Goal: Transaction & Acquisition: Book appointment/travel/reservation

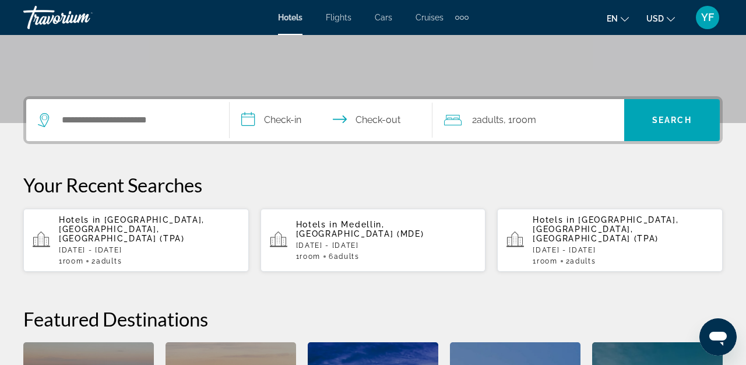
scroll to position [229, 0]
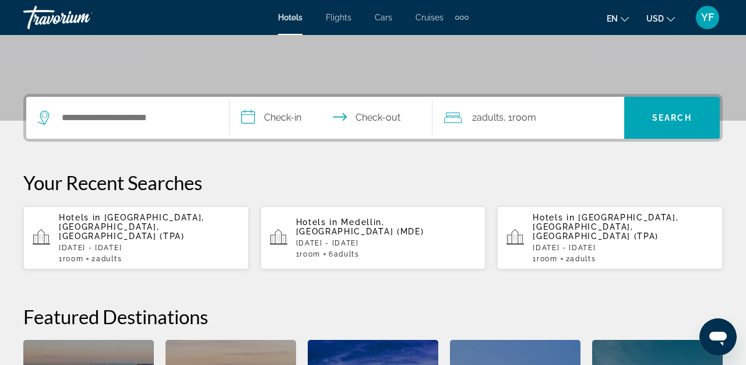
click at [158, 232] on div "Hotels in Tampa, FL, United States (TPA) Sun, 19 Oct - Tue, 21 Oct 1 Room rooms…" at bounding box center [149, 238] width 181 height 50
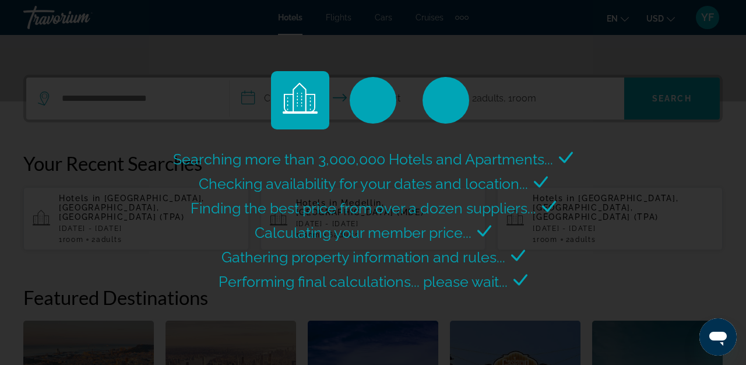
scroll to position [249, 0]
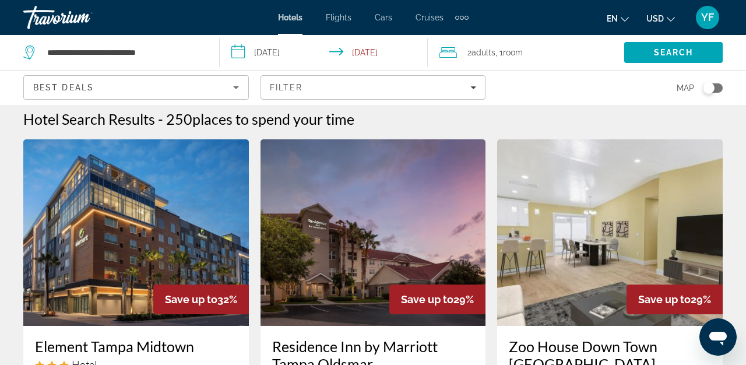
scroll to position [9, 0]
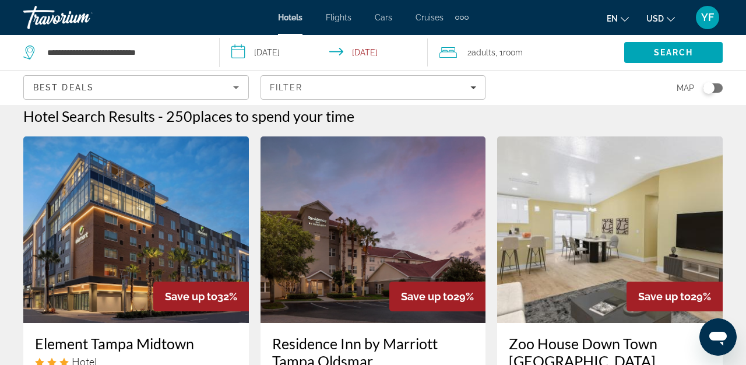
click at [535, 111] on div "Hotel Search Results - 250 places to spend your time" at bounding box center [372, 115] width 699 height 17
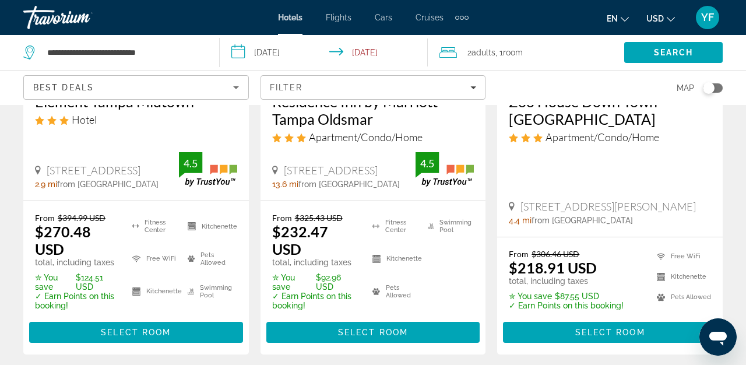
scroll to position [258, 0]
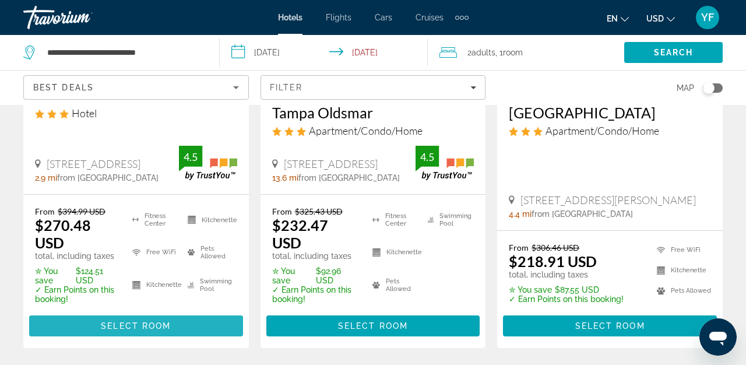
click at [114, 321] on span "Select Room" at bounding box center [136, 325] width 70 height 9
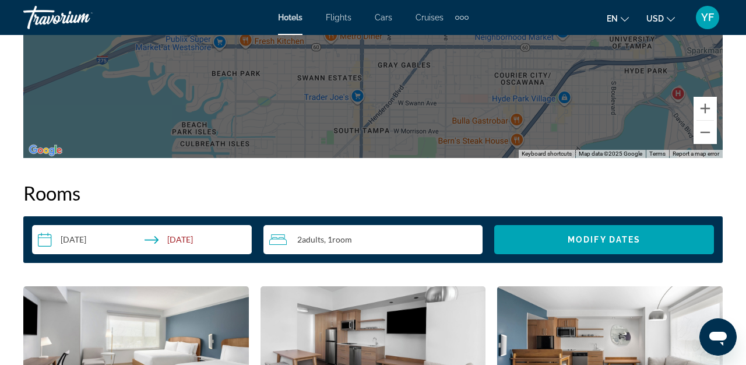
scroll to position [1570, 0]
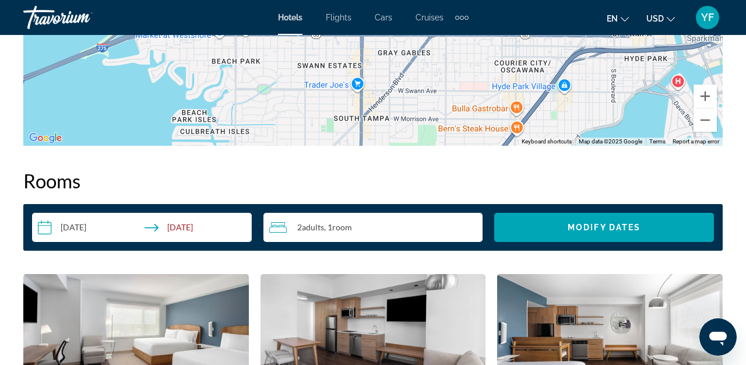
scroll to position [1581, 0]
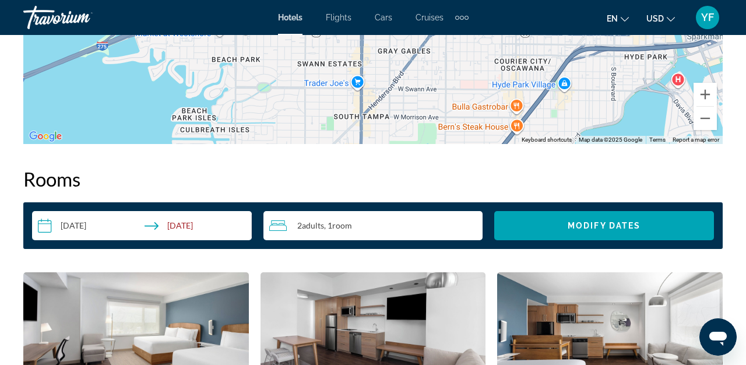
click at [100, 226] on input "**********" at bounding box center [144, 227] width 224 height 33
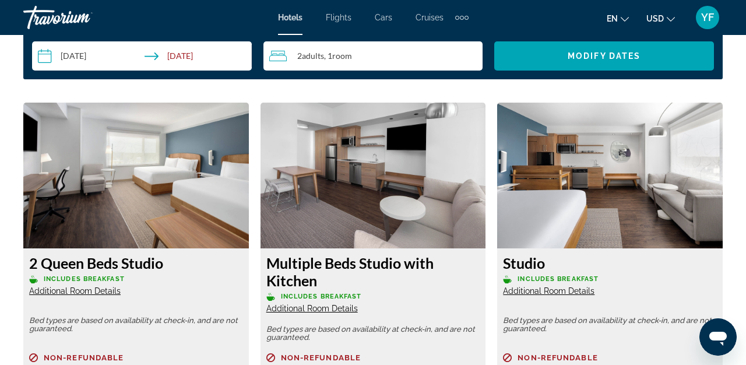
scroll to position [1758, 0]
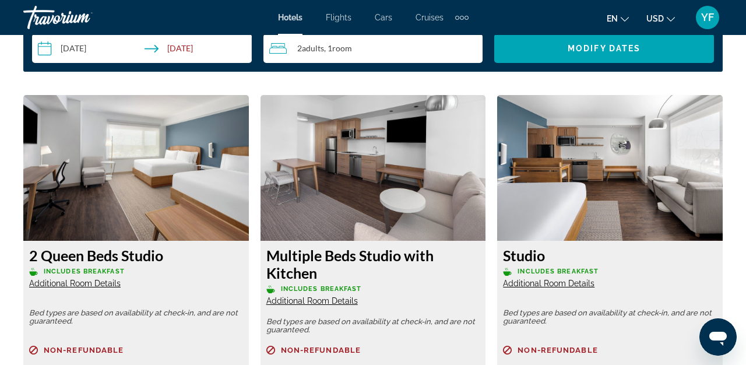
click at [102, 49] on input "**********" at bounding box center [144, 50] width 224 height 33
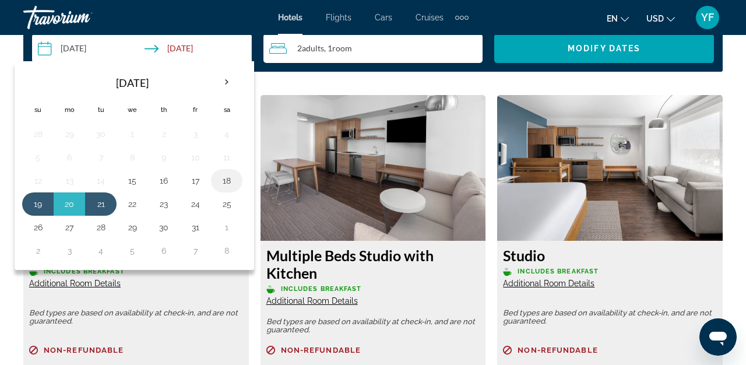
click at [228, 181] on button "18" at bounding box center [226, 180] width 19 height 16
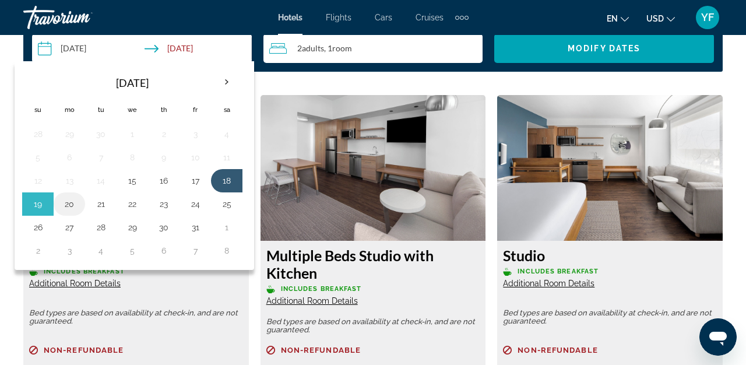
click at [76, 202] on button "20" at bounding box center [69, 204] width 19 height 16
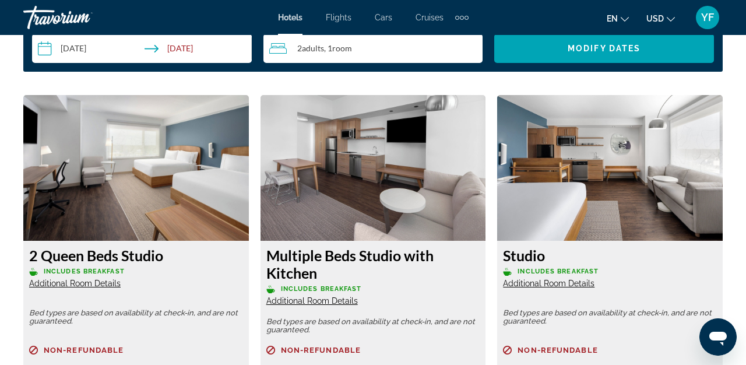
click at [207, 47] on input "**********" at bounding box center [144, 50] width 224 height 33
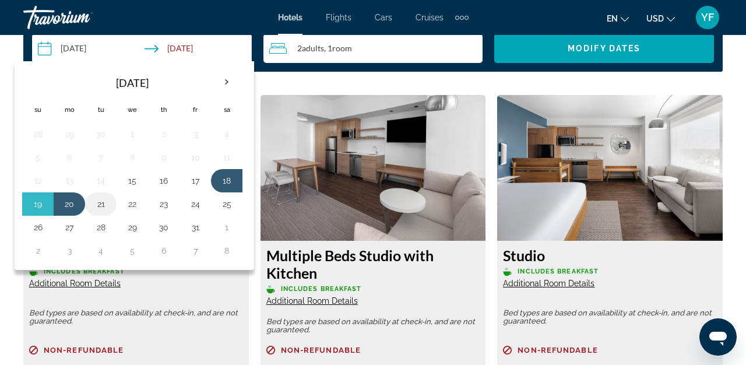
click at [101, 203] on button "21" at bounding box center [100, 204] width 19 height 16
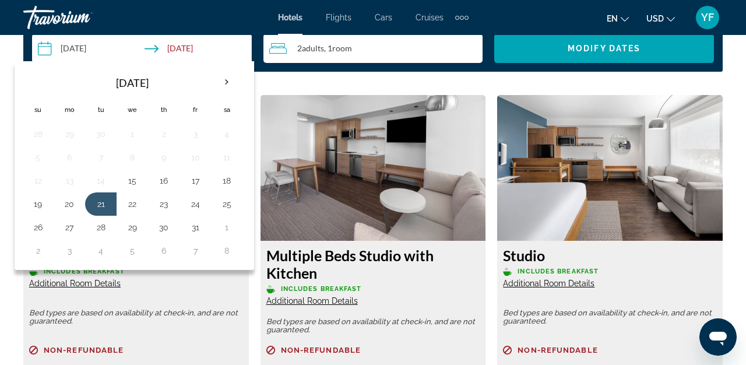
click at [210, 51] on input "**********" at bounding box center [144, 50] width 224 height 33
click at [158, 47] on input "**********" at bounding box center [144, 50] width 224 height 33
click at [108, 204] on button "21" at bounding box center [100, 204] width 19 height 16
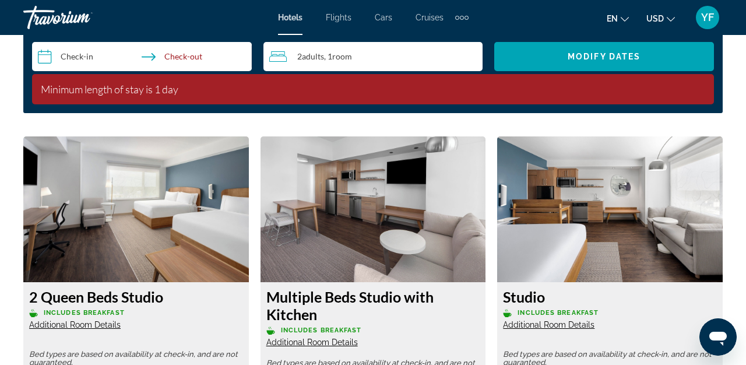
scroll to position [1744, 0]
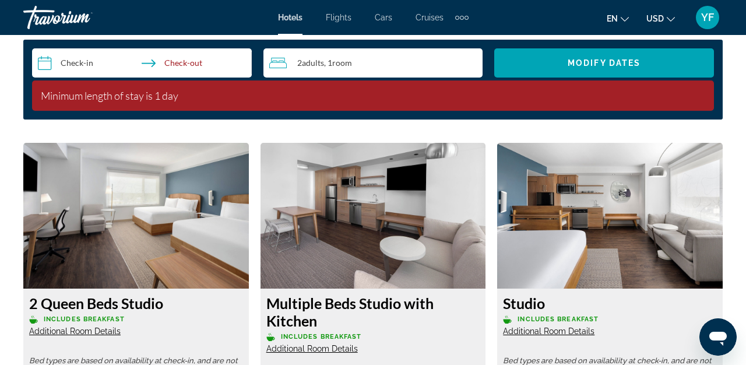
click at [97, 62] on input "**********" at bounding box center [144, 64] width 224 height 33
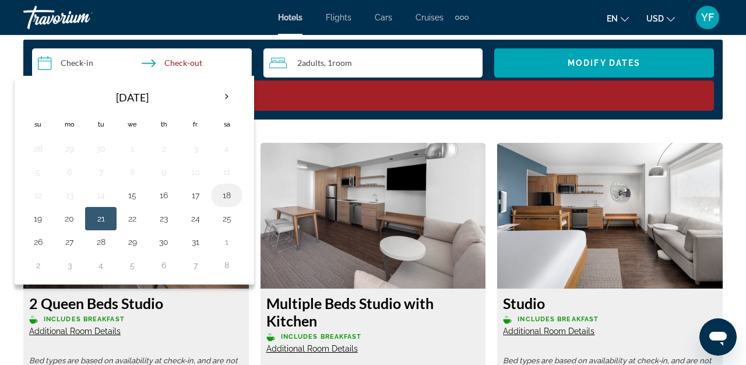
click at [230, 199] on button "18" at bounding box center [226, 195] width 19 height 16
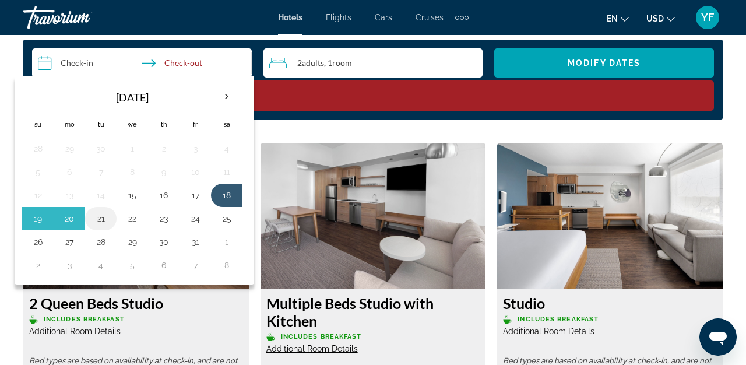
click at [106, 217] on button "21" at bounding box center [100, 218] width 19 height 16
type input "**********"
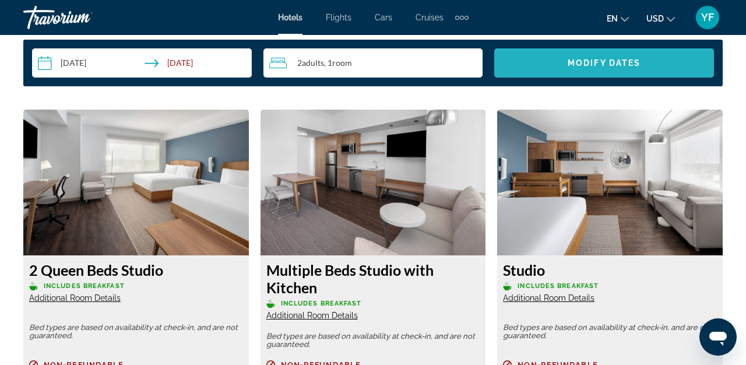
click at [546, 62] on span "Search widget" at bounding box center [604, 63] width 220 height 28
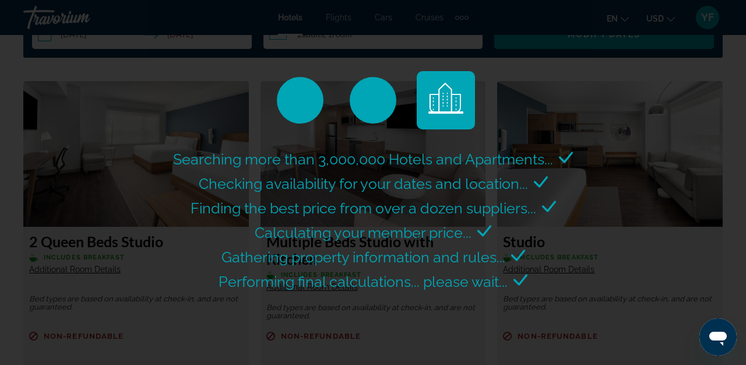
scroll to position [1773, 0]
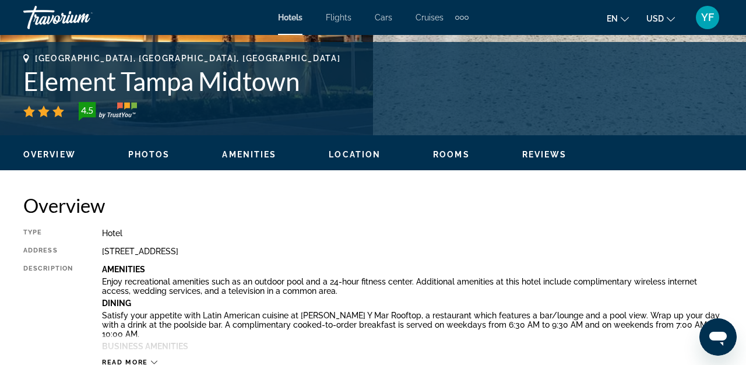
scroll to position [373, 0]
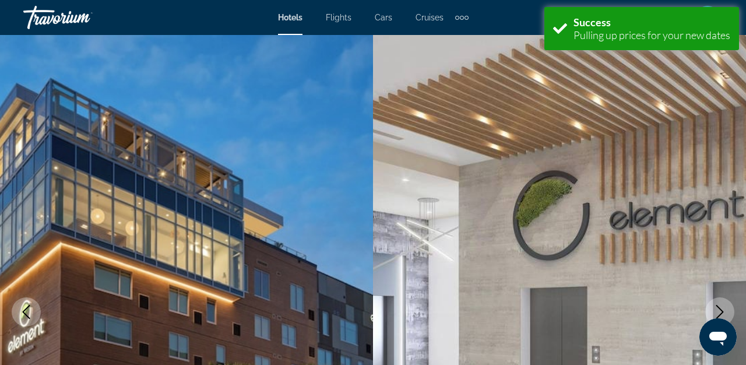
click at [295, 22] on div "Hotels Flights Cars Cruises Activities Hotels Flights Cars Cruises Activities" at bounding box center [373, 17] width 191 height 19
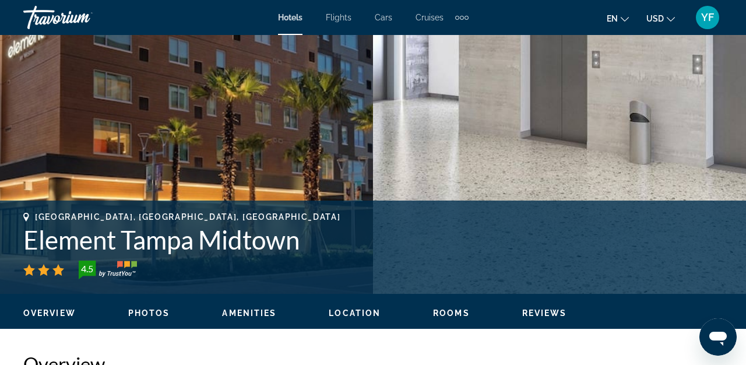
scroll to position [292, 0]
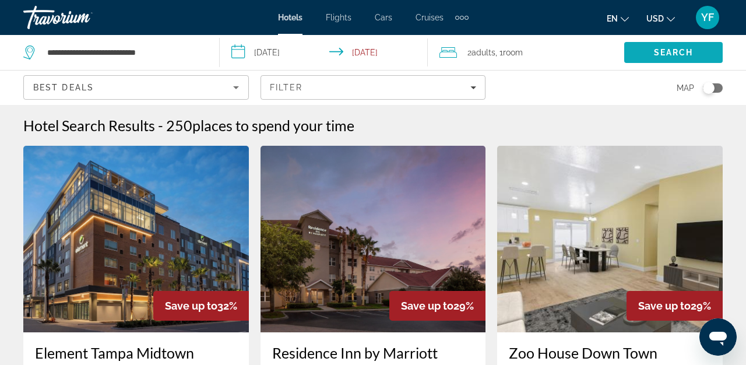
click at [670, 59] on span "Search" at bounding box center [673, 52] width 98 height 28
click at [659, 54] on span "Search" at bounding box center [674, 52] width 40 height 9
click at [389, 52] on input "**********" at bounding box center [326, 54] width 213 height 38
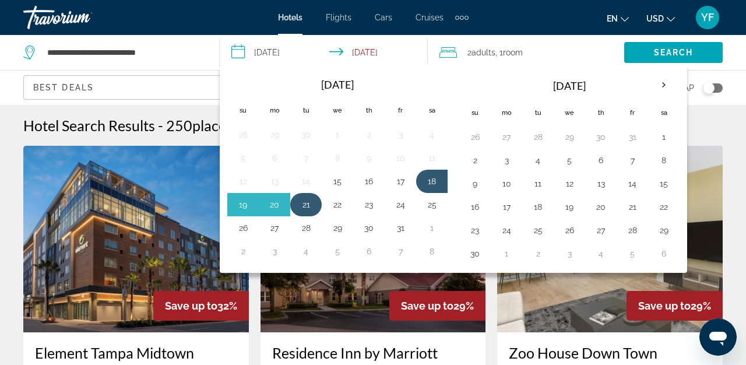
click at [301, 203] on button "21" at bounding box center [306, 204] width 19 height 16
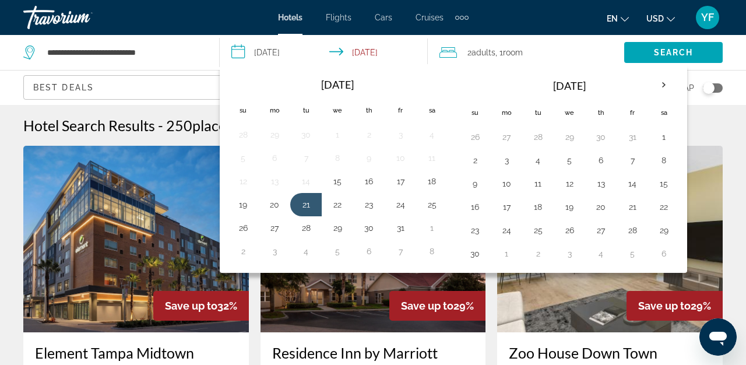
click at [340, 54] on input "**********" at bounding box center [326, 54] width 213 height 38
click at [369, 56] on input "**********" at bounding box center [326, 54] width 213 height 38
click at [309, 203] on button "21" at bounding box center [306, 204] width 19 height 16
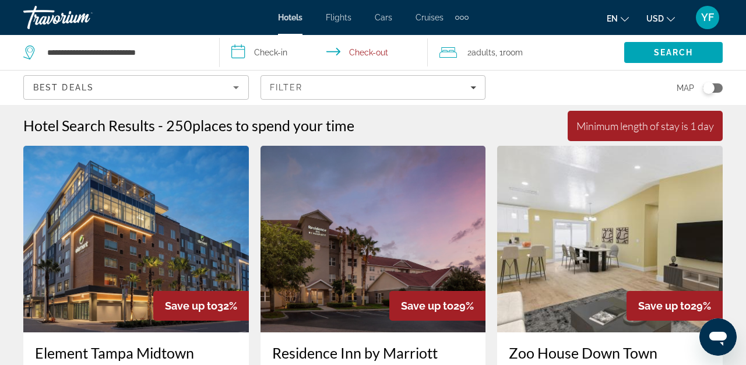
click at [524, 93] on div "Map" at bounding box center [609, 87] width 225 height 34
click at [263, 52] on input "**********" at bounding box center [326, 54] width 213 height 38
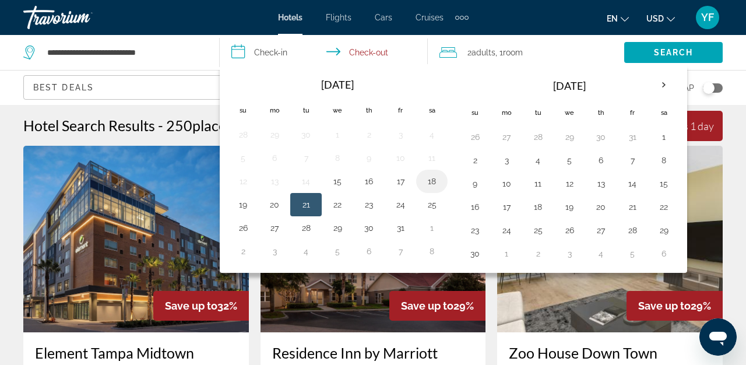
click at [431, 182] on button "18" at bounding box center [431, 181] width 19 height 16
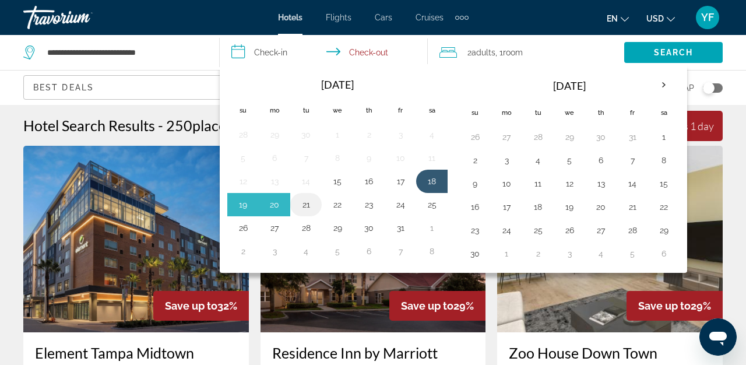
click at [301, 208] on button "21" at bounding box center [306, 204] width 19 height 16
type input "**********"
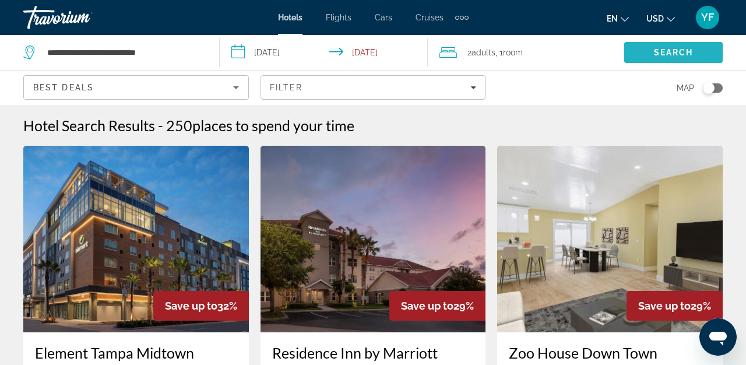
click at [668, 54] on span "Search" at bounding box center [674, 52] width 40 height 9
click at [686, 56] on span "Search" at bounding box center [674, 52] width 40 height 9
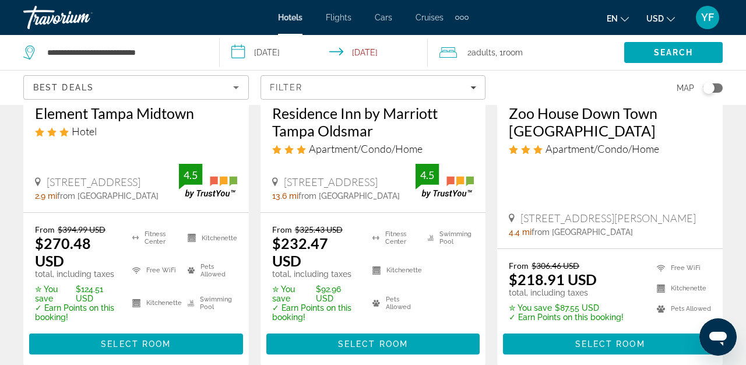
scroll to position [240, 0]
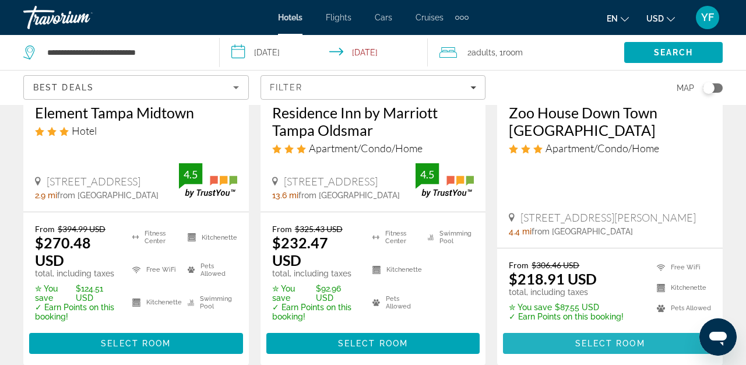
click at [587, 338] on span "Select Room" at bounding box center [610, 342] width 70 height 9
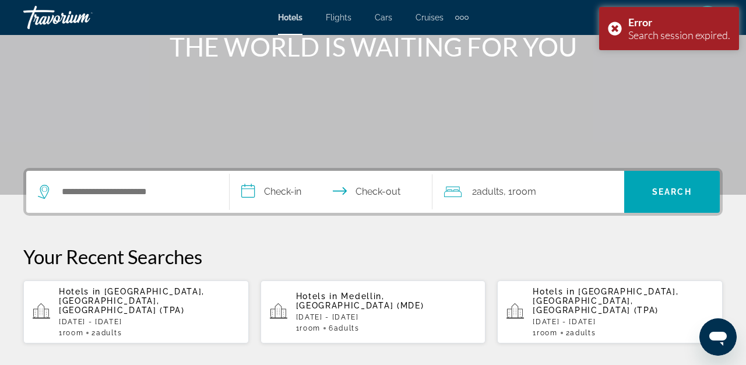
scroll to position [280, 0]
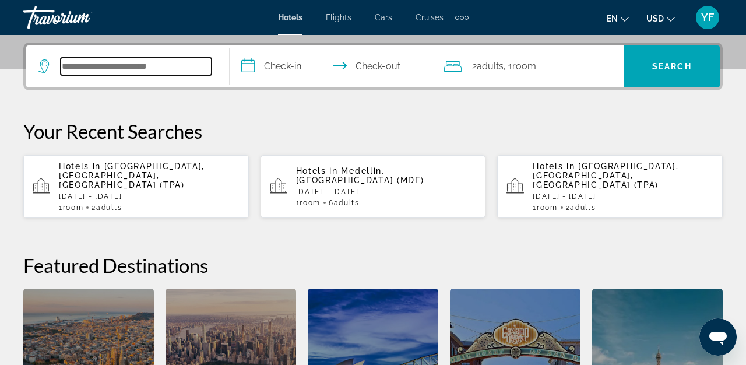
click at [140, 74] on input "Search hotel destination" at bounding box center [136, 66] width 151 height 17
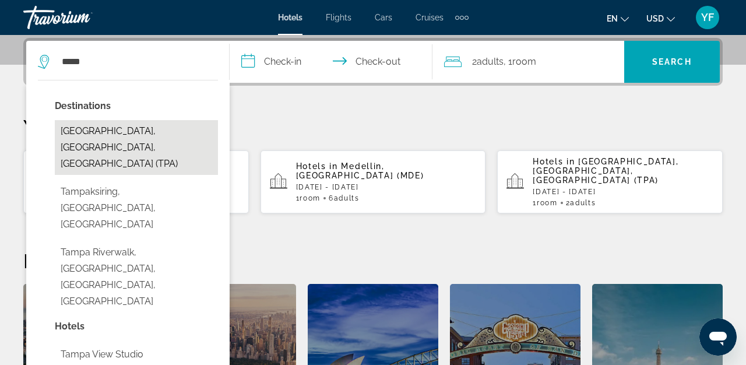
click at [103, 129] on button "Tampa, FL, United States (TPA)" at bounding box center [136, 147] width 163 height 55
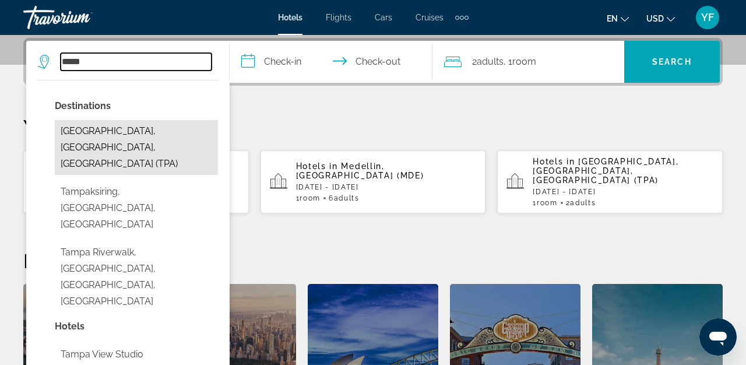
type input "**********"
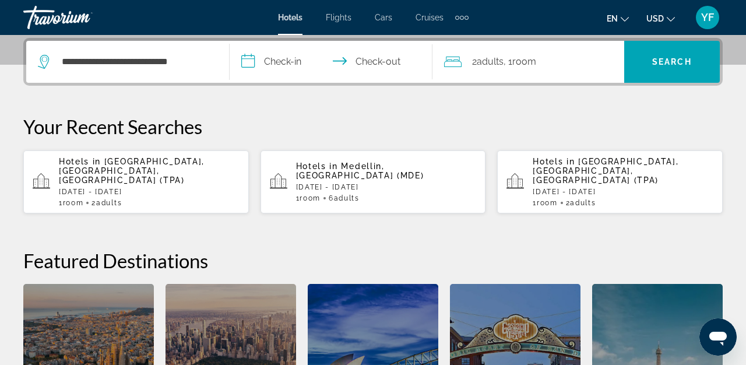
click at [287, 60] on input "**********" at bounding box center [334, 63] width 208 height 45
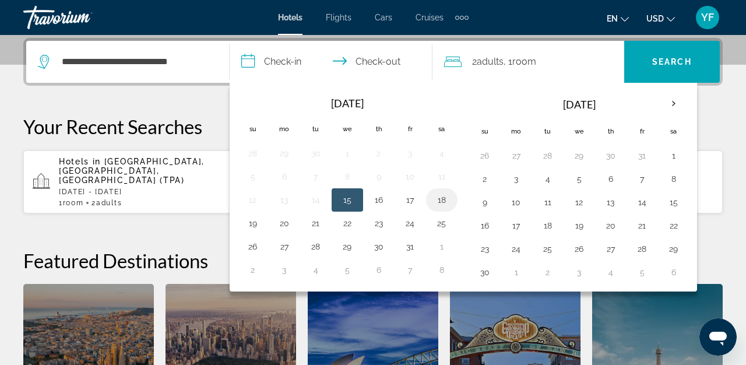
click at [442, 196] on button "18" at bounding box center [441, 200] width 19 height 16
click at [391, 64] on input "**********" at bounding box center [334, 63] width 208 height 45
click at [360, 62] on input "**********" at bounding box center [334, 63] width 208 height 45
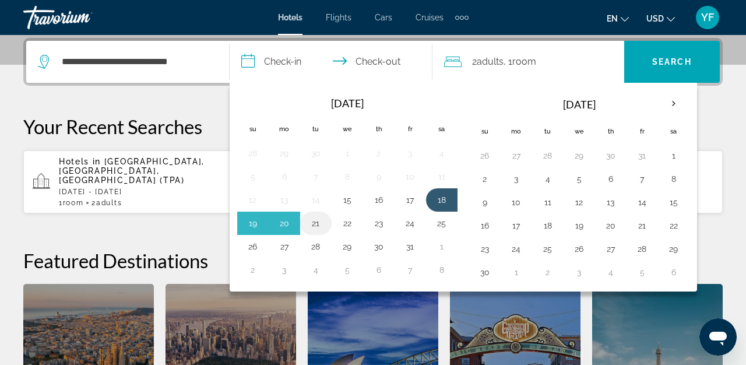
click at [312, 224] on button "21" at bounding box center [315, 223] width 19 height 16
type input "**********"
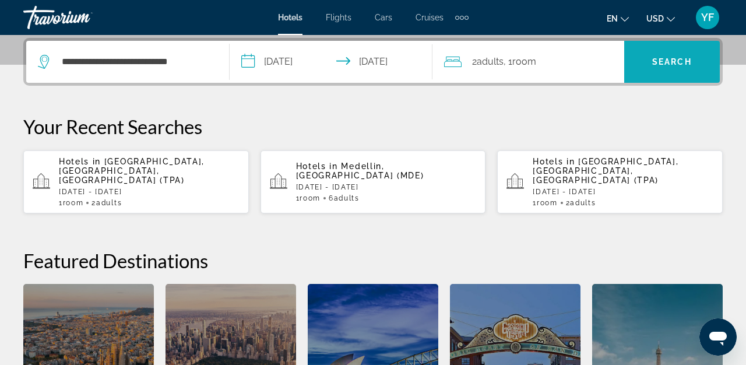
click at [673, 61] on span "Search" at bounding box center [672, 61] width 40 height 9
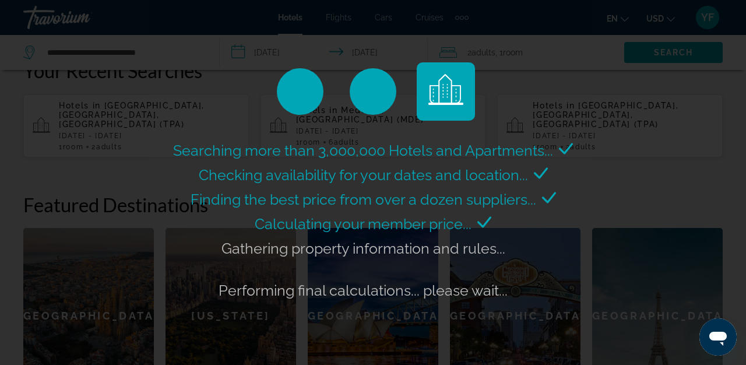
scroll to position [344, 0]
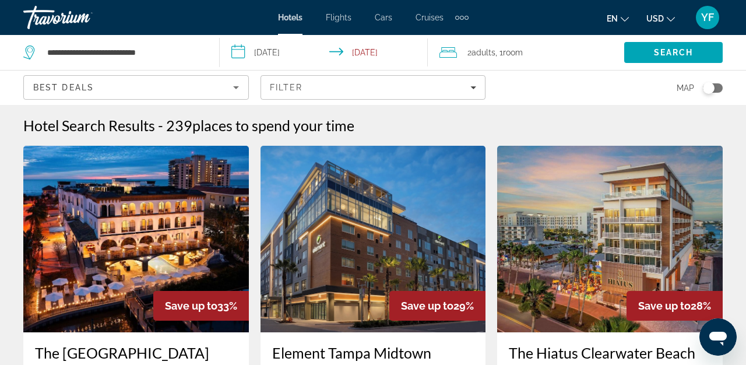
click at [488, 121] on div "Hotel Search Results - 239 places to spend your time" at bounding box center [372, 125] width 699 height 17
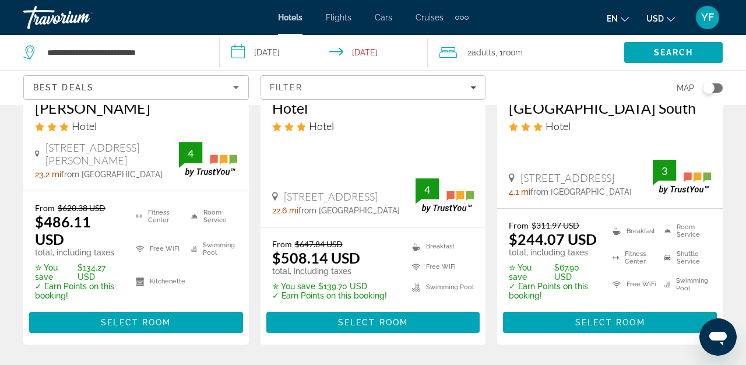
scroll to position [1722, 0]
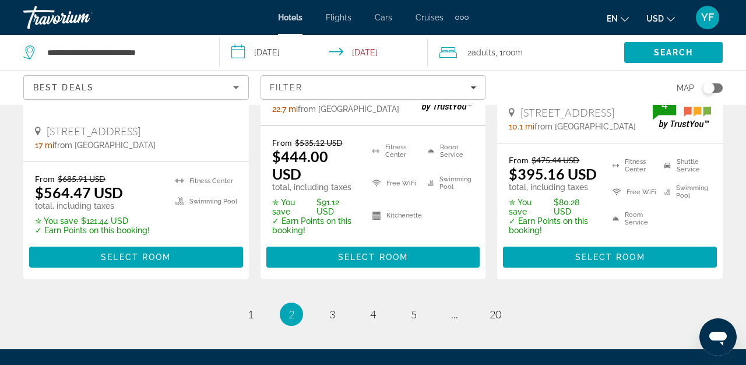
scroll to position [1775, 0]
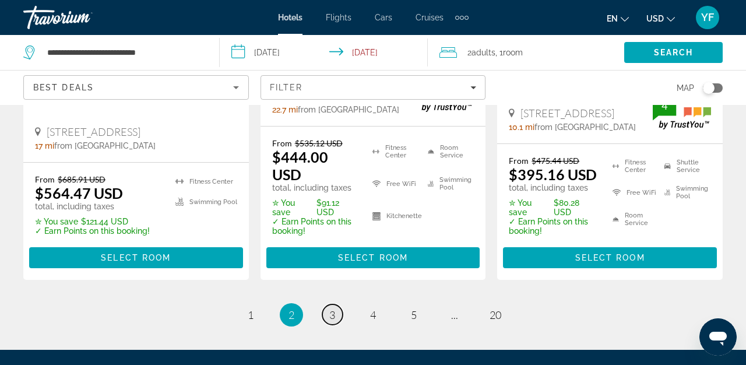
click at [332, 308] on span "3" at bounding box center [332, 314] width 6 height 13
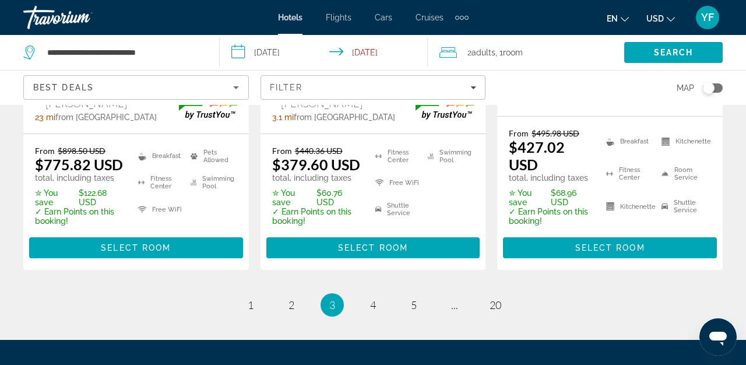
scroll to position [1840, 0]
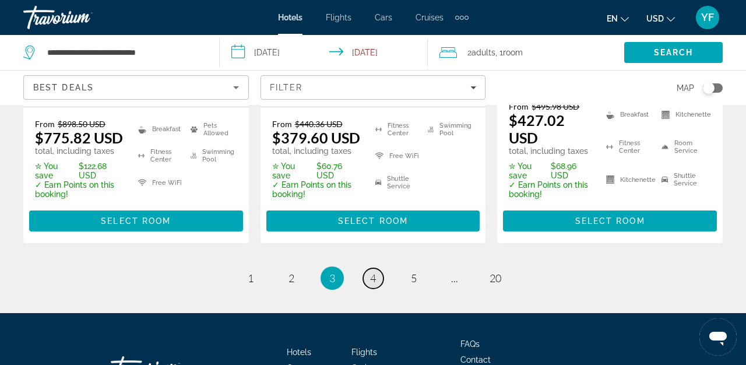
click at [370, 271] on span "4" at bounding box center [373, 277] width 6 height 13
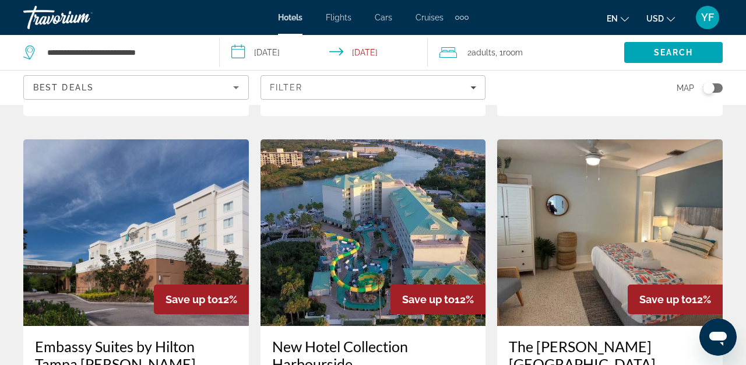
scroll to position [1721, 0]
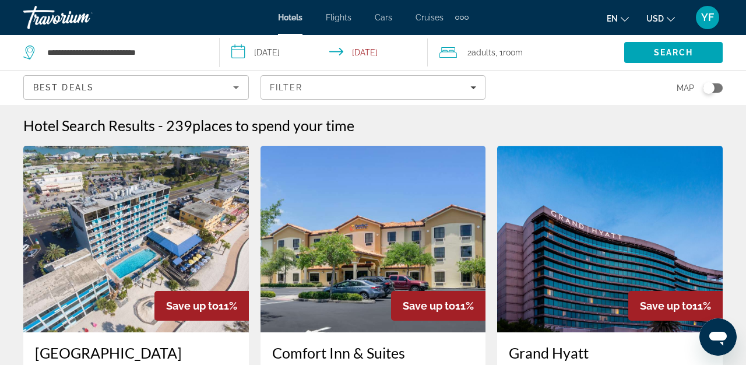
click at [547, 86] on div "Map" at bounding box center [609, 87] width 225 height 34
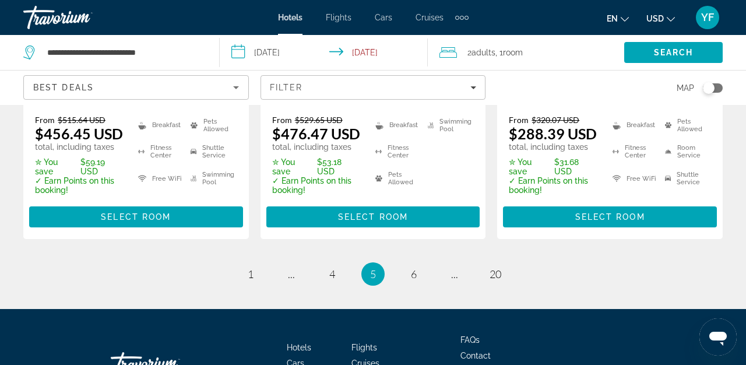
scroll to position [1845, 0]
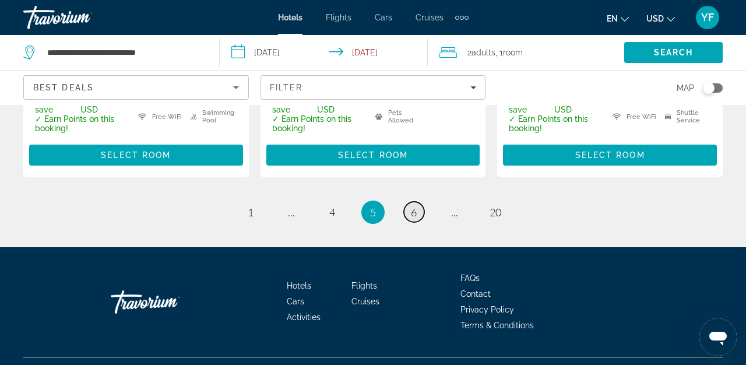
click at [412, 206] on span "6" at bounding box center [414, 212] width 6 height 13
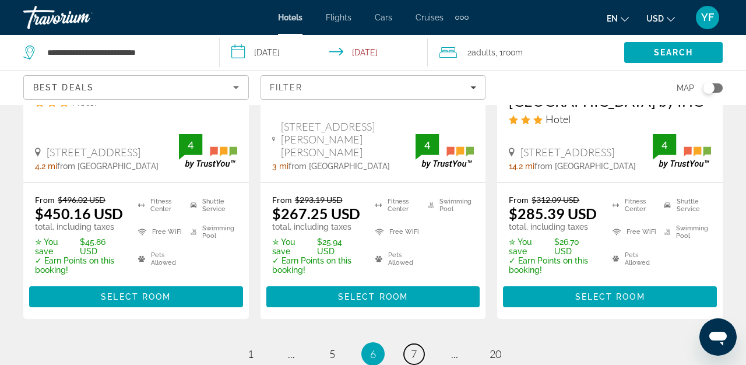
scroll to position [1861, 0]
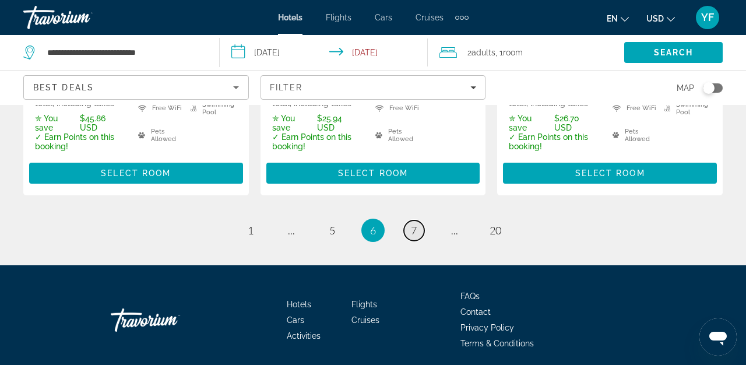
click at [413, 224] on span "7" at bounding box center [414, 230] width 6 height 13
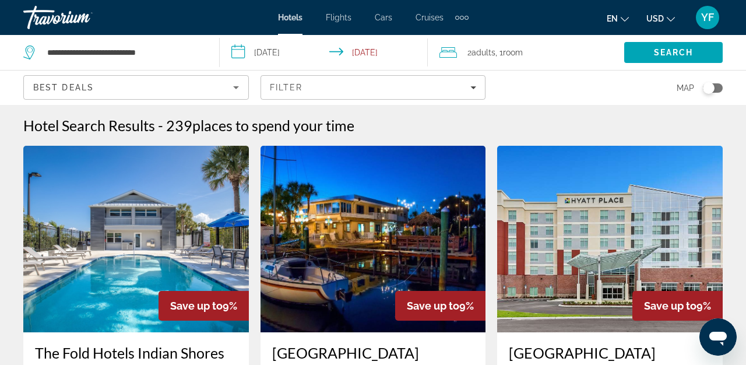
click at [464, 119] on div "Hotel Search Results - 239 places to spend your time" at bounding box center [372, 125] width 699 height 17
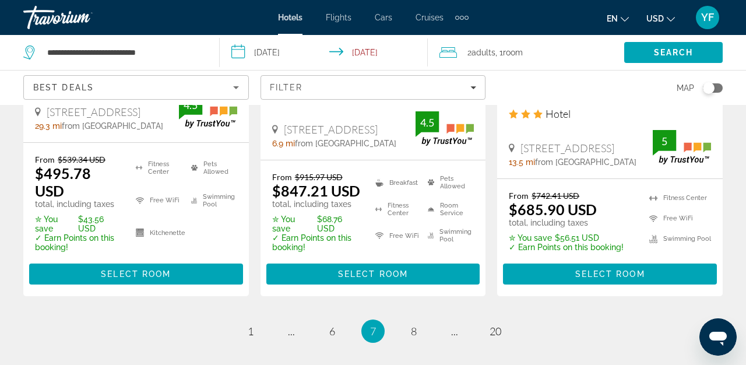
scroll to position [1853, 0]
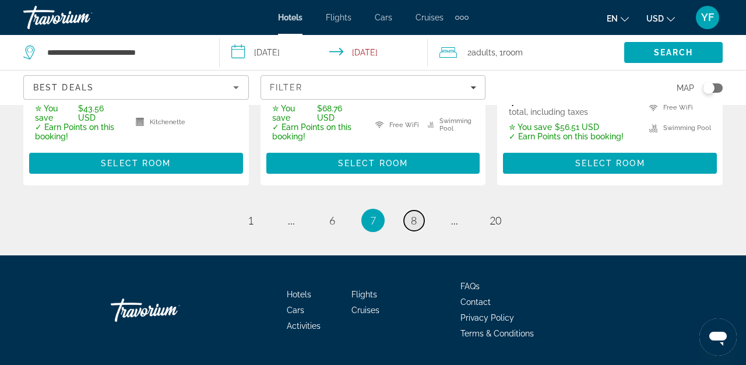
click at [417, 210] on link "page 8" at bounding box center [414, 220] width 20 height 20
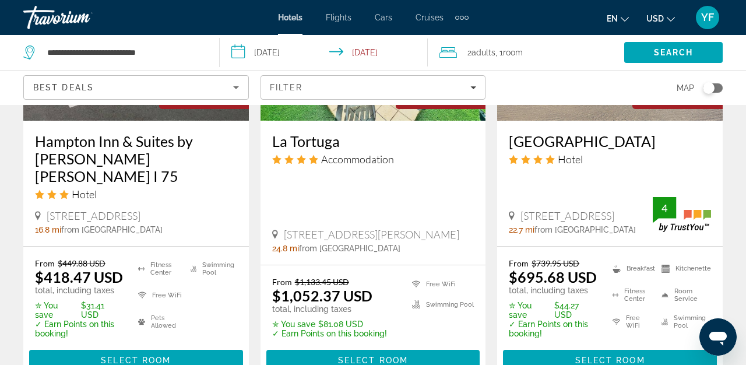
scroll to position [1687, 0]
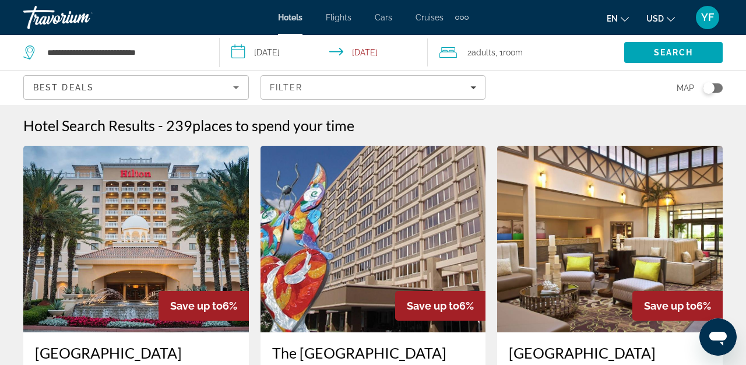
click at [237, 89] on icon "Sort by" at bounding box center [236, 87] width 14 height 14
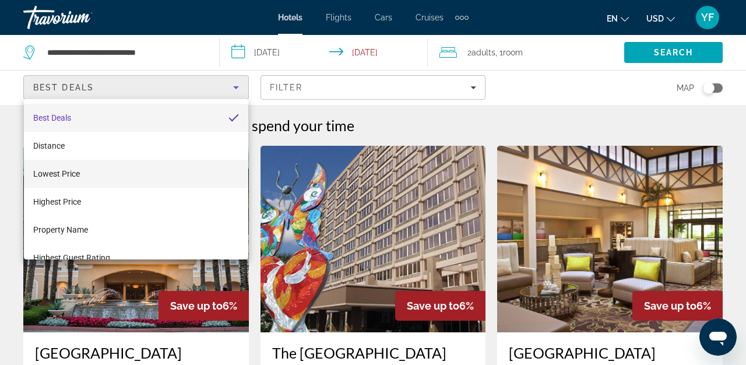
click at [103, 174] on mat-option "Lowest Price" at bounding box center [136, 174] width 224 height 28
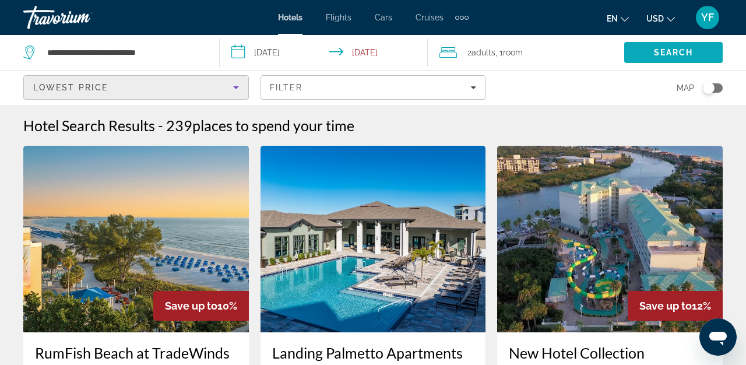
click at [655, 50] on span "Search" at bounding box center [674, 52] width 40 height 9
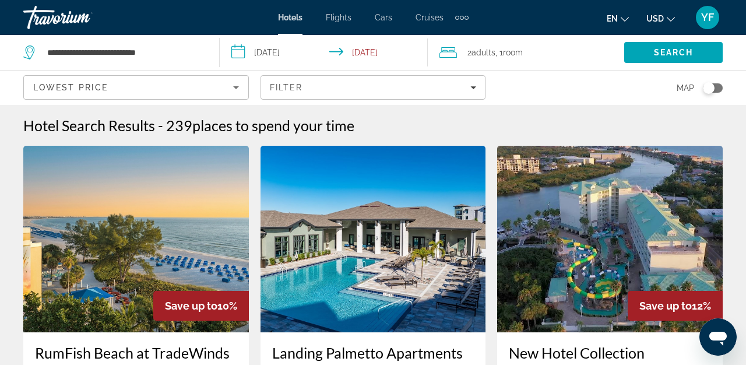
click at [523, 100] on div "Map" at bounding box center [609, 87] width 225 height 34
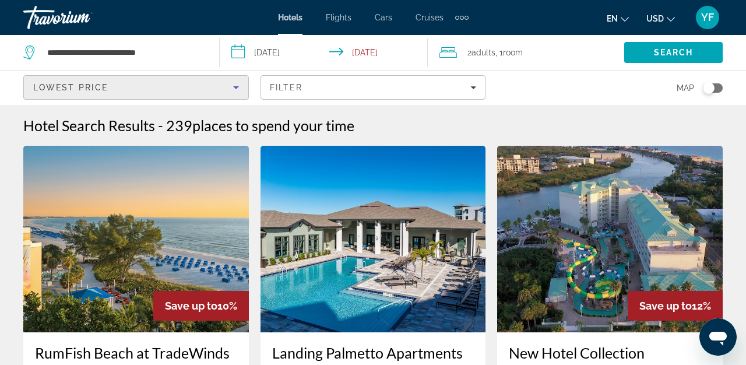
click at [235, 93] on icon "Sort by" at bounding box center [236, 87] width 14 height 14
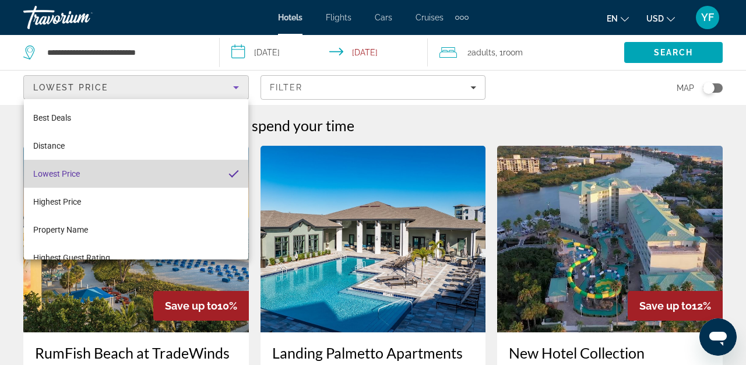
click at [107, 174] on mat-option "Lowest Price" at bounding box center [136, 174] width 224 height 28
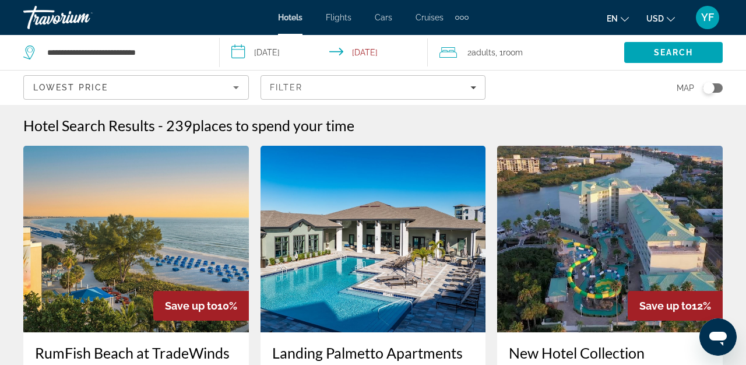
click at [420, 125] on div "Hotel Search Results - 239 places to spend your time" at bounding box center [372, 125] width 699 height 17
click at [655, 57] on span "Search" at bounding box center [674, 52] width 40 height 9
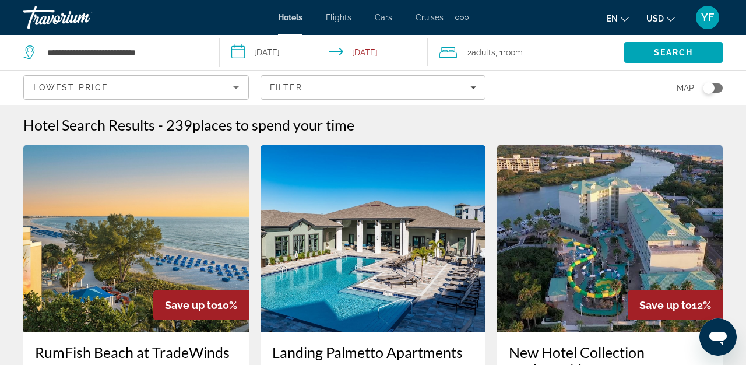
click at [562, 129] on div "Hotel Search Results - 239 places to spend your time" at bounding box center [372, 124] width 699 height 17
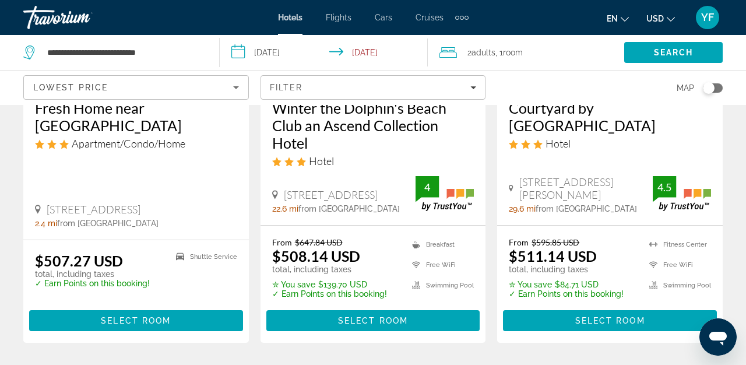
scroll to position [1706, 0]
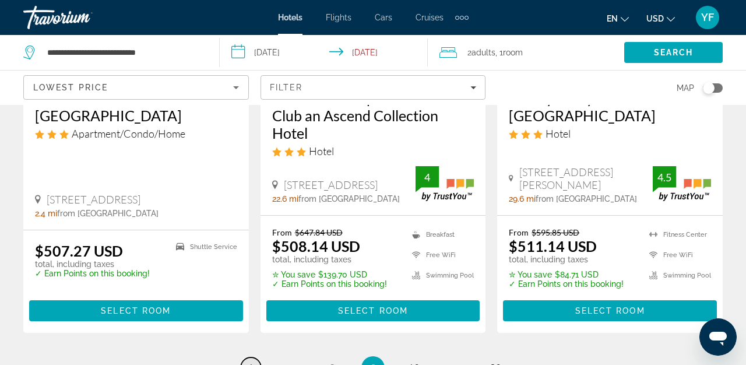
click at [253, 361] on span "1" at bounding box center [251, 367] width 6 height 13
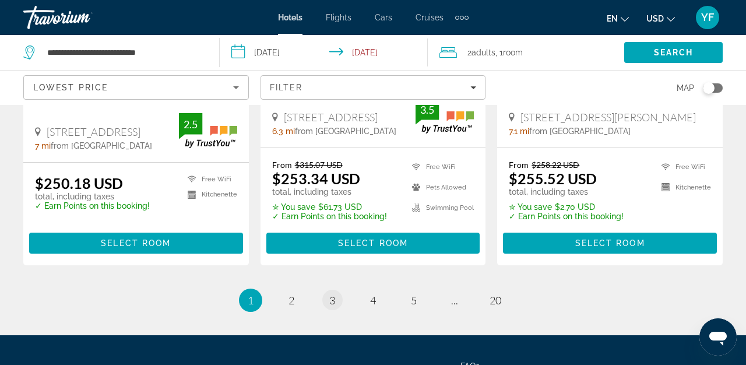
scroll to position [1817, 0]
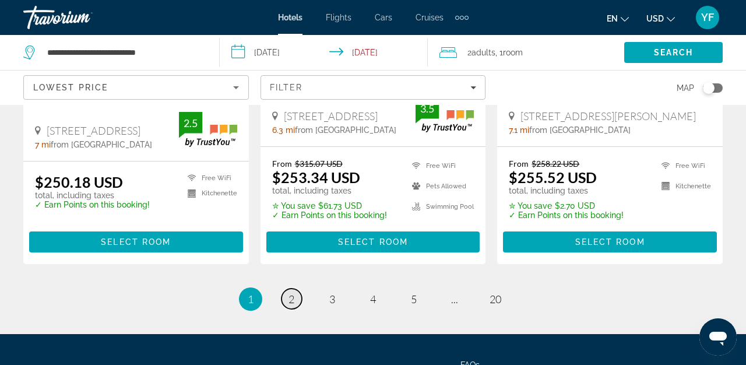
click at [295, 288] on link "page 2" at bounding box center [291, 298] width 20 height 20
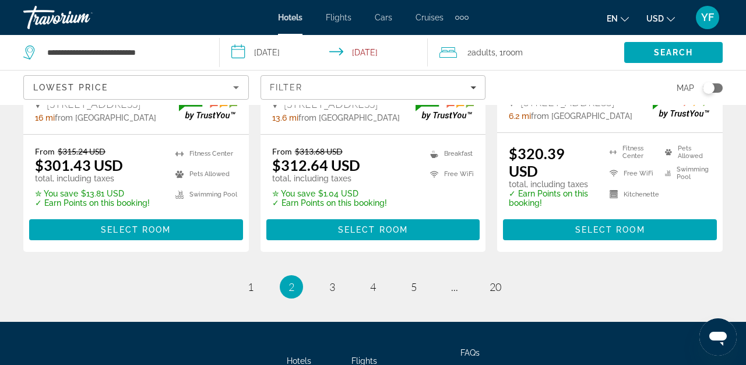
scroll to position [1861, 0]
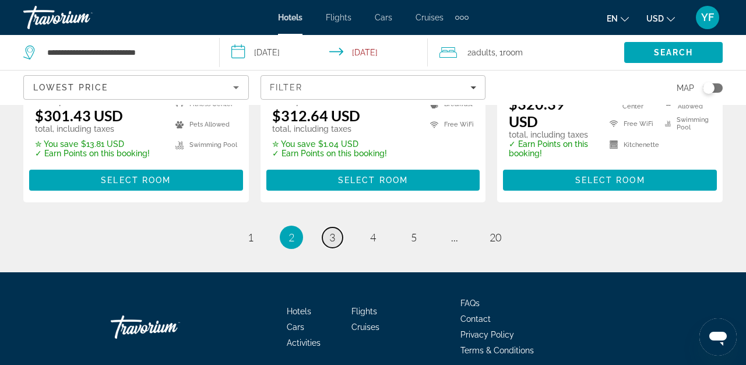
click at [329, 227] on link "page 3" at bounding box center [332, 237] width 20 height 20
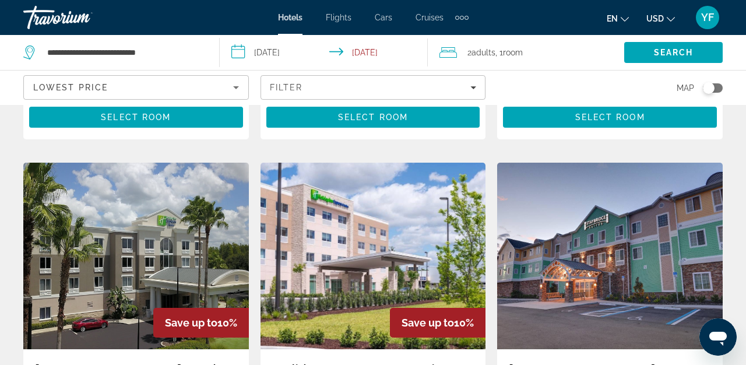
scroll to position [1826, 0]
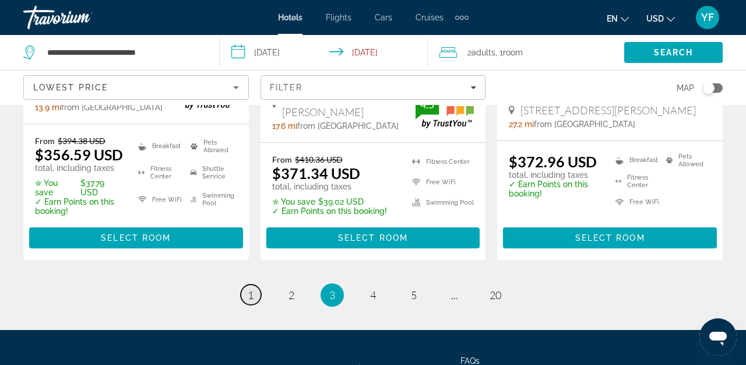
click at [250, 288] on span "1" at bounding box center [251, 294] width 6 height 13
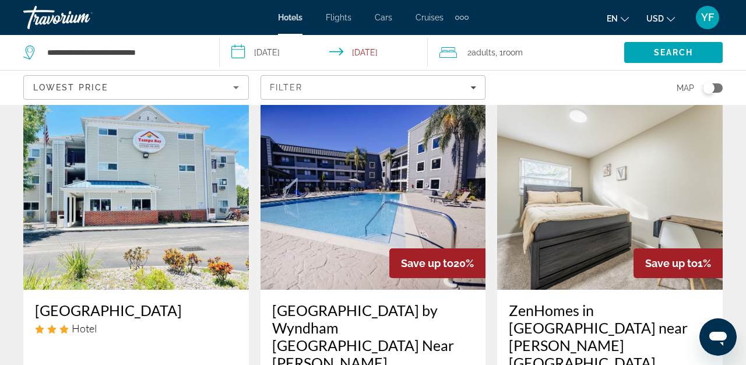
scroll to position [1490, 0]
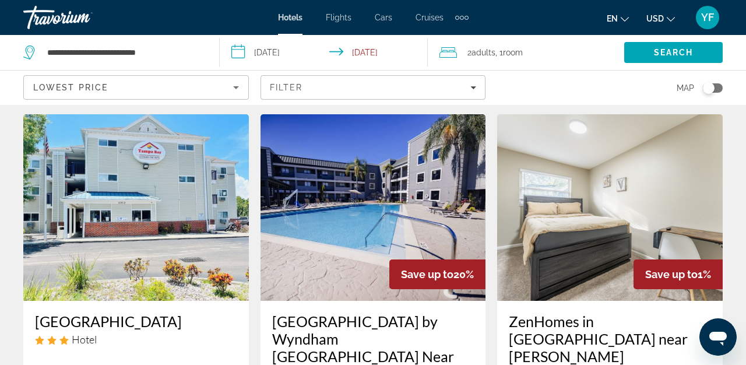
click at [323, 312] on h3 "La Quinta Inn by Wyndham Tampa Near Busch Gardens" at bounding box center [373, 355] width 202 height 87
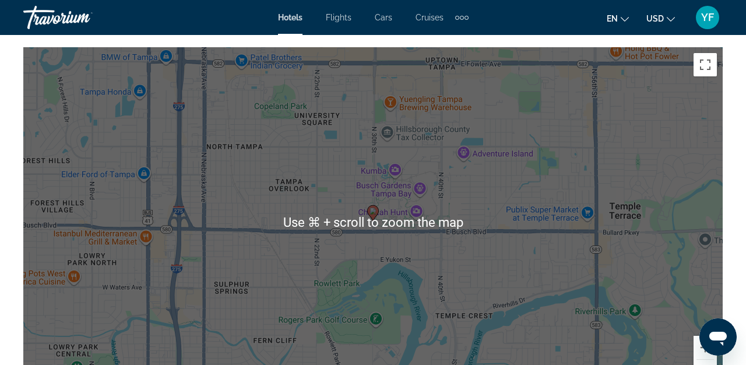
scroll to position [1329, 0]
click at [389, 249] on div "To activate drag with keyboard, press Alt + Enter. Once in keyboard drag state,…" at bounding box center [372, 222] width 699 height 350
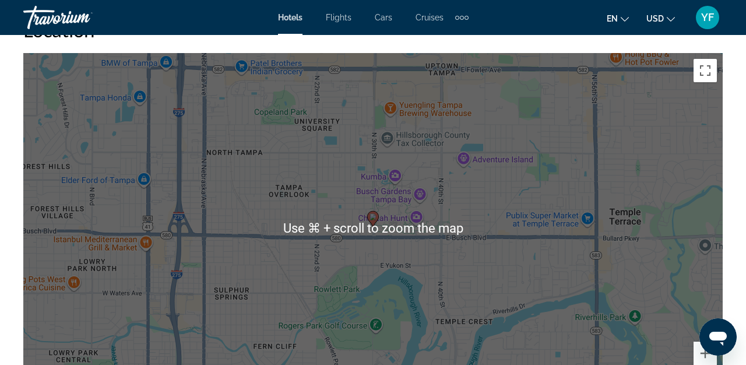
scroll to position [1320, 0]
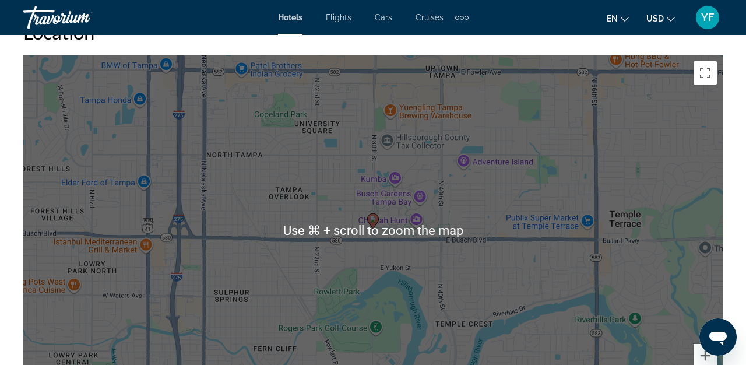
click at [255, 259] on div "To activate drag with keyboard, press Alt + Enter. Once in keyboard drag state,…" at bounding box center [372, 230] width 699 height 350
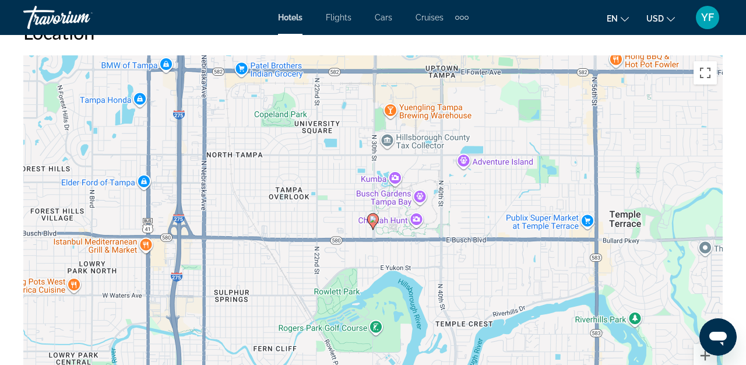
click at [467, 191] on div "To activate drag with keyboard, press Alt + Enter. Once in keyboard drag state,…" at bounding box center [372, 230] width 699 height 350
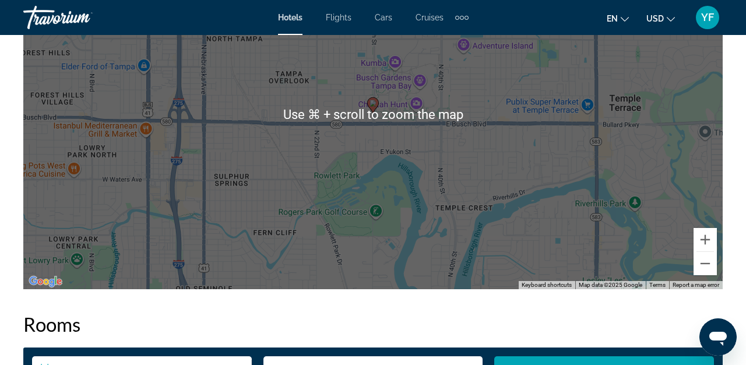
scroll to position [1437, 0]
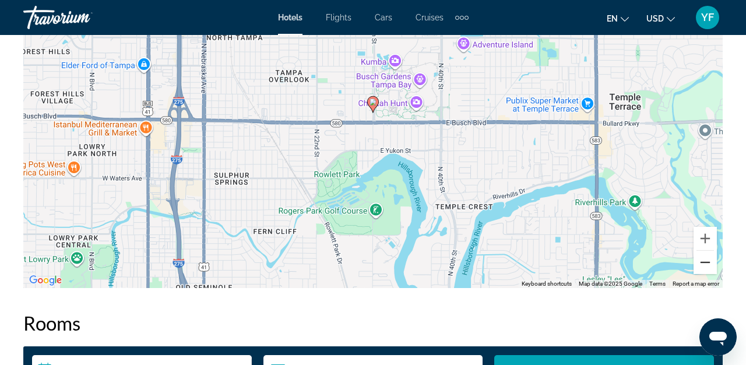
click at [707, 262] on button "Zoom out" at bounding box center [704, 262] width 23 height 23
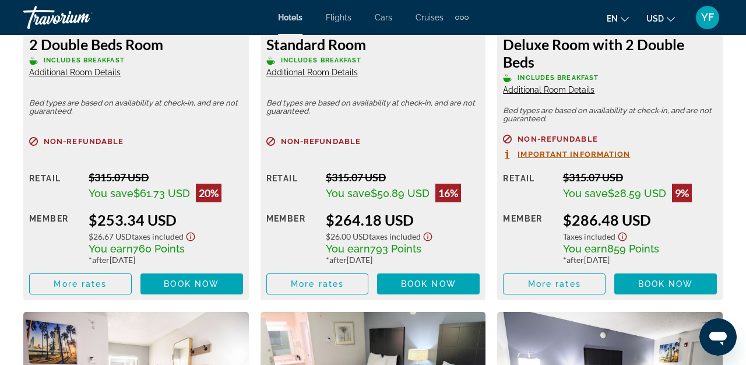
scroll to position [1974, 0]
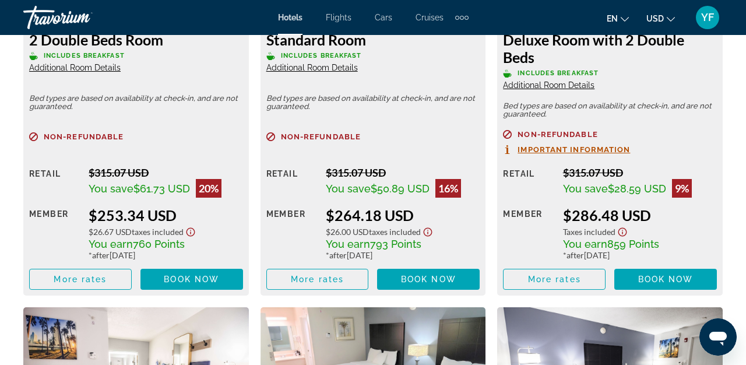
click at [702, 158] on div "Non-refundable Important Information Retail $315.07 USD You save $28.59 USD 9% …" at bounding box center [610, 210] width 214 height 160
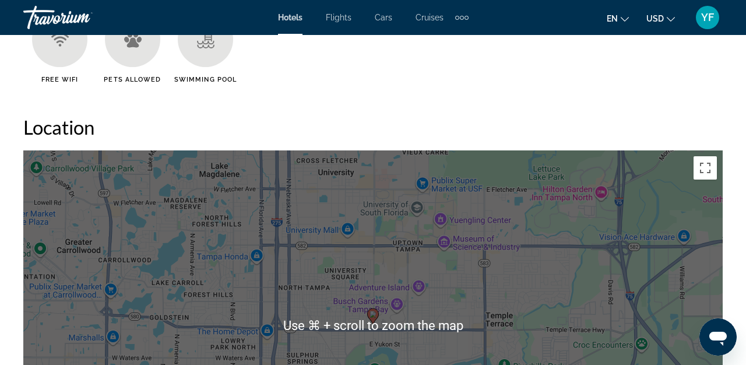
scroll to position [1155, 0]
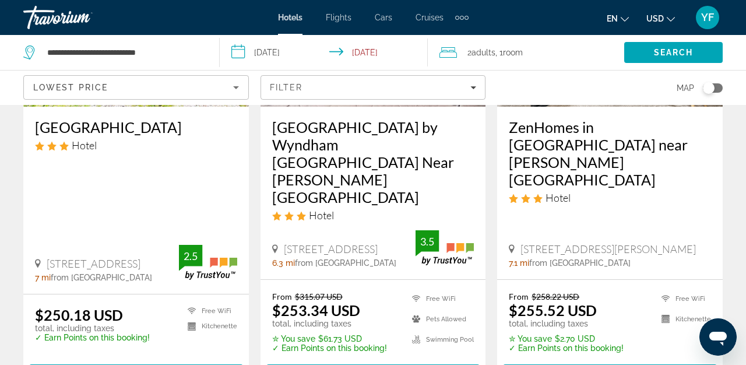
scroll to position [1690, 0]
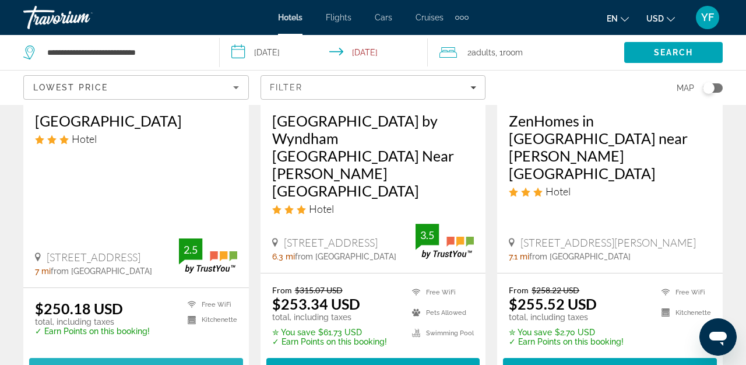
click at [124, 364] on span "Select Room" at bounding box center [136, 368] width 70 height 9
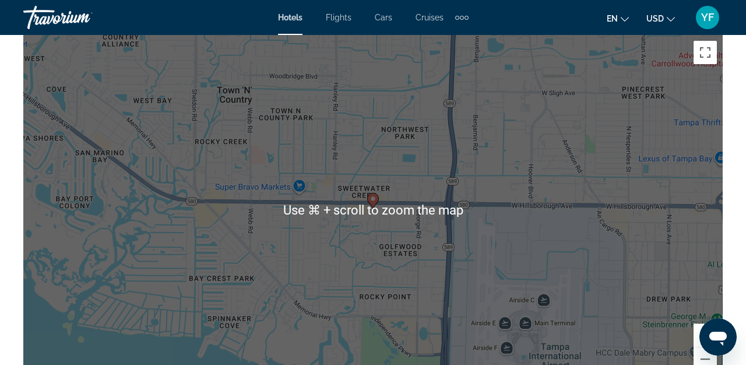
scroll to position [1345, 0]
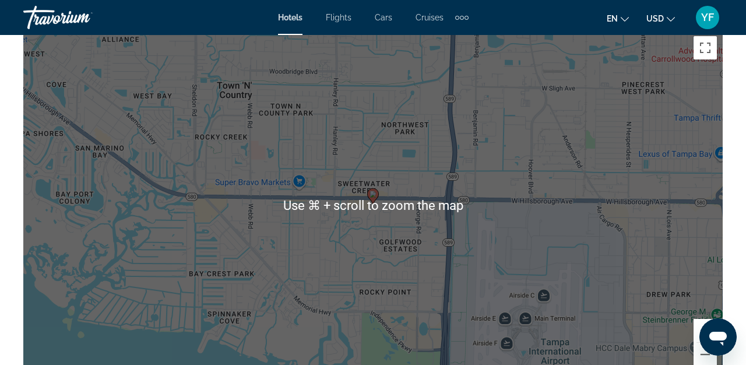
click at [306, 266] on div "To activate drag with keyboard, press Alt + Enter. Once in keyboard drag state,…" at bounding box center [372, 205] width 699 height 350
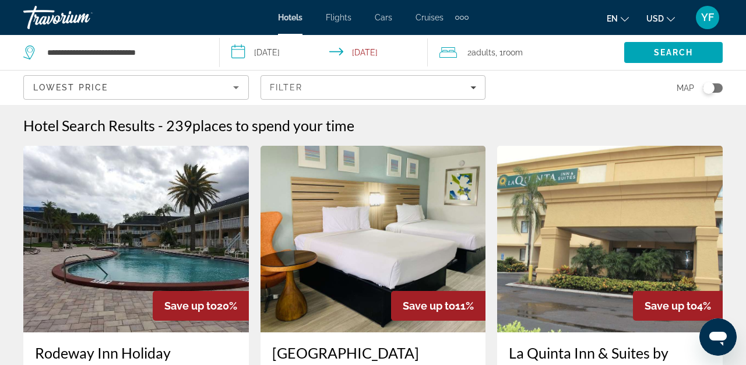
click at [526, 83] on div "Map" at bounding box center [609, 87] width 225 height 34
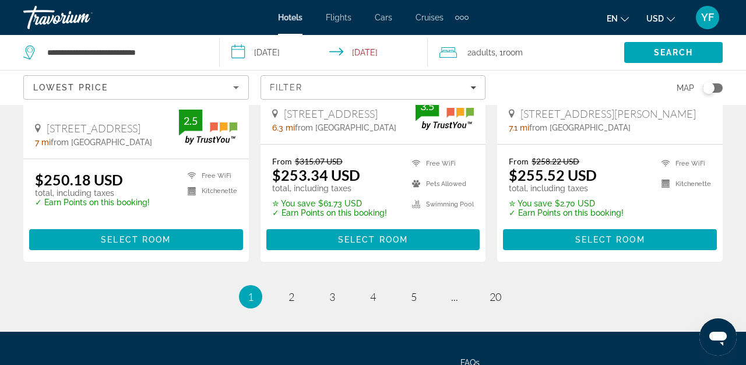
scroll to position [1841, 0]
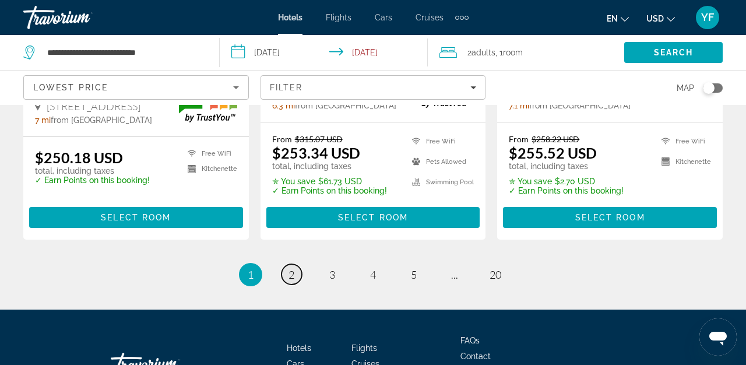
click at [290, 268] on span "2" at bounding box center [291, 274] width 6 height 13
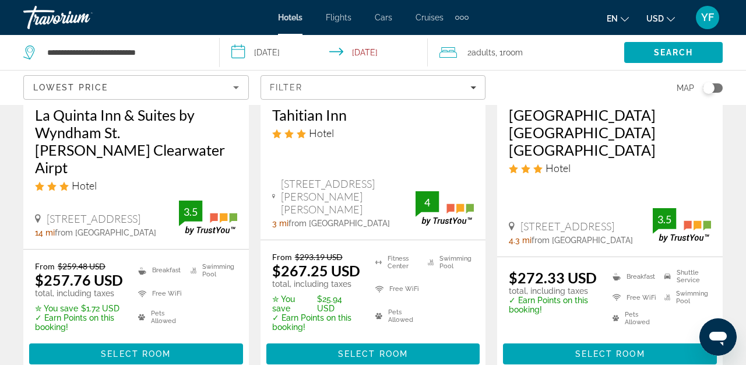
scroll to position [239, 0]
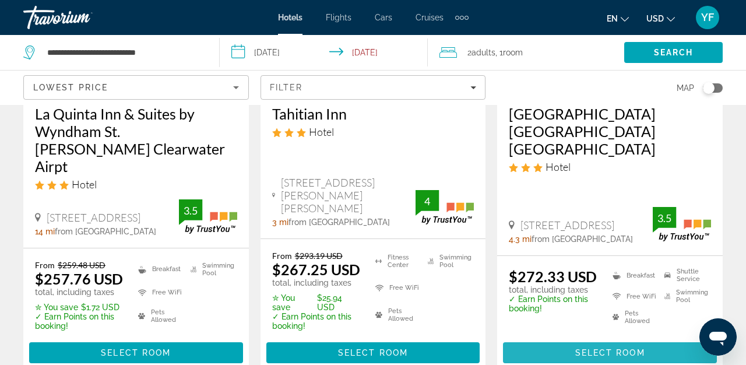
click at [547, 338] on span "Main content" at bounding box center [610, 352] width 214 height 28
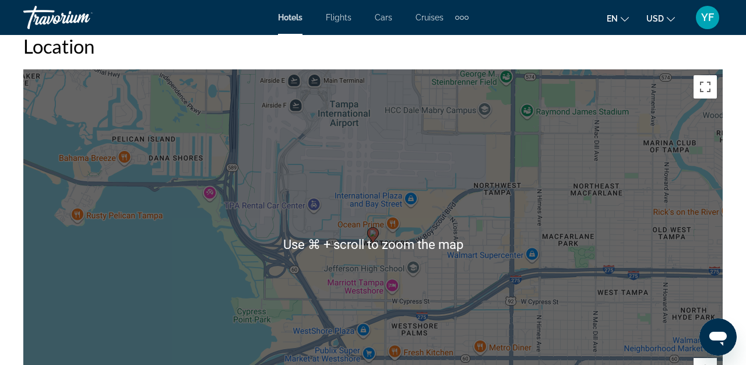
scroll to position [1310, 0]
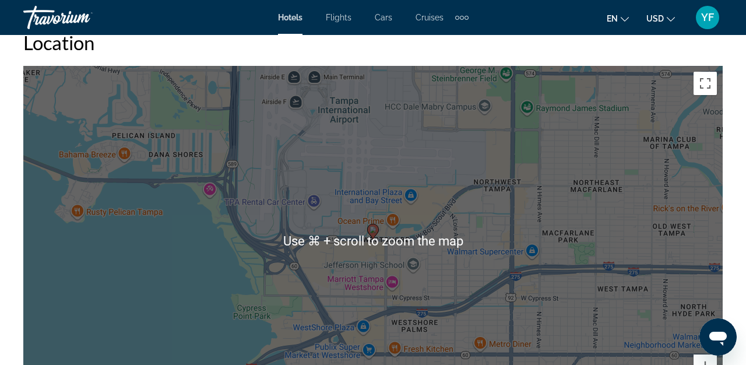
click at [474, 311] on div "To activate drag with keyboard, press Alt + Enter. Once in keyboard drag state,…" at bounding box center [372, 241] width 699 height 350
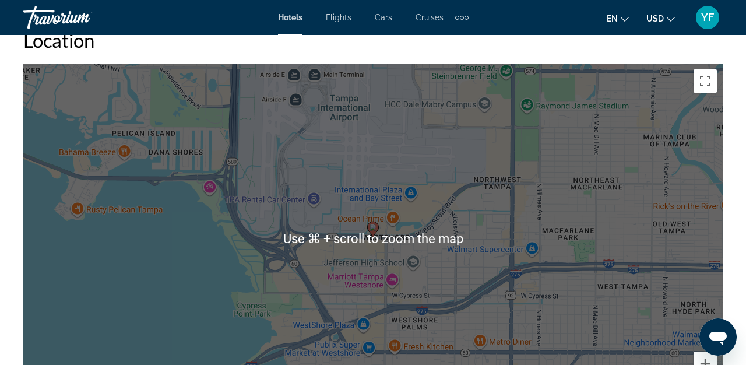
click at [493, 291] on div "To activate drag with keyboard, press Alt + Enter. Once in keyboard drag state,…" at bounding box center [372, 239] width 699 height 350
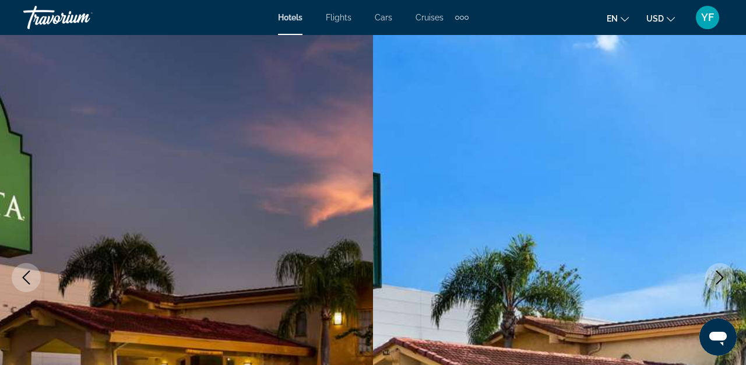
scroll to position [0, 0]
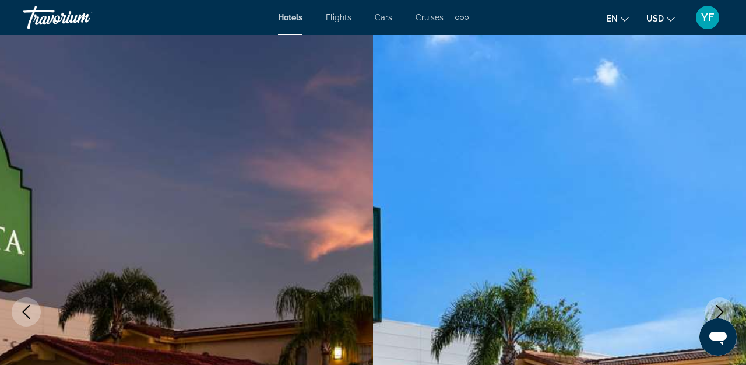
click at [580, 161] on img "Main content" at bounding box center [559, 311] width 373 height 553
click at [557, 172] on img "Main content" at bounding box center [559, 311] width 373 height 553
click at [460, 172] on img "Main content" at bounding box center [559, 311] width 373 height 553
click at [707, 19] on span "YF" at bounding box center [707, 18] width 13 height 12
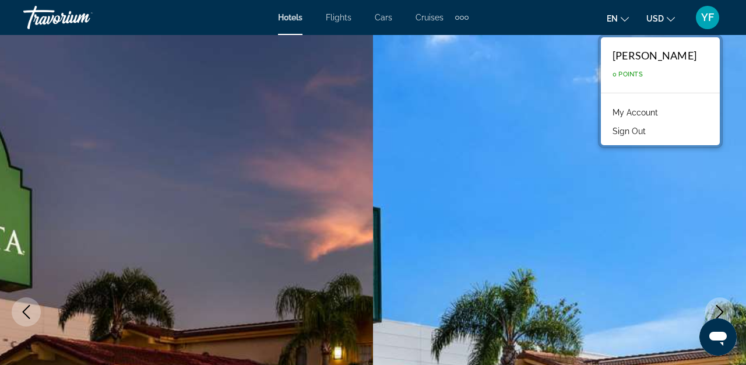
click at [639, 112] on link "My Account" at bounding box center [634, 112] width 57 height 15
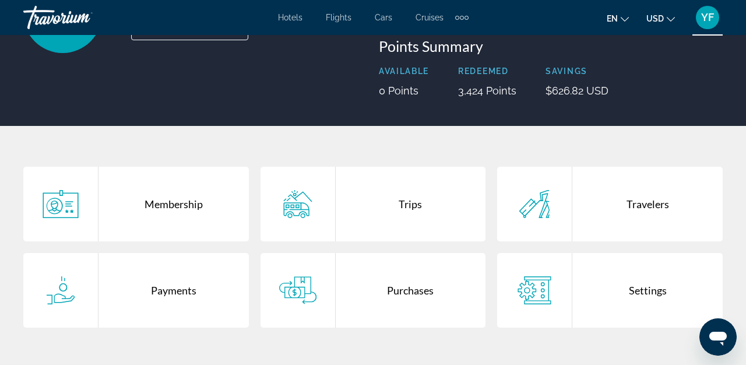
scroll to position [138, 0]
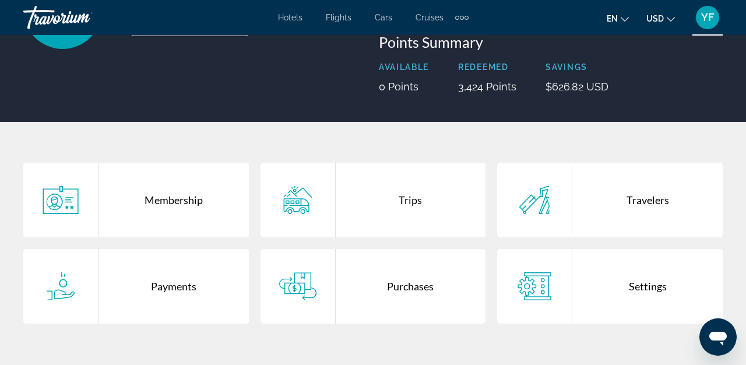
click at [402, 285] on div "Purchases" at bounding box center [411, 286] width 150 height 75
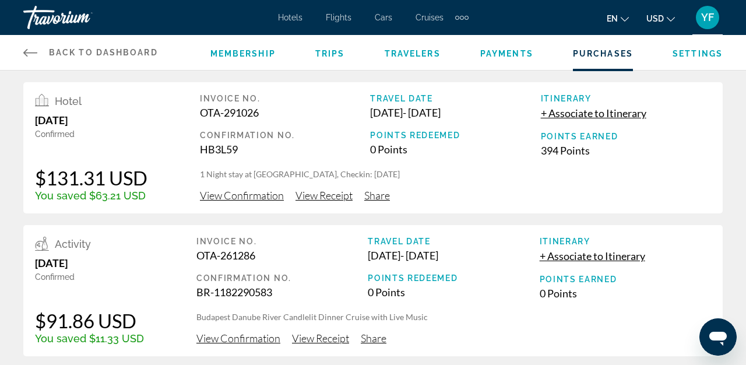
click at [338, 199] on span "View Receipt" at bounding box center [323, 195] width 57 height 13
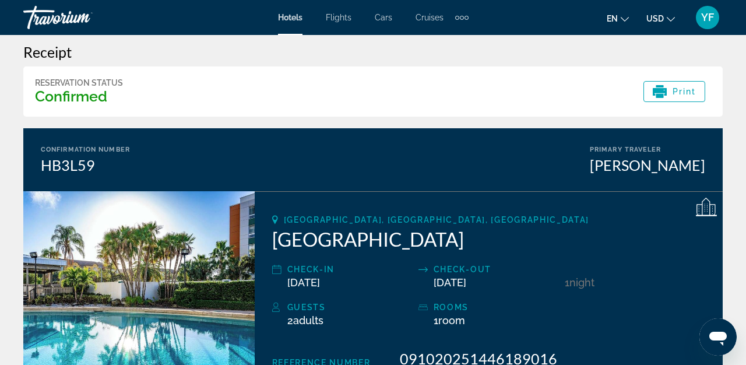
scroll to position [8, 0]
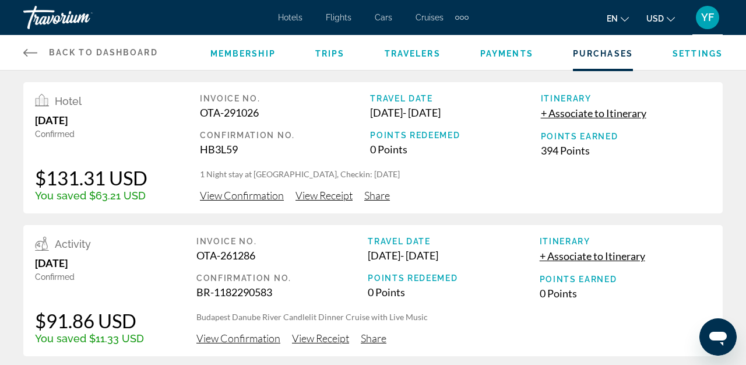
click at [418, 53] on span "Travelers" at bounding box center [413, 53] width 56 height 9
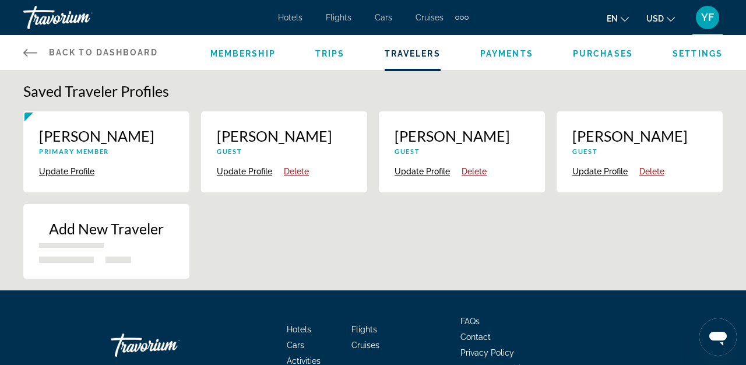
click at [472, 177] on button "Delete" at bounding box center [473, 171] width 25 height 10
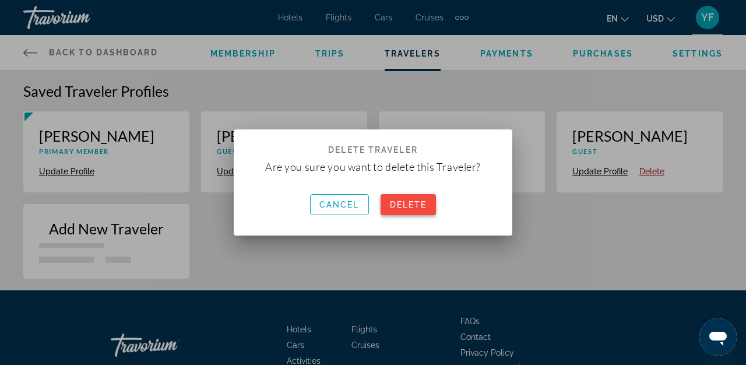
click at [412, 209] on span "Delete" at bounding box center [408, 204] width 37 height 9
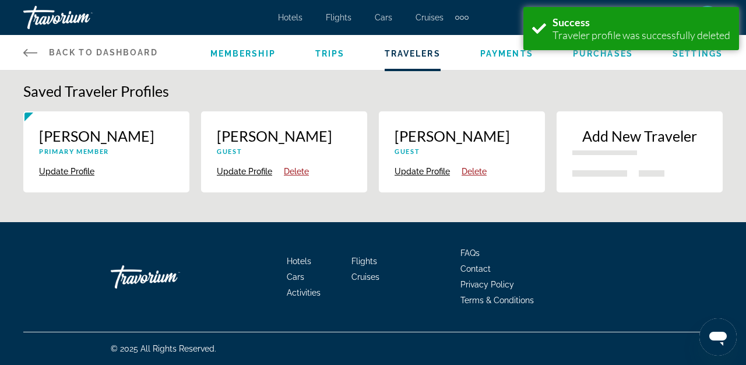
click at [477, 177] on button "Delete" at bounding box center [473, 171] width 25 height 10
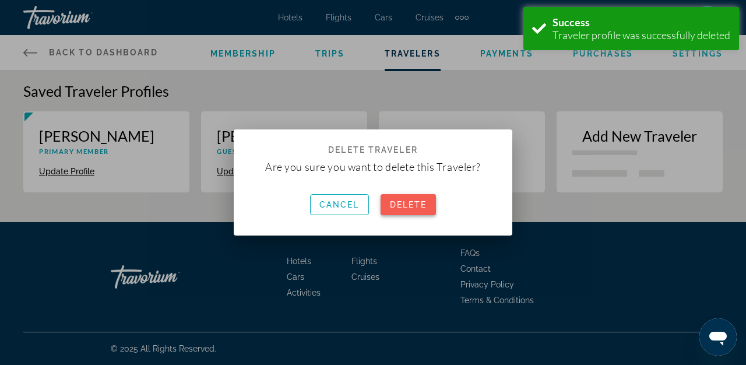
click at [412, 207] on span "Delete" at bounding box center [408, 204] width 37 height 9
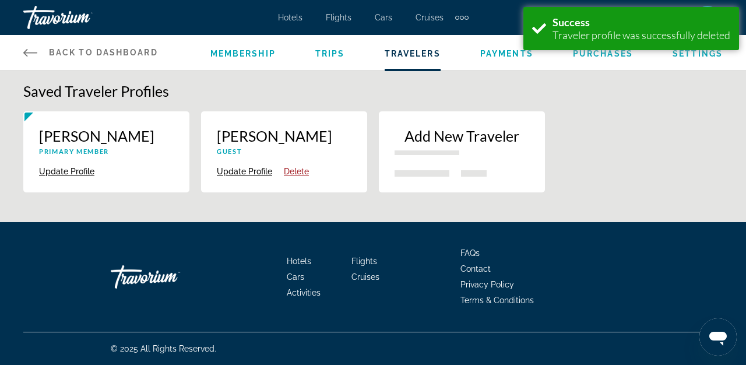
click at [661, 263] on div "Hotels Flights Cars Cruises Activities FAQs Contact Privacy Policy Terms & Cond…" at bounding box center [372, 277] width 699 height 110
click at [564, 142] on div "Yolanda Forero Primary Member Update Profile Delete jesika Garcerant Guest Upda…" at bounding box center [372, 157] width 711 height 93
click at [328, 54] on span "Trips" at bounding box center [330, 53] width 30 height 9
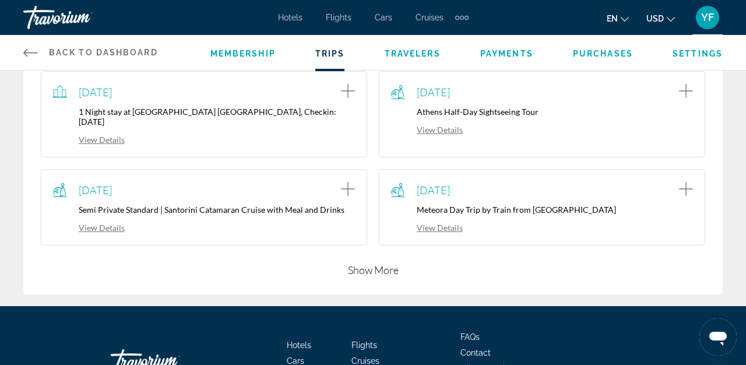
scroll to position [319, 0]
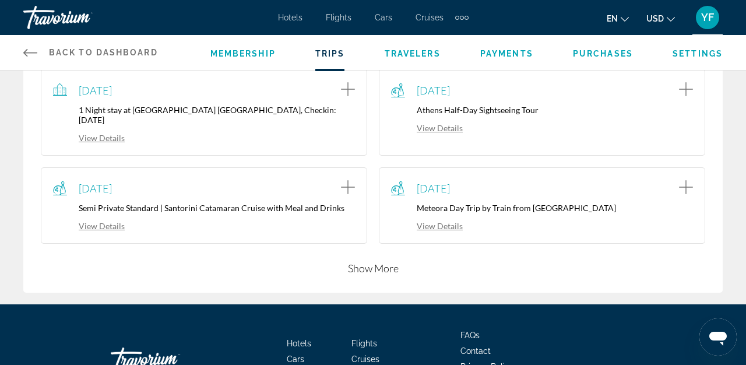
click at [370, 275] on button "Show More" at bounding box center [373, 268] width 51 height 14
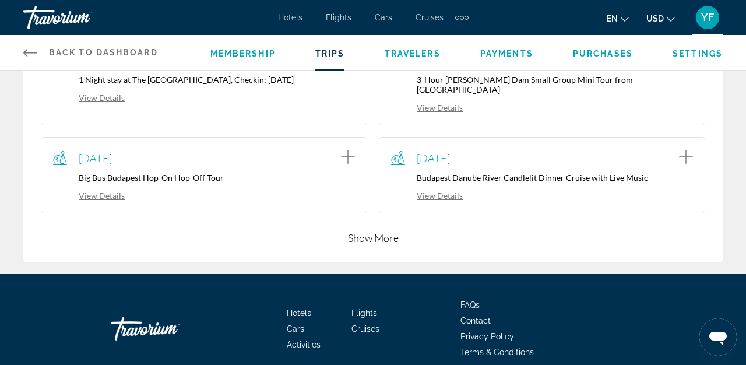
scroll to position [632, 0]
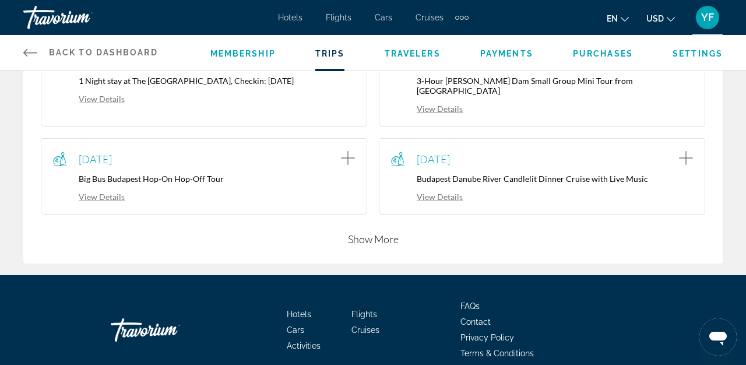
click at [382, 242] on button "Show More" at bounding box center [373, 239] width 51 height 14
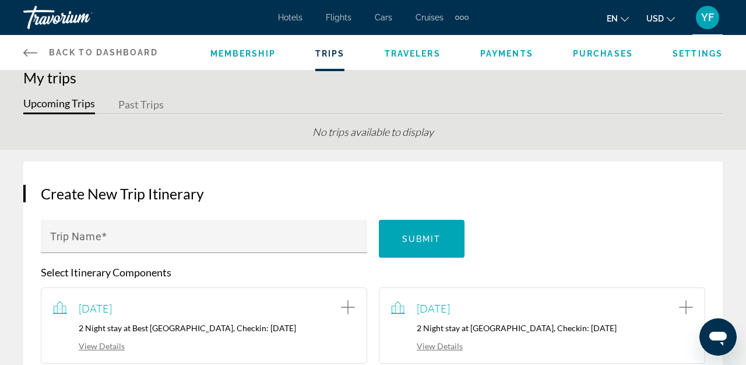
scroll to position [0, 0]
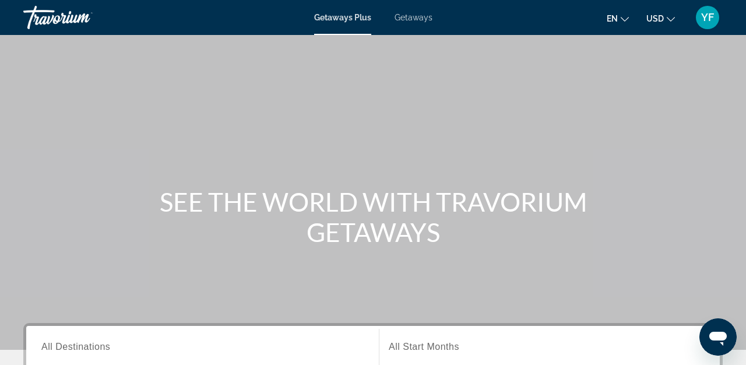
click at [411, 21] on span "Getaways" at bounding box center [413, 17] width 38 height 9
click at [115, 350] on input "Destination All Destinations" at bounding box center [202, 347] width 322 height 14
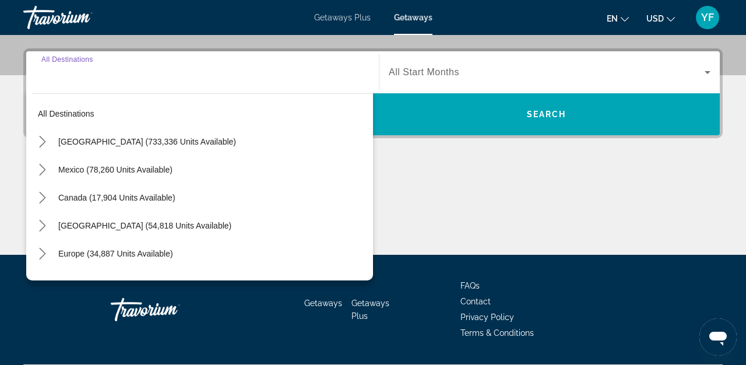
scroll to position [285, 0]
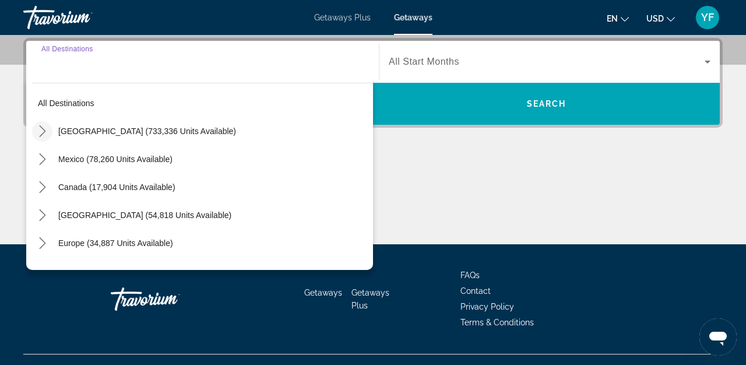
click at [44, 132] on icon "Toggle United States (733,336 units available) submenu" at bounding box center [43, 131] width 12 height 12
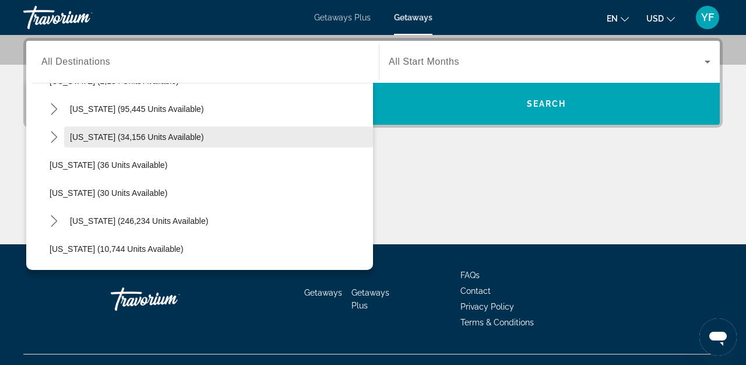
scroll to position [107, 0]
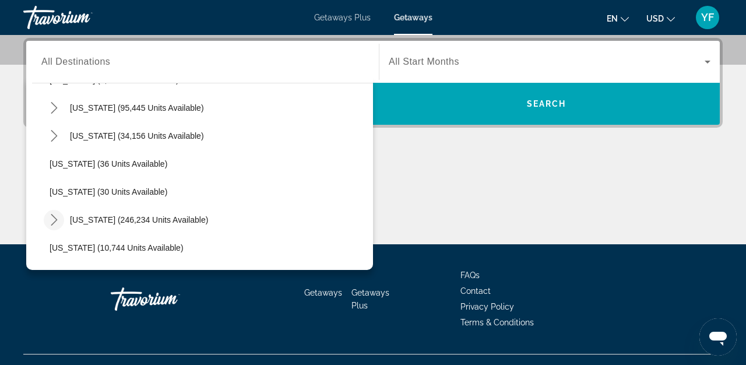
click at [54, 216] on icon "Toggle Florida (246,234 units available) submenu" at bounding box center [54, 220] width 12 height 12
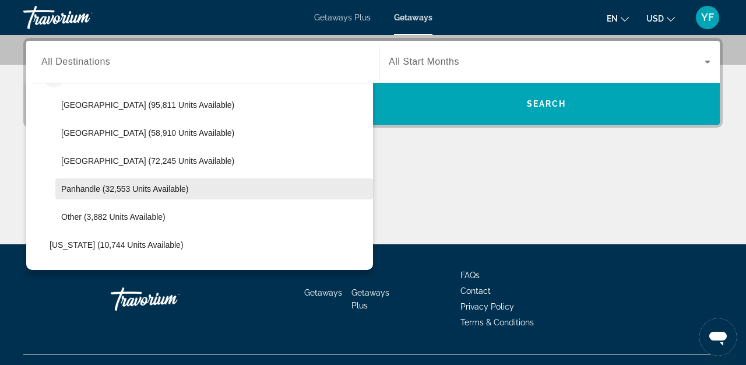
scroll to position [251, 0]
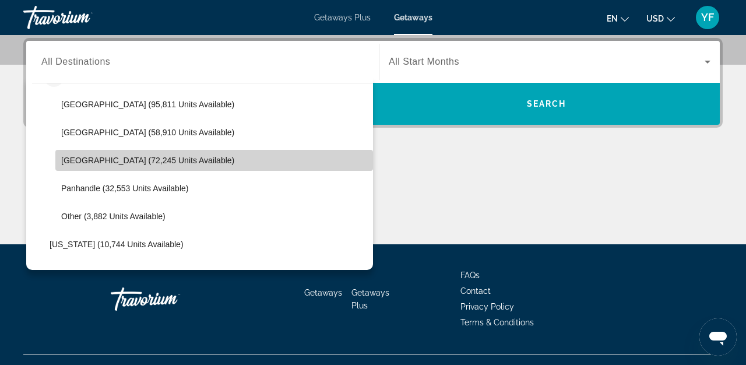
click at [163, 171] on span "Select destination: West Coast (72,245 units available)" at bounding box center [214, 160] width 318 height 28
type input "**********"
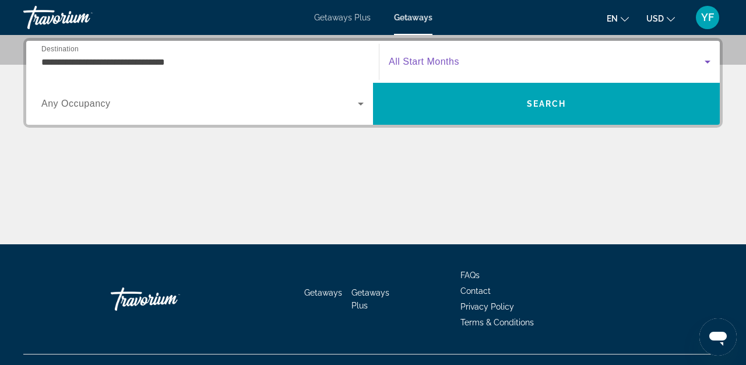
click at [710, 62] on icon "Search widget" at bounding box center [707, 62] width 14 height 14
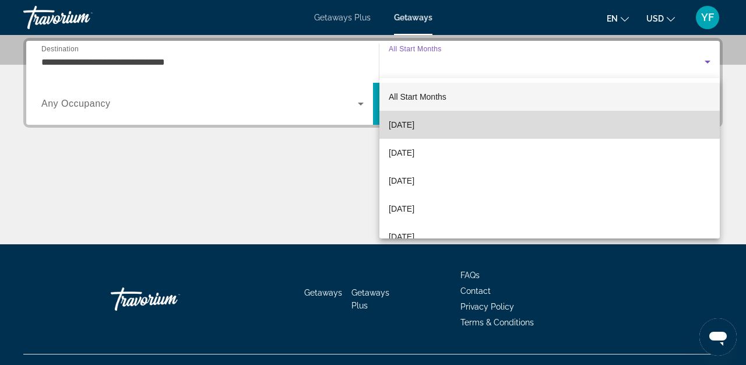
click at [410, 129] on span "[DATE]" at bounding box center [402, 125] width 26 height 14
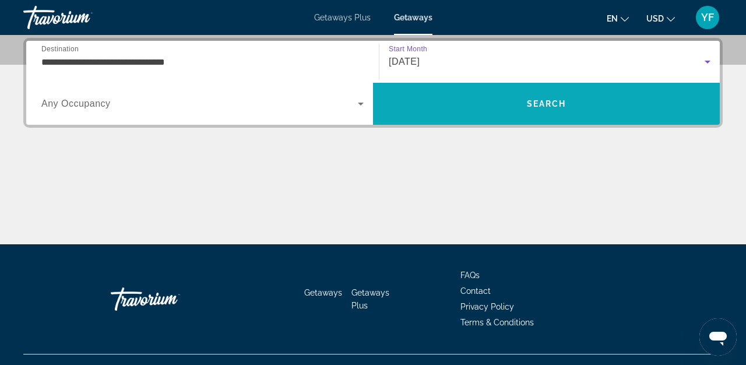
click at [454, 115] on span "Search" at bounding box center [546, 104] width 347 height 28
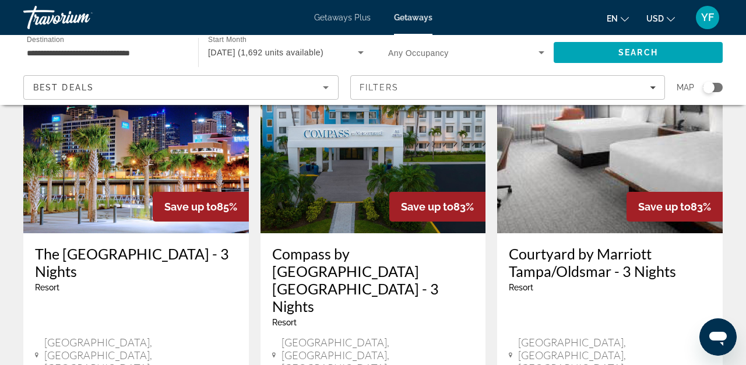
scroll to position [576, 0]
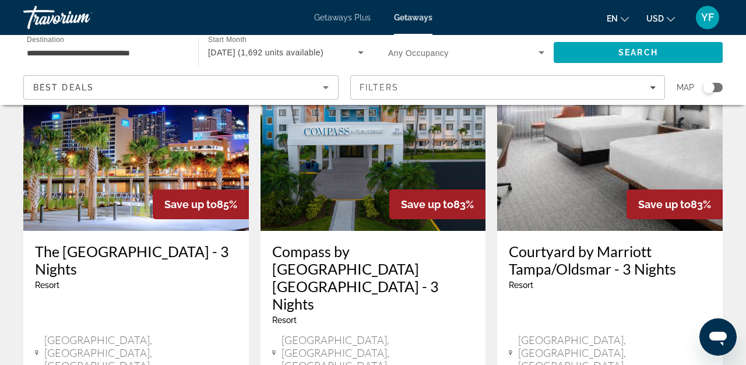
click at [125, 242] on h3 "The [GEOGRAPHIC_DATA] - 3 Nights" at bounding box center [136, 259] width 202 height 35
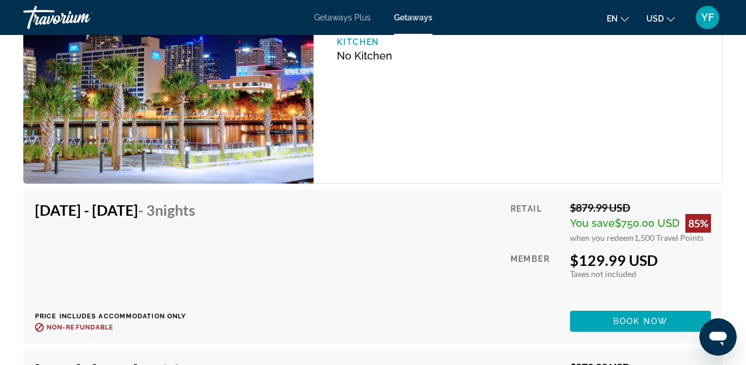
scroll to position [1993, 0]
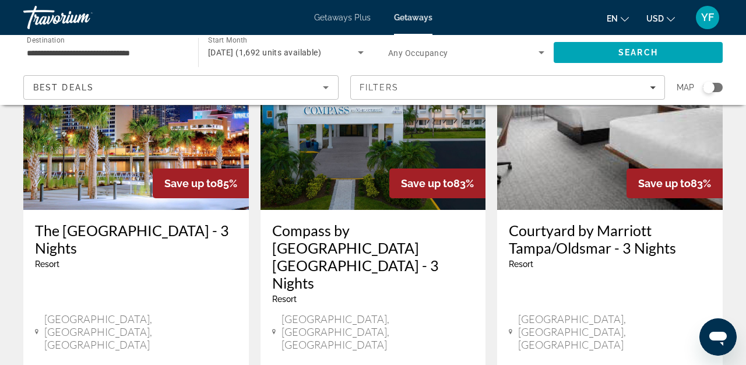
scroll to position [595, 0]
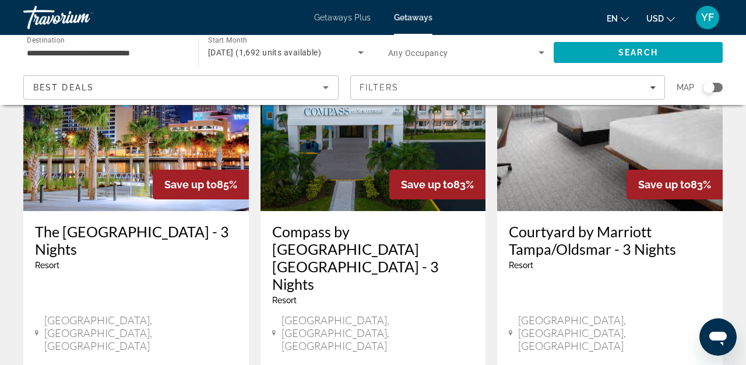
click at [543, 223] on h3 "Courtyard by Marriott Tampa/Oldsmar - 3 Nights" at bounding box center [610, 240] width 202 height 35
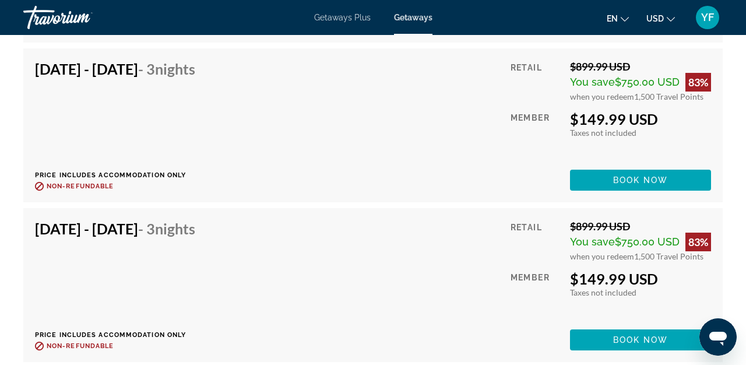
scroll to position [2324, 0]
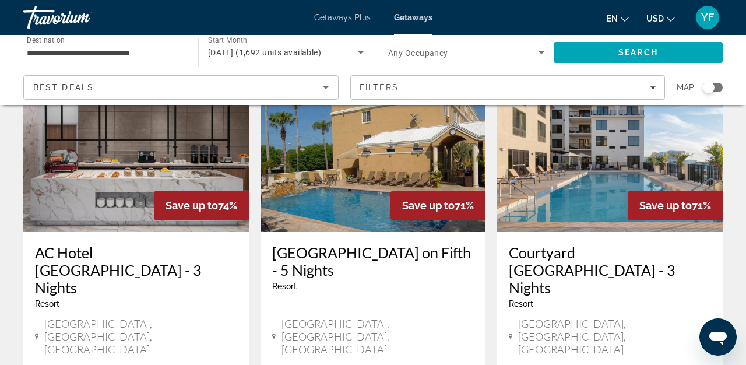
scroll to position [1554, 0]
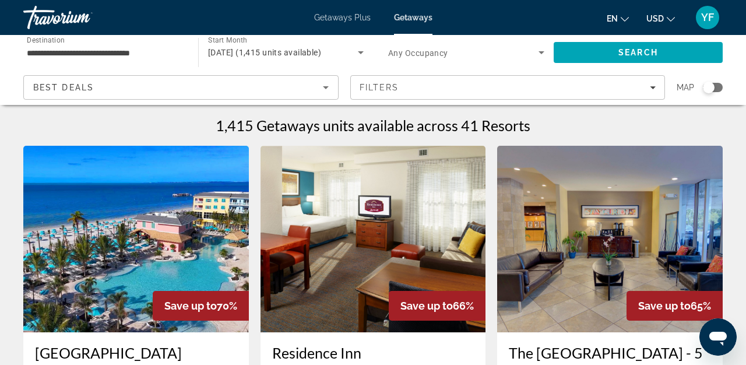
click at [158, 55] on input "**********" at bounding box center [105, 53] width 156 height 14
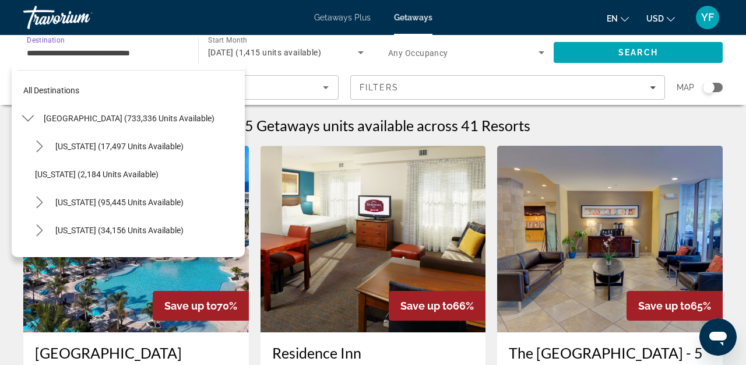
scroll to position [237, 0]
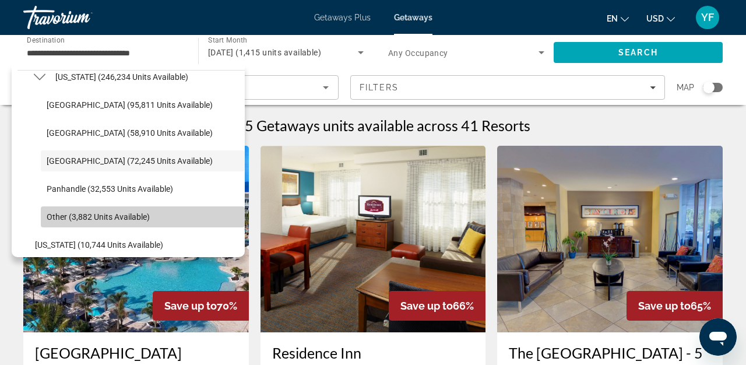
click at [69, 218] on span "Other (3,882 units available)" at bounding box center [98, 216] width 103 height 9
type input "**********"
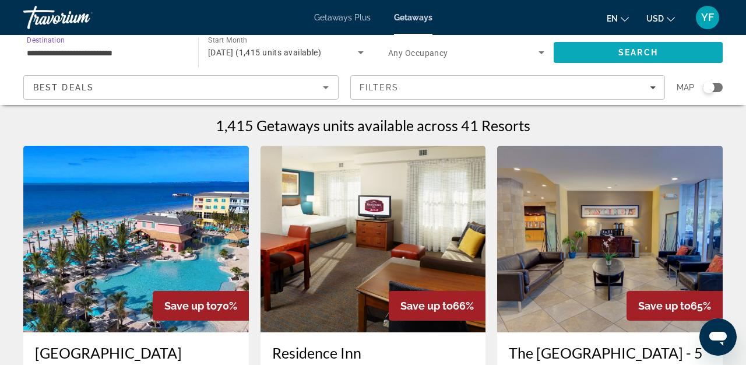
click at [617, 53] on span "Search" at bounding box center [637, 52] width 169 height 28
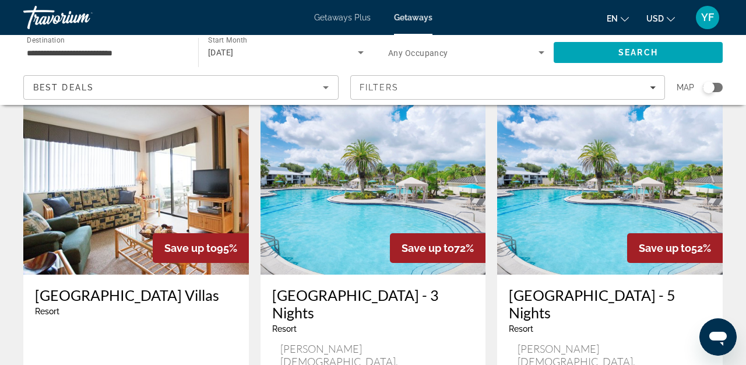
scroll to position [122, 0]
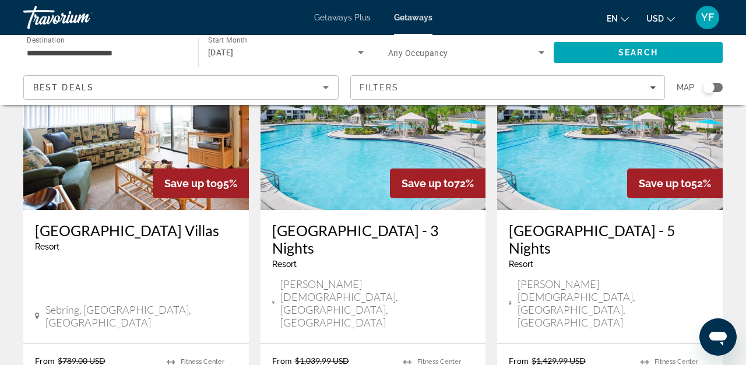
click at [382, 232] on h3 "[GEOGRAPHIC_DATA] - 3 Nights" at bounding box center [373, 238] width 202 height 35
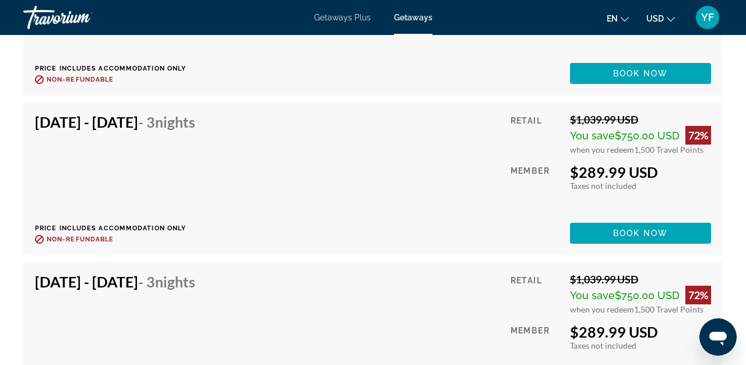
scroll to position [2424, 0]
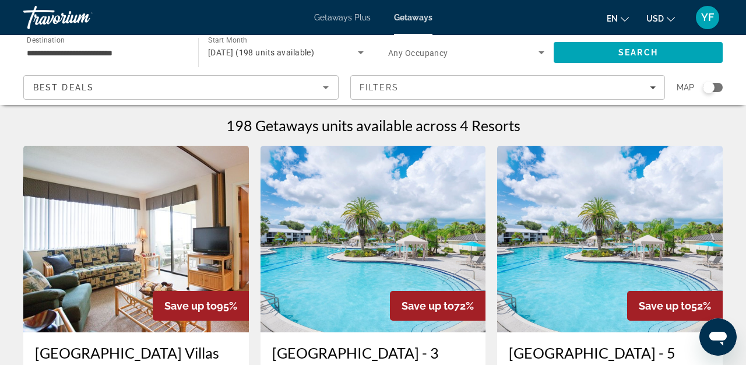
click at [71, 55] on input "**********" at bounding box center [105, 53] width 156 height 14
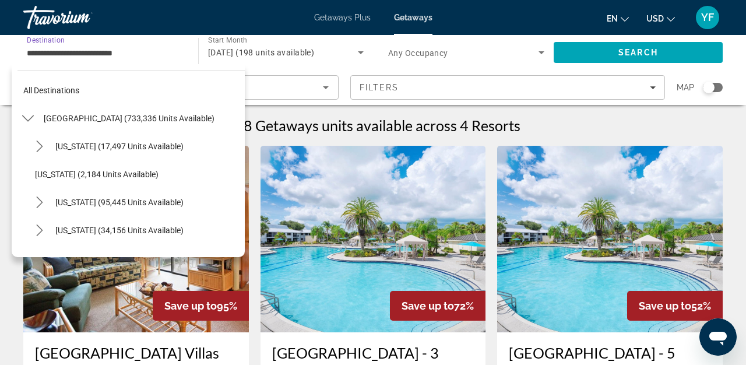
scroll to position [293, 0]
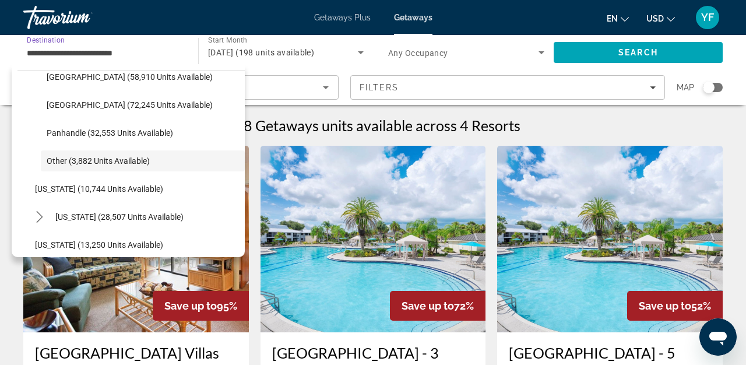
click at [347, 21] on span "Getaways Plus" at bounding box center [342, 17] width 57 height 9
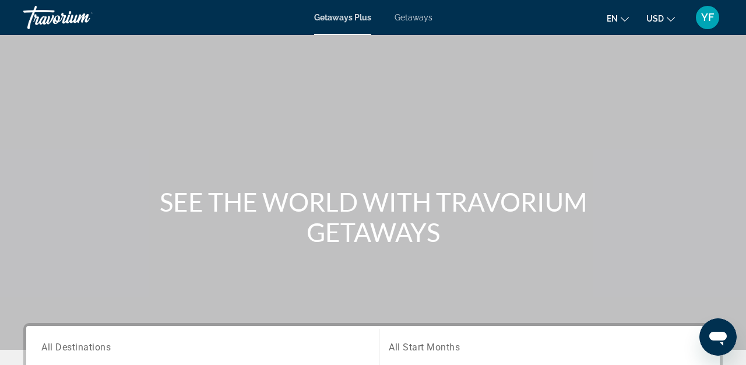
click at [277, 166] on div "Main content" at bounding box center [373, 175] width 746 height 350
click at [118, 361] on div "Search widget" at bounding box center [202, 346] width 322 height 33
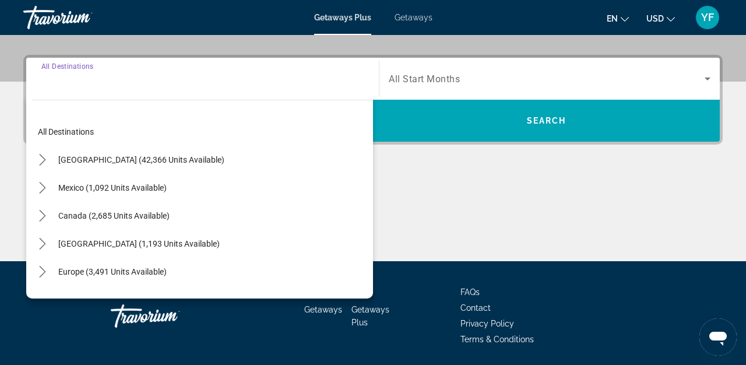
scroll to position [285, 0]
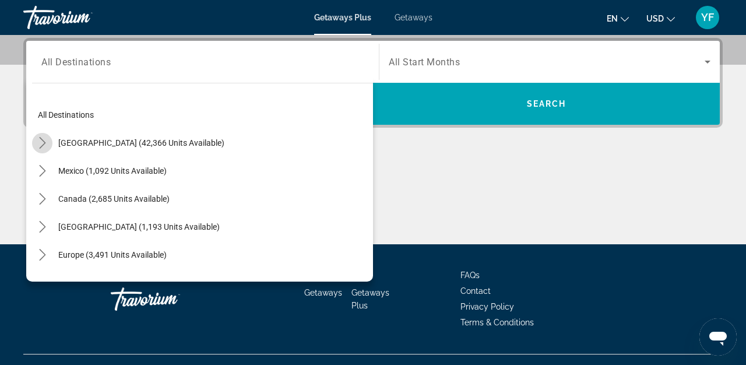
click at [48, 139] on mat-icon "Toggle United States (42,366 units available) submenu" at bounding box center [42, 143] width 20 height 20
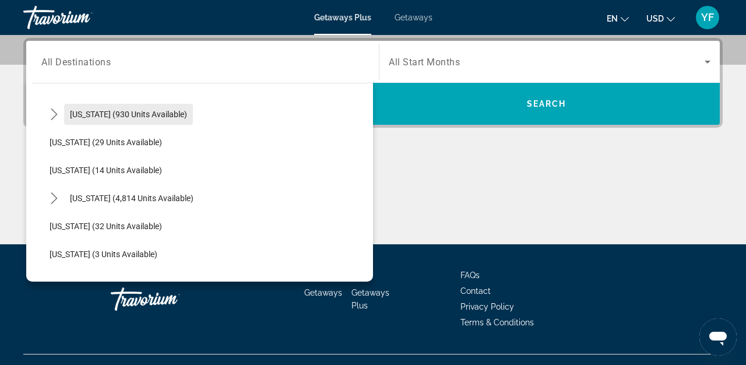
scroll to position [149, 0]
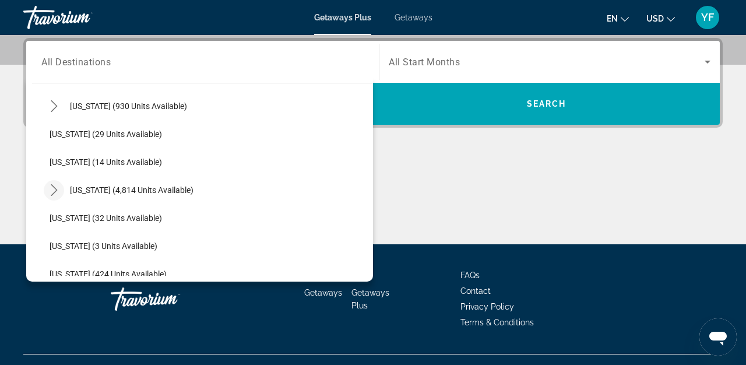
click at [56, 191] on icon "Toggle Florida (4,814 units available) submenu" at bounding box center [54, 190] width 12 height 12
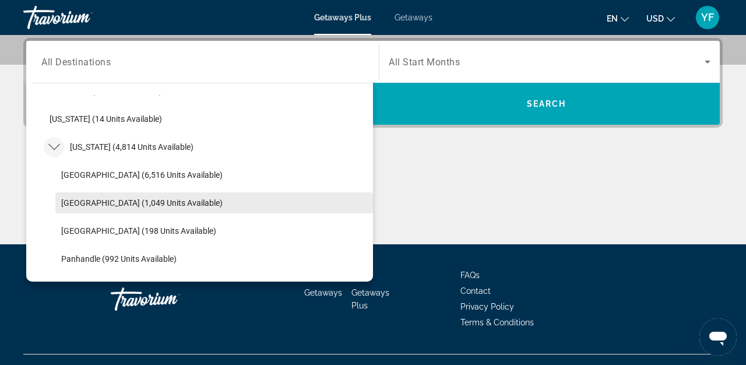
scroll to position [193, 0]
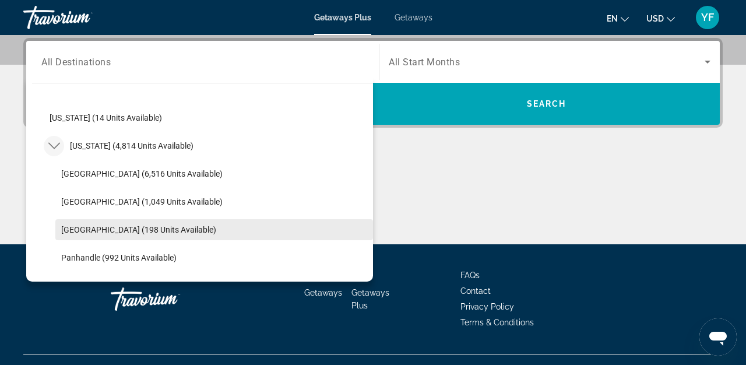
click at [149, 229] on span "[GEOGRAPHIC_DATA] (198 units available)" at bounding box center [138, 229] width 155 height 9
type input "**********"
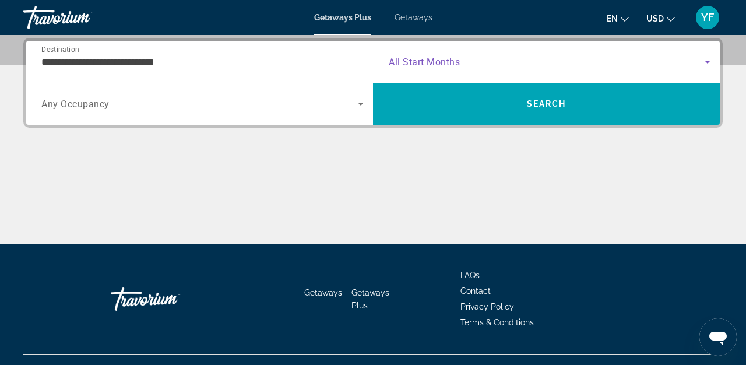
click at [708, 64] on icon "Search widget" at bounding box center [707, 62] width 14 height 14
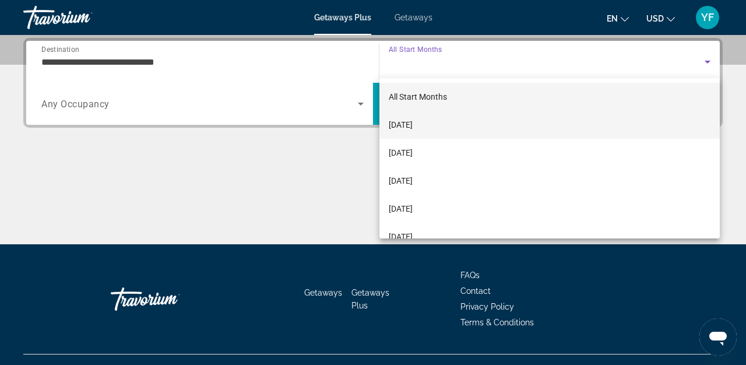
click at [412, 123] on span "[DATE]" at bounding box center [401, 125] width 24 height 14
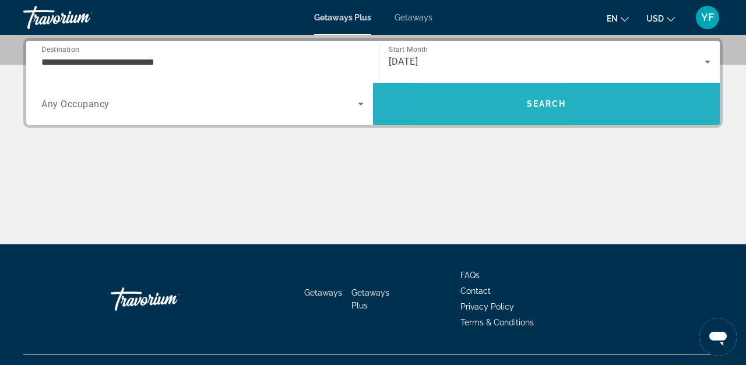
click at [495, 96] on span "Search" at bounding box center [546, 104] width 347 height 28
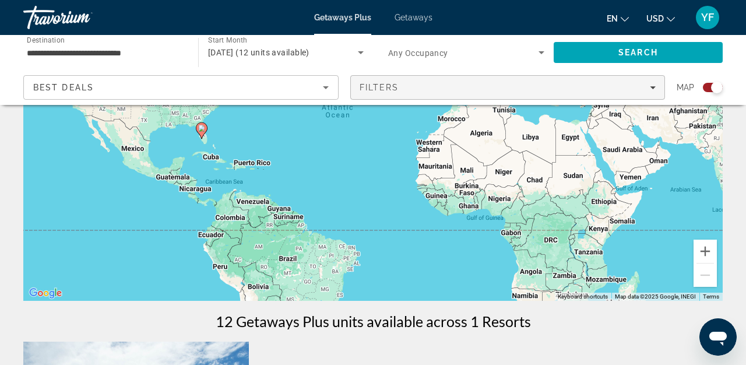
scroll to position [106, 0]
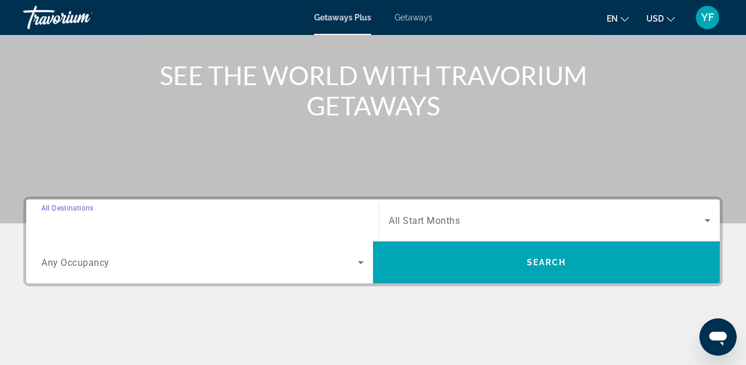
click at [115, 215] on input "Destination All Destinations" at bounding box center [202, 221] width 322 height 14
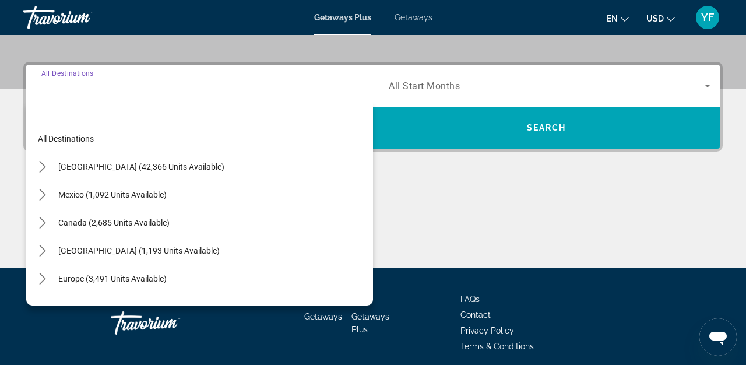
scroll to position [285, 0]
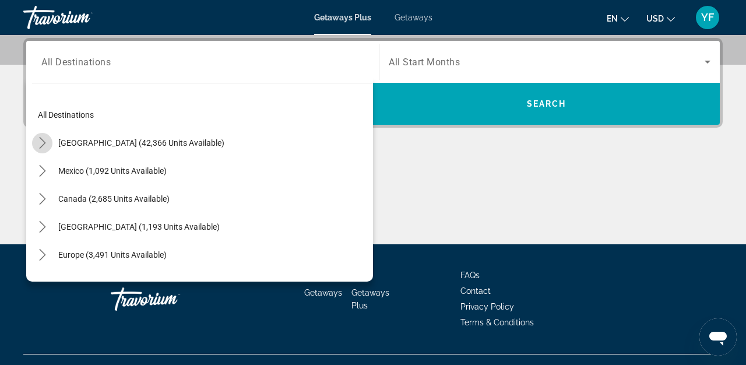
click at [46, 144] on icon "Toggle United States (42,366 units available) submenu" at bounding box center [43, 143] width 12 height 12
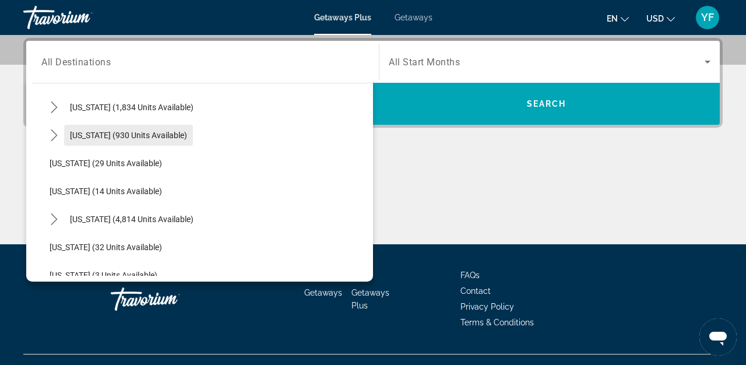
scroll to position [120, 0]
click at [54, 216] on icon "Toggle Florida (4,814 units available) submenu" at bounding box center [54, 219] width 6 height 12
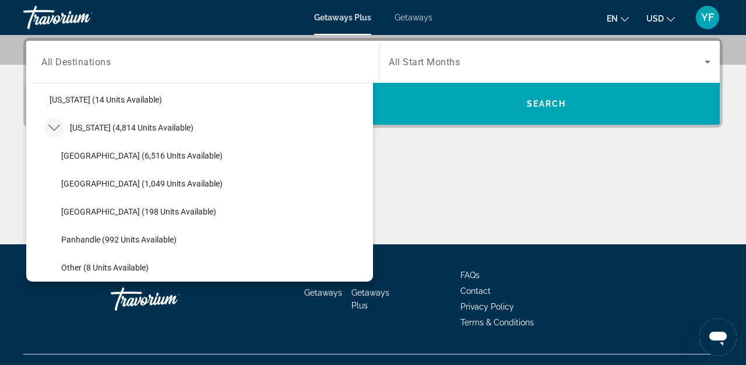
scroll to position [211, 0]
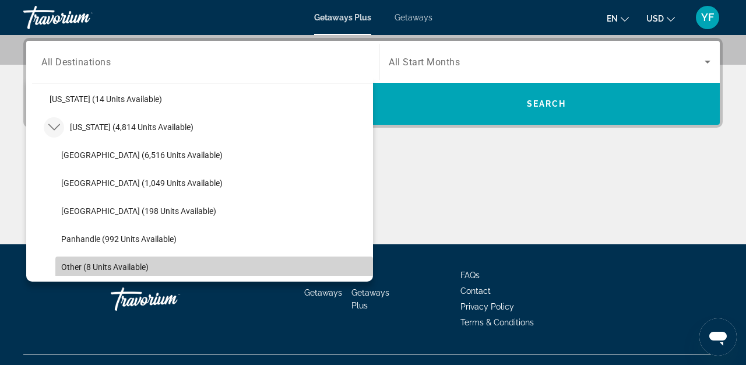
click at [134, 271] on span "Select destination: Other (8 units available)" at bounding box center [214, 267] width 318 height 28
type input "**********"
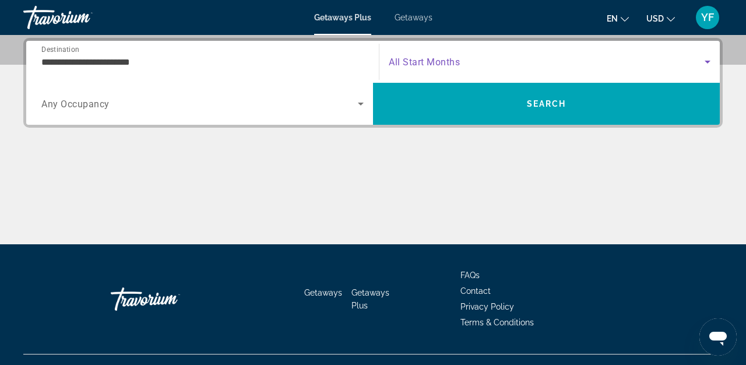
click at [492, 61] on span "Search widget" at bounding box center [547, 62] width 316 height 14
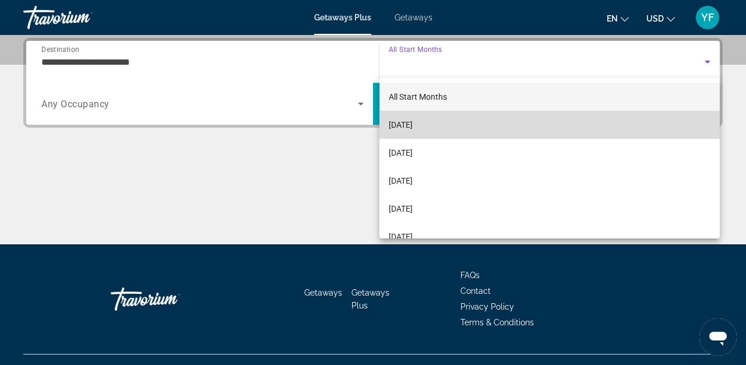
click at [411, 131] on span "[DATE]" at bounding box center [401, 125] width 24 height 14
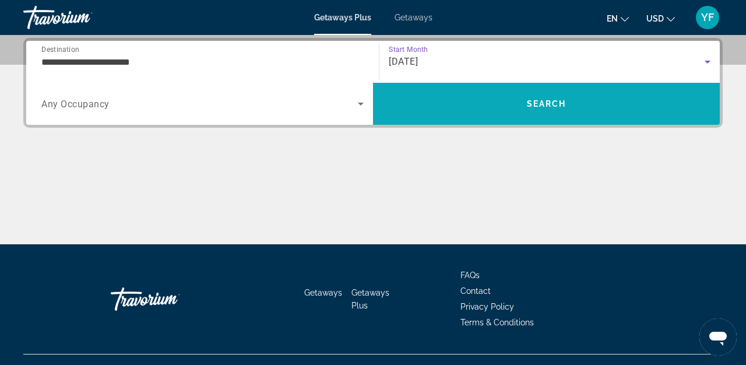
click at [558, 111] on span "Search" at bounding box center [546, 104] width 347 height 28
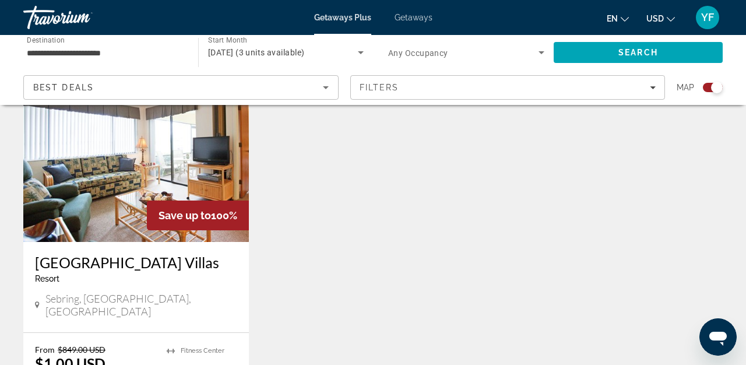
scroll to position [413, 0]
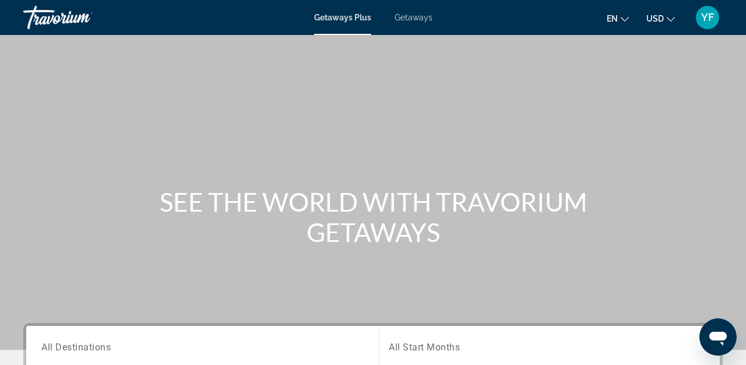
click at [718, 340] on icon "Open messaging window" at bounding box center [717, 336] width 21 height 21
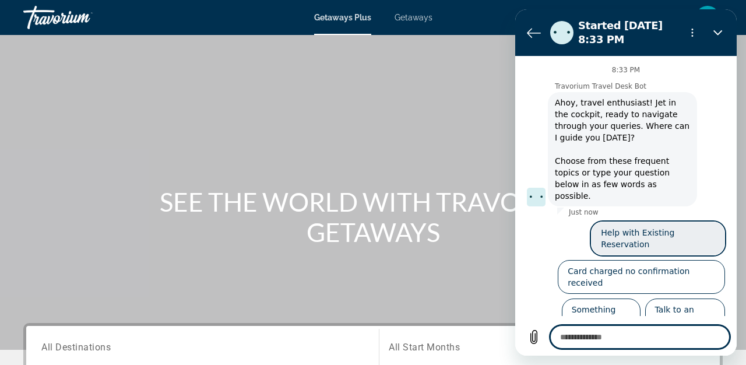
click at [673, 222] on button "Help with Existing Reservation" at bounding box center [658, 238] width 134 height 34
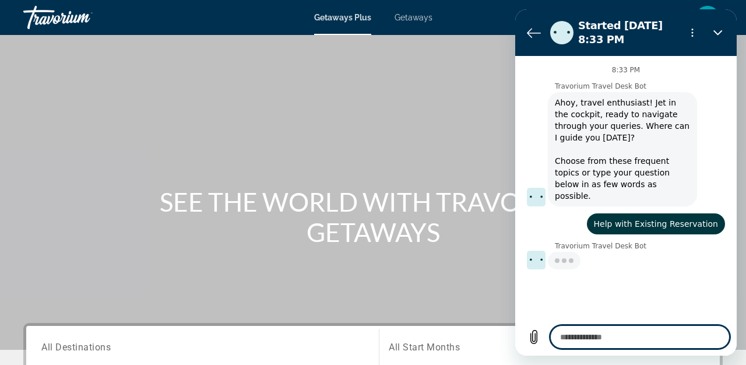
click at [601, 338] on textarea at bounding box center [639, 336] width 179 height 23
type textarea "*"
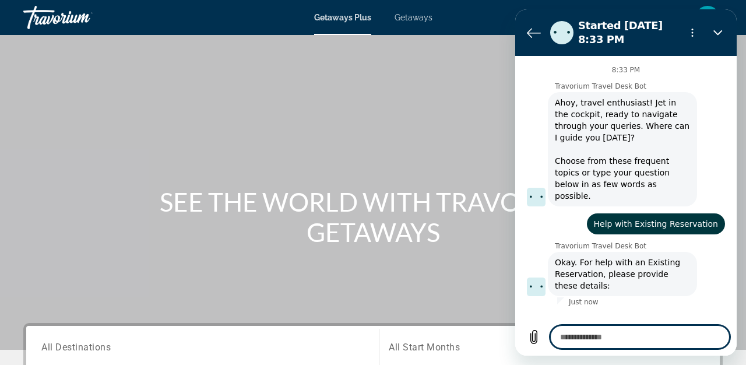
type textarea "*"
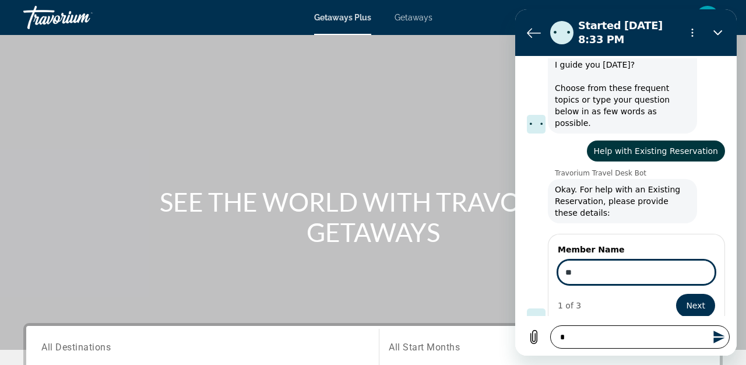
type input "***"
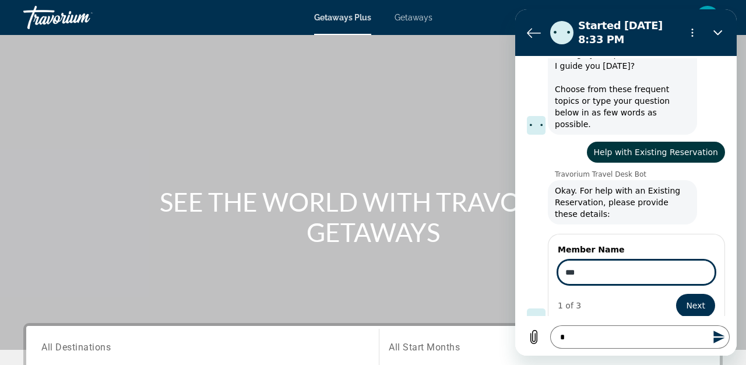
drag, startPoint x: 577, startPoint y: 262, endPoint x: 531, endPoint y: 263, distance: 46.6
click at [531, 263] on div "Member Name *** 1 of 3 Next" at bounding box center [630, 279] width 207 height 96
type input "**********"
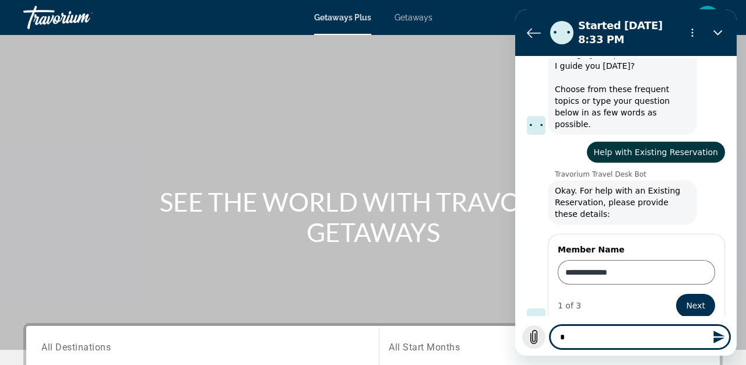
drag, startPoint x: 570, startPoint y: 337, endPoint x: 536, endPoint y: 337, distance: 33.8
click at [536, 337] on div "Type a message * *" at bounding box center [625, 336] width 207 height 23
type textarea "*"
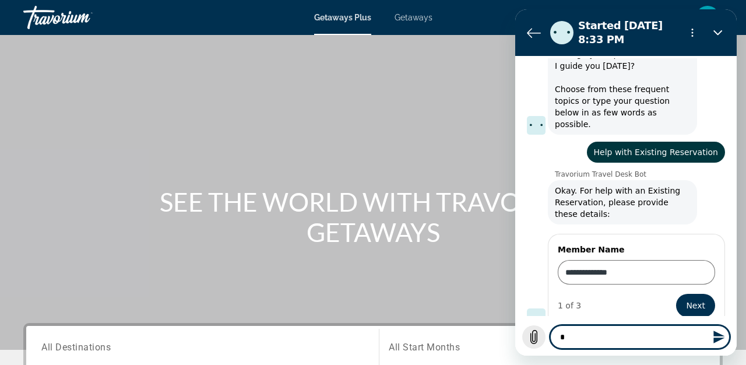
type textarea "**"
type textarea "*"
type textarea "***"
type textarea "*"
type textarea "****"
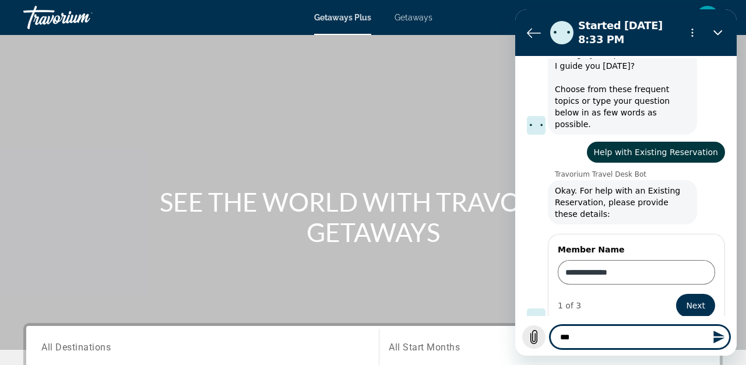
type textarea "*"
type textarea "*****"
type textarea "*"
type textarea "*****"
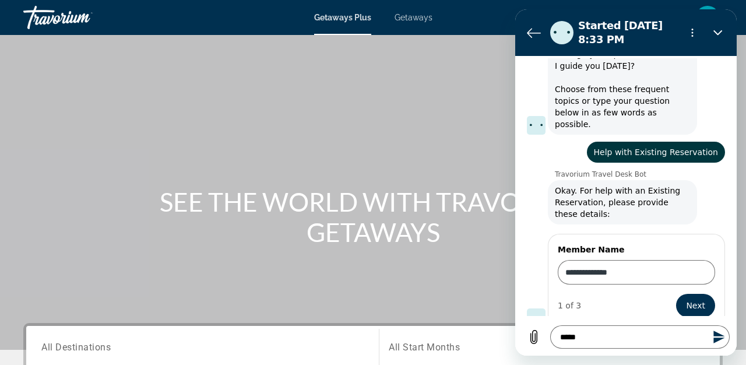
click at [717, 337] on icon "Send message" at bounding box center [719, 337] width 14 height 14
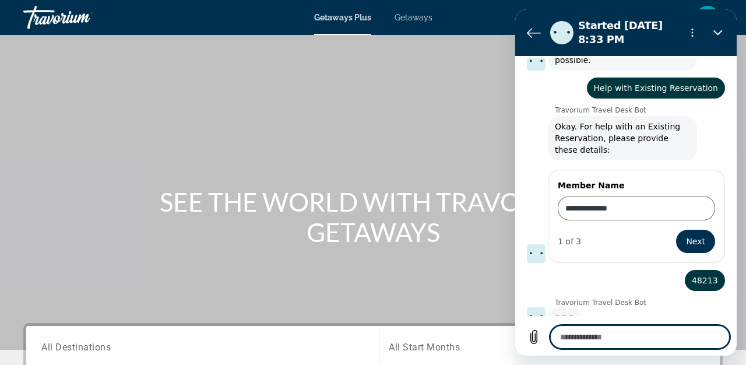
scroll to position [135, 0]
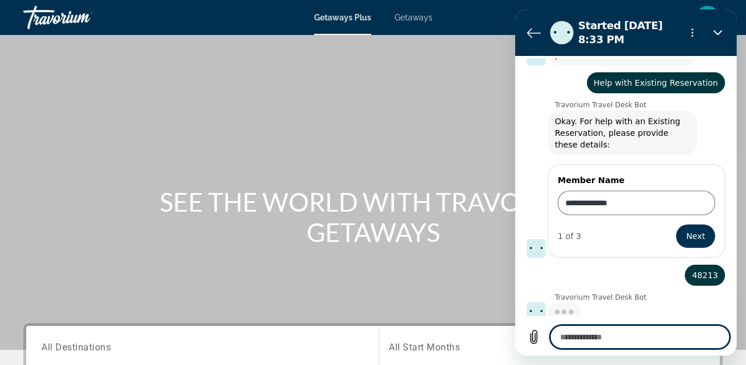
type textarea "*"
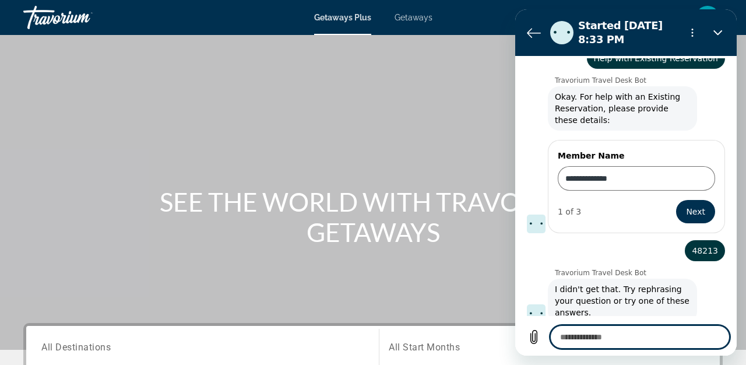
click at [616, 335] on textarea at bounding box center [639, 336] width 179 height 23
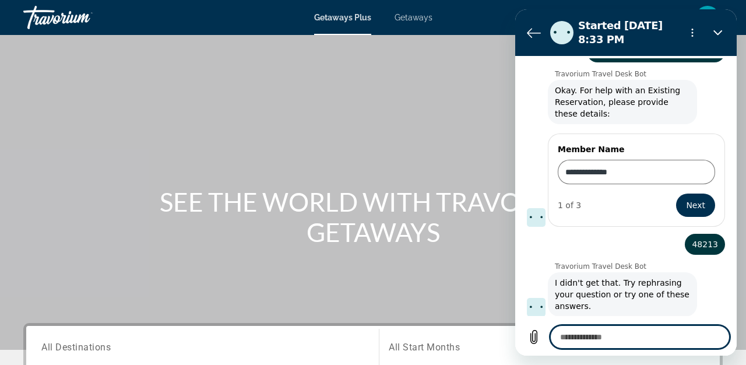
scroll to position [174, 0]
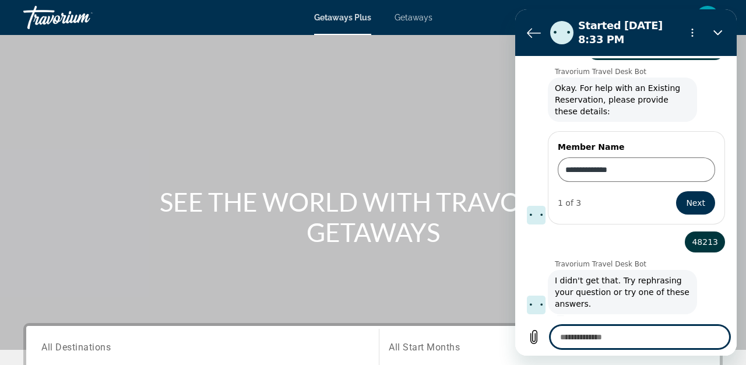
click at [616, 336] on textarea at bounding box center [639, 336] width 179 height 23
click at [613, 338] on textarea at bounding box center [639, 336] width 179 height 23
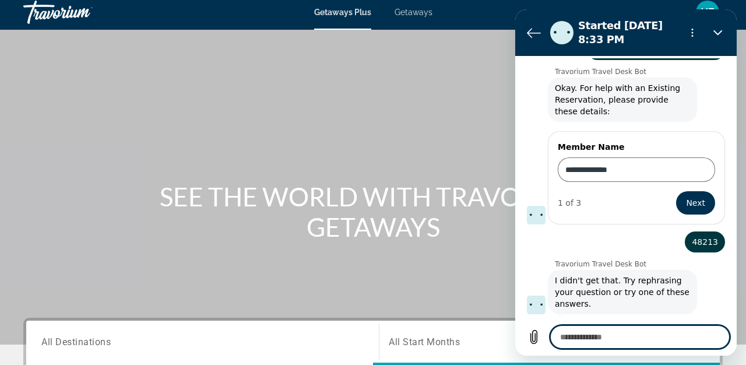
scroll to position [5, 0]
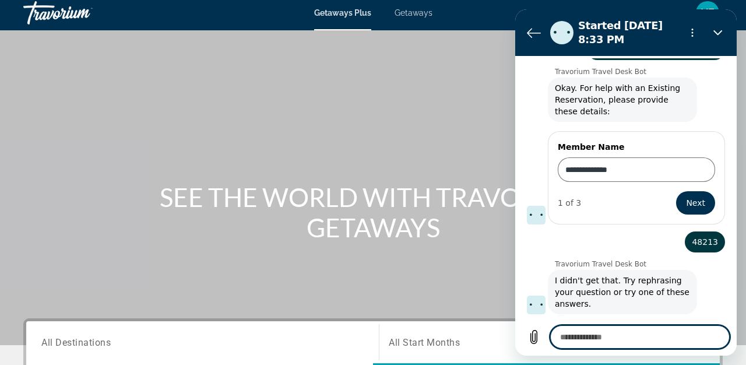
click at [593, 336] on textarea at bounding box center [639, 336] width 179 height 23
type textarea "*"
type textarea "**"
type textarea "*"
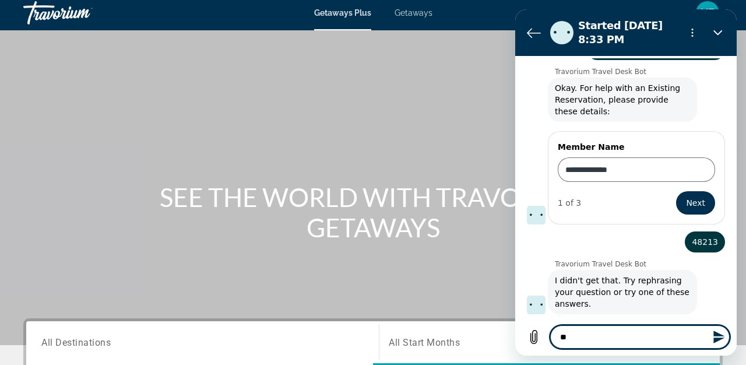
type textarea "***"
type textarea "*"
type textarea "****"
type textarea "*"
type textarea "*****"
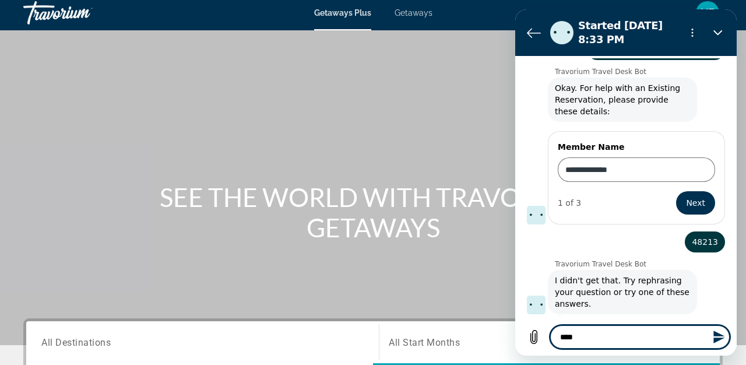
type textarea "*"
type textarea "******"
type textarea "*"
type textarea "*******"
type textarea "*"
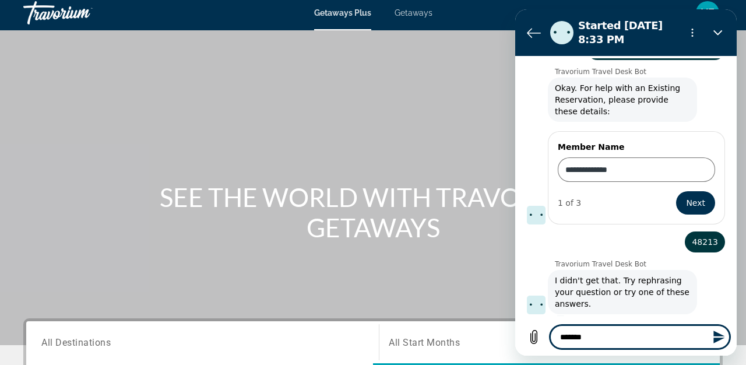
type textarea "*******"
type textarea "*"
type textarea "*********"
type textarea "*"
type textarea "**********"
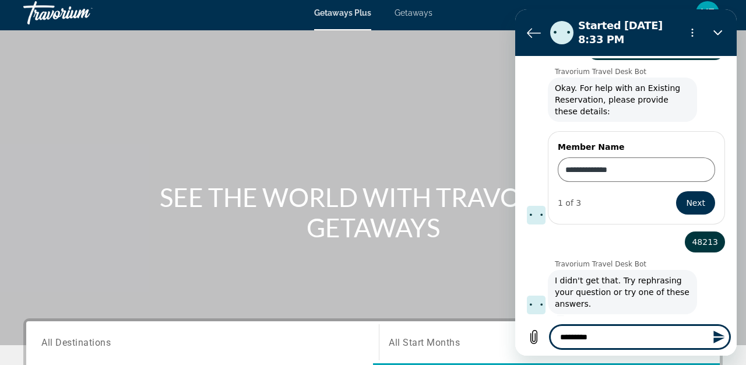
type textarea "*"
type textarea "**********"
type textarea "*"
type textarea "**********"
type textarea "*"
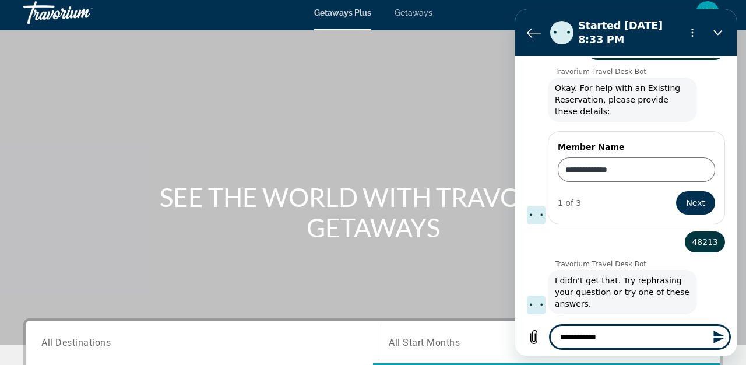
type textarea "**********"
type textarea "*"
type textarea "**********"
type textarea "*"
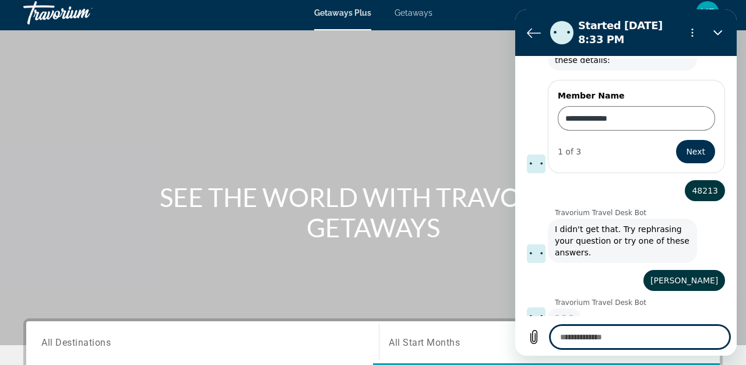
scroll to position [224, 0]
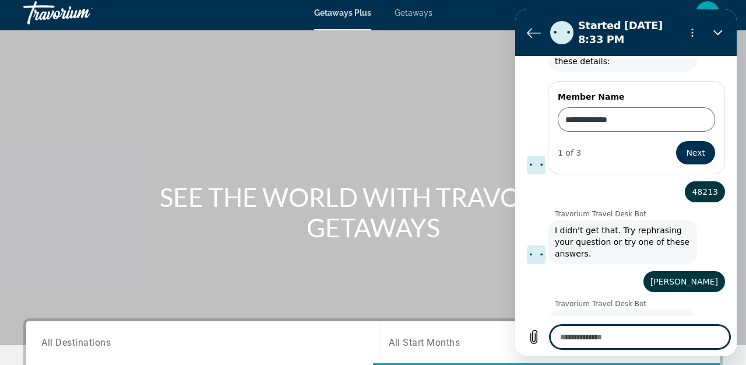
type textarea "*"
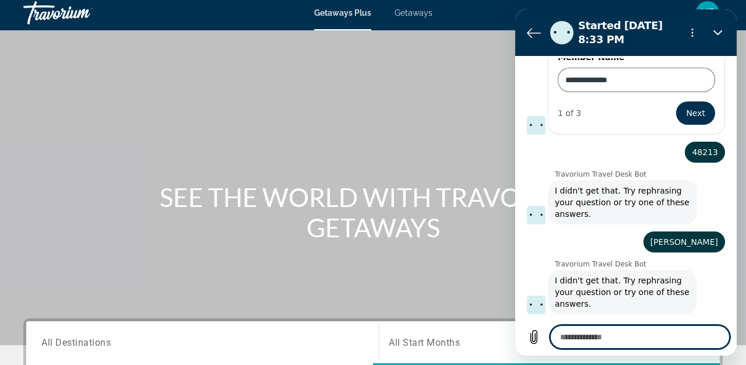
scroll to position [0, 0]
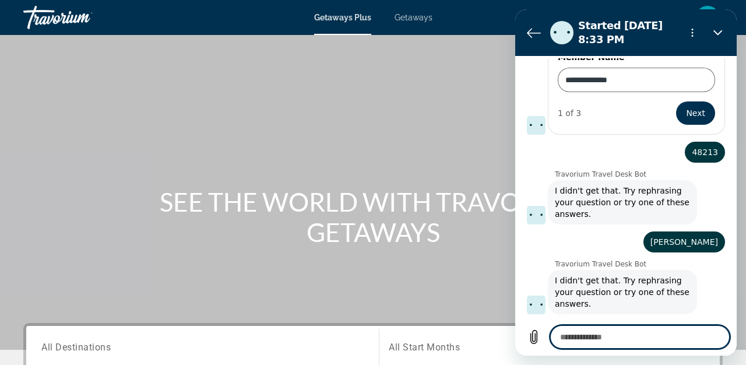
click at [727, 199] on div "Travorium Travel Desk Bot says: I didn't get that. Try rephrasing your question…" at bounding box center [630, 201] width 207 height 45
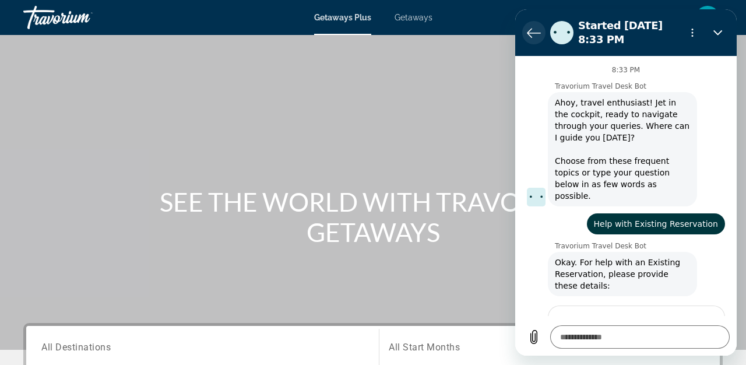
click at [531, 34] on icon "Back to the conversation list" at bounding box center [534, 33] width 14 height 14
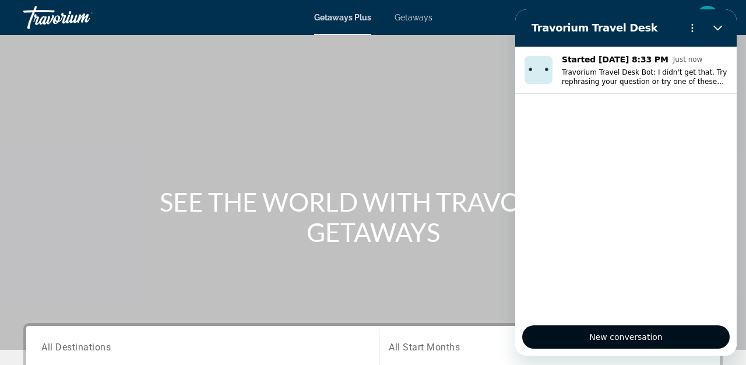
click at [637, 340] on span "New conversation" at bounding box center [625, 337] width 73 height 14
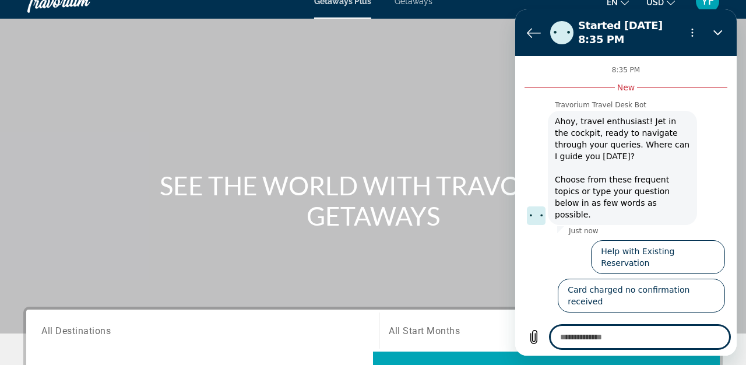
scroll to position [8, 0]
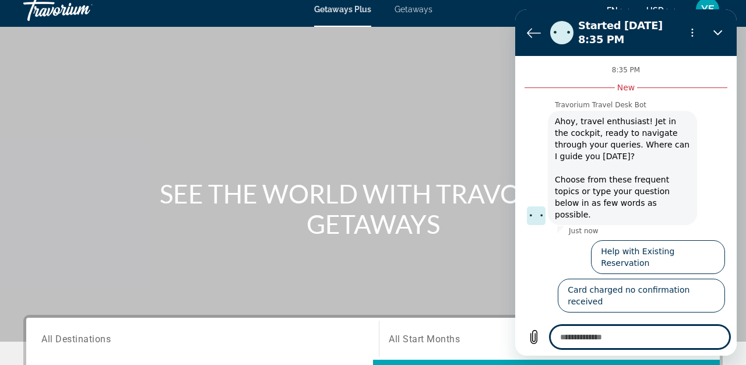
click at [698, 317] on button "Talk to an agent" at bounding box center [685, 334] width 80 height 34
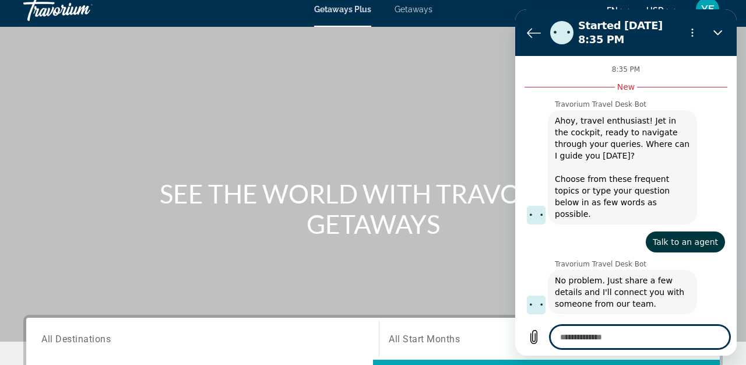
type textarea "*"
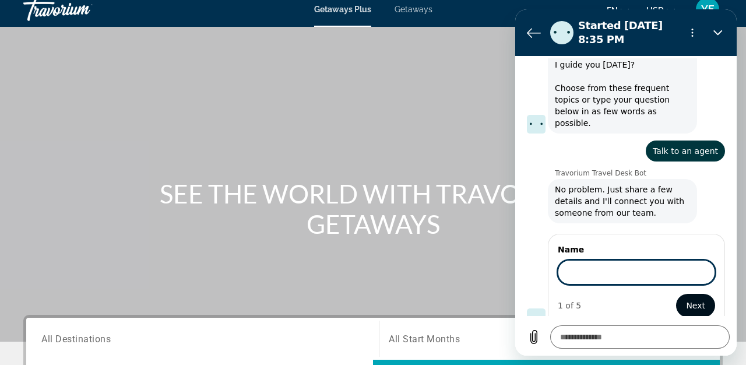
scroll to position [90, 0]
type input "**********"
click at [691, 298] on span "Next" at bounding box center [695, 305] width 19 height 14
type textarea "*"
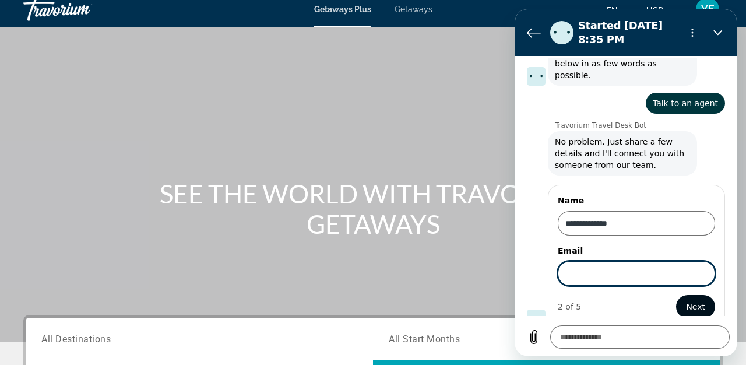
scroll to position [140, 0]
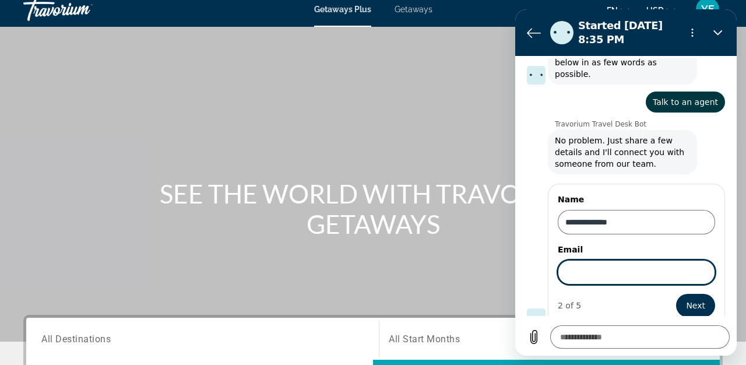
click at [609, 263] on input "Email" at bounding box center [636, 272] width 157 height 24
type input "**********"
click at [689, 298] on span "Next" at bounding box center [695, 305] width 19 height 14
type textarea "*"
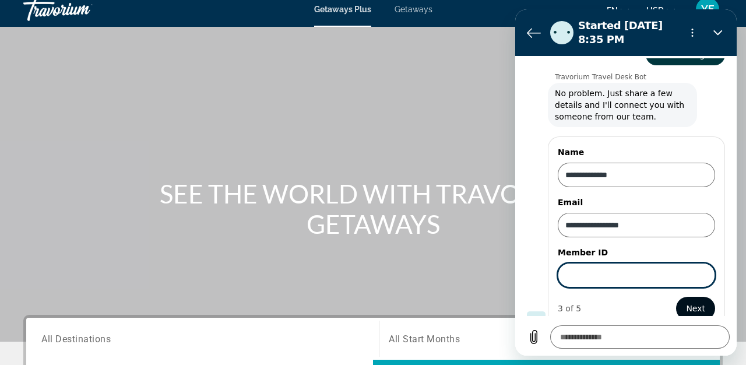
scroll to position [191, 0]
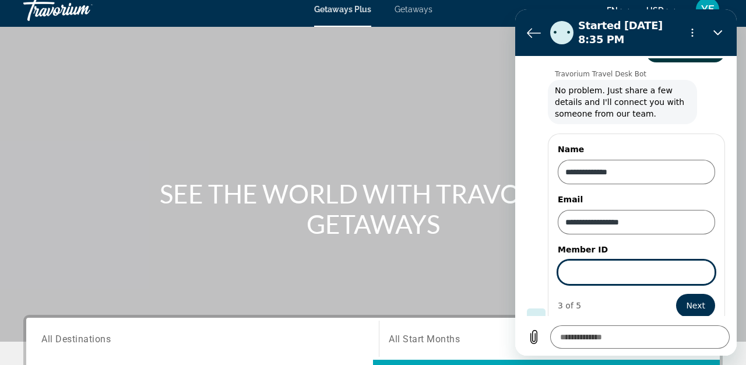
click at [611, 266] on input "Member ID" at bounding box center [636, 272] width 157 height 24
type input "*****"
click at [698, 298] on span "Next" at bounding box center [695, 305] width 19 height 14
type textarea "*"
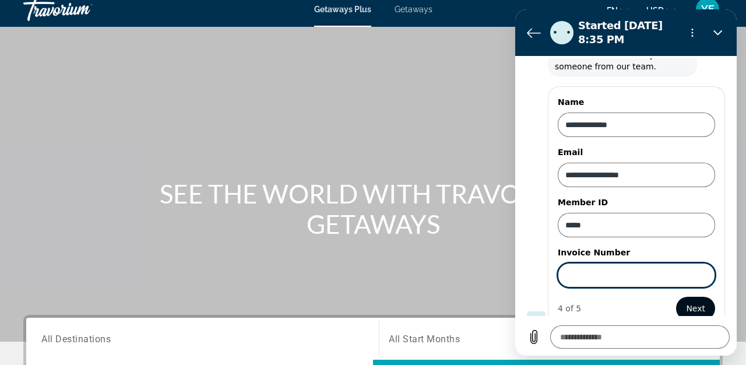
scroll to position [241, 0]
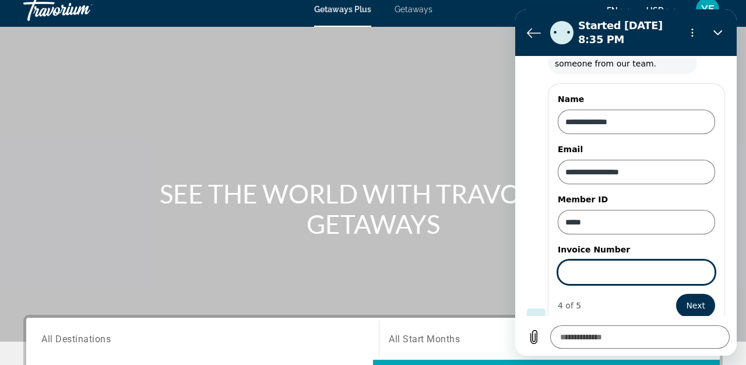
click at [594, 262] on input "Invoice Number" at bounding box center [636, 272] width 157 height 24
type input "**********"
click at [692, 298] on span "Next" at bounding box center [695, 305] width 19 height 14
type textarea "*"
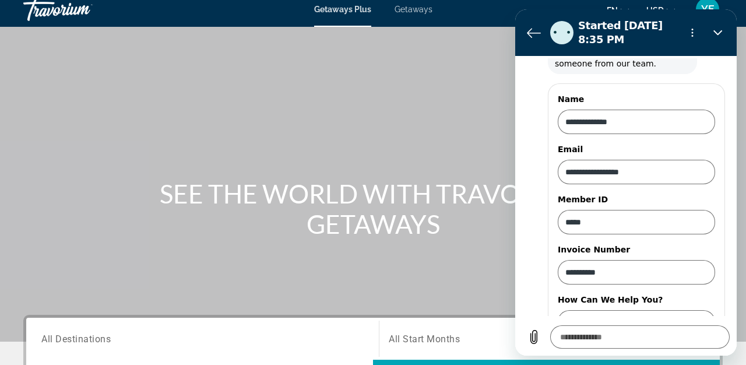
scroll to position [290, 0]
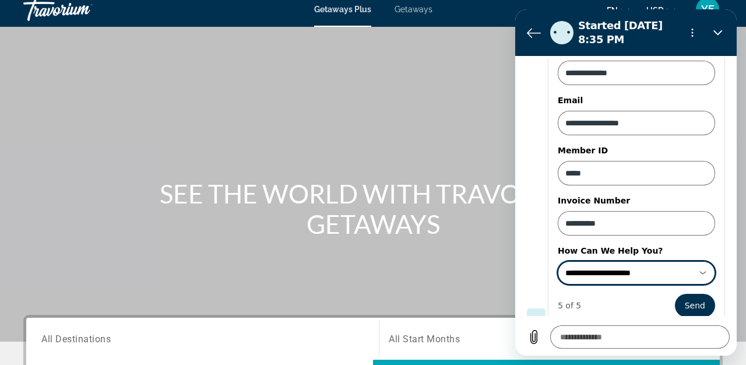
click at [705, 271] on icon at bounding box center [703, 272] width 6 height 3
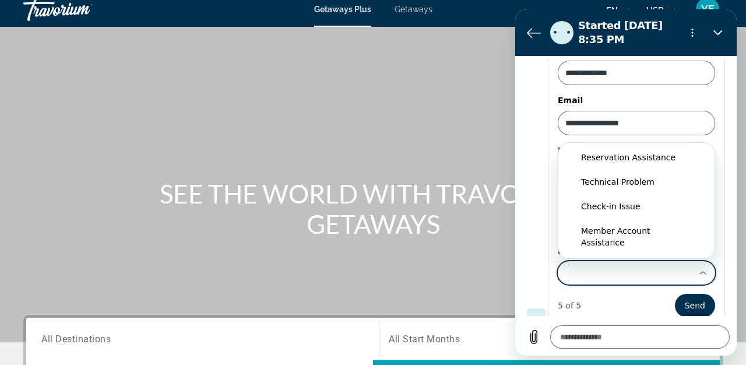
scroll to position [45, 0]
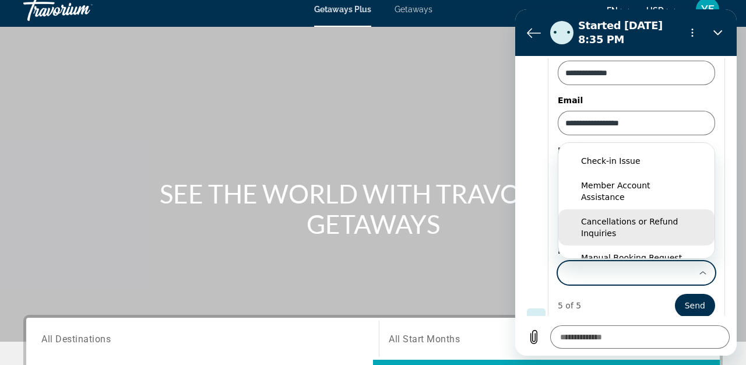
click at [650, 216] on div "Cancellations or Refund Inquiries" at bounding box center [636, 227] width 111 height 23
type input "**********"
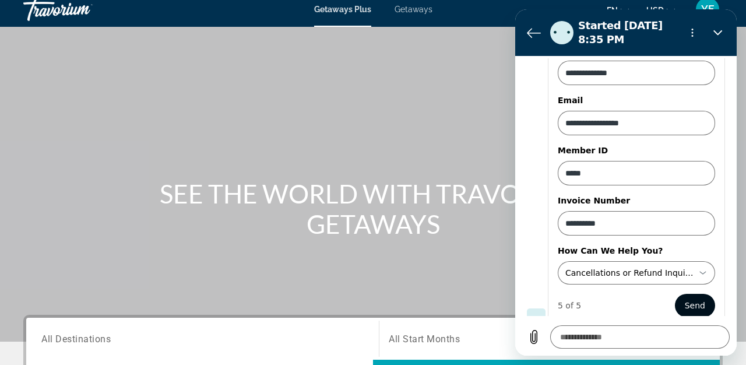
click at [686, 298] on span "Send" at bounding box center [695, 305] width 20 height 14
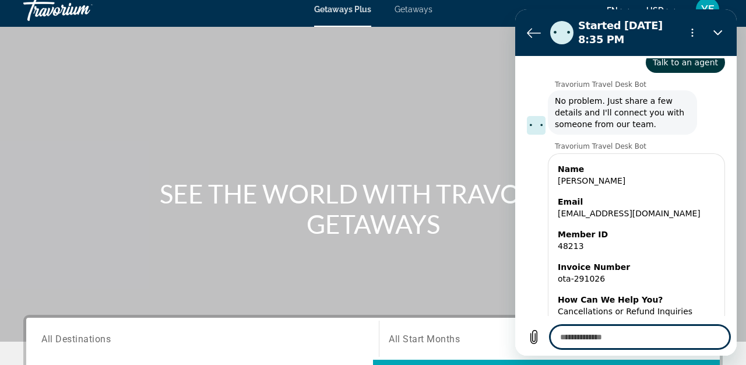
scroll to position [206, 0]
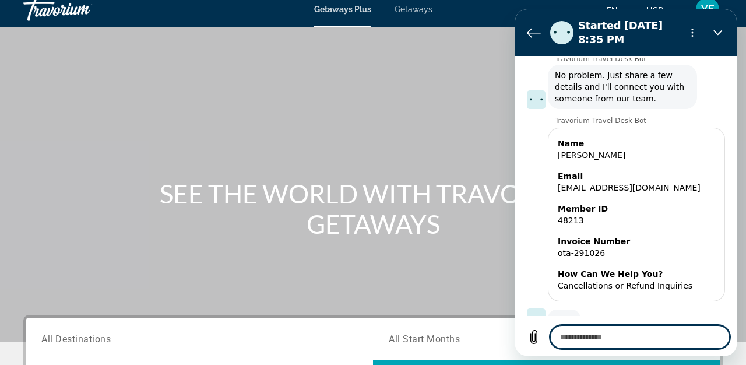
click at [573, 341] on textarea at bounding box center [639, 336] width 179 height 23
type textarea "*"
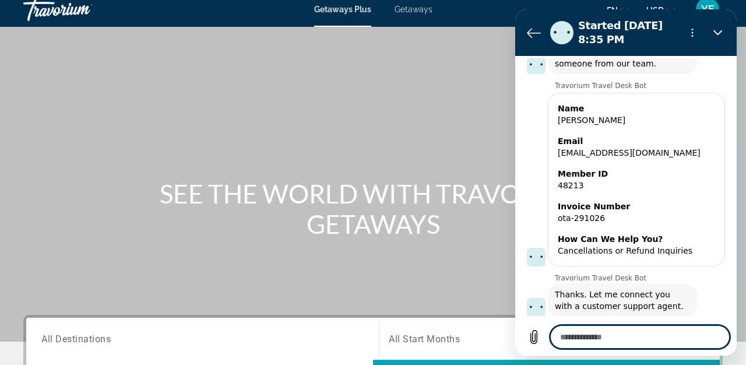
scroll to position [243, 0]
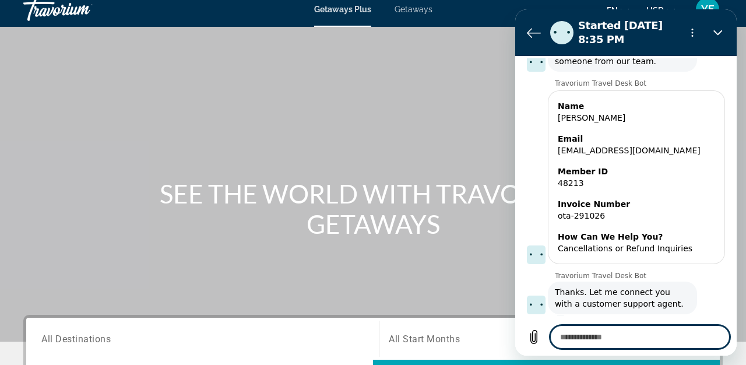
click at [573, 340] on textarea at bounding box center [639, 336] width 179 height 23
click at [586, 343] on textarea at bounding box center [639, 336] width 179 height 23
click at [587, 339] on textarea at bounding box center [639, 336] width 179 height 23
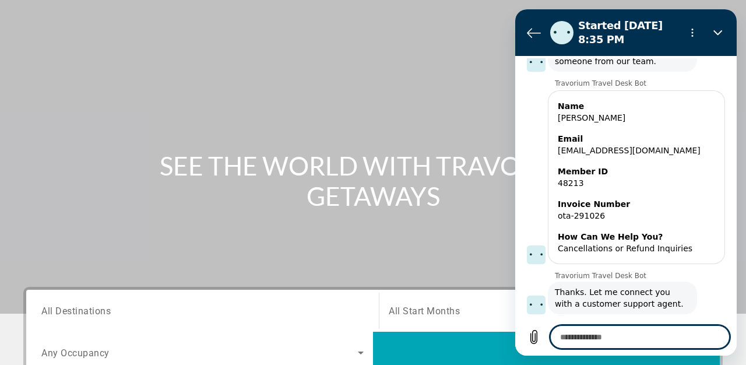
scroll to position [22, 0]
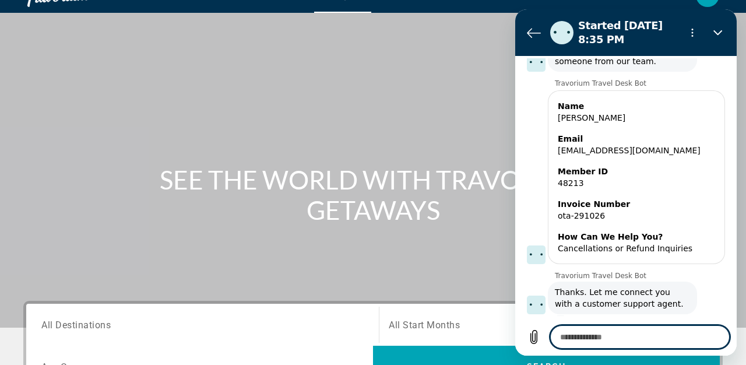
click at [580, 337] on textarea at bounding box center [639, 336] width 179 height 23
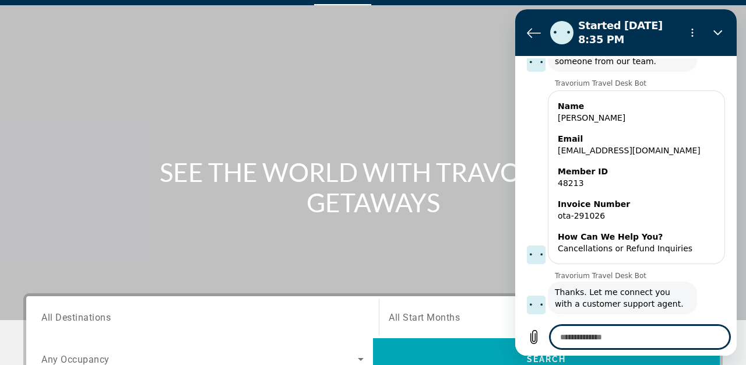
click at [588, 341] on textarea at bounding box center [639, 336] width 179 height 23
click at [584, 337] on textarea at bounding box center [639, 336] width 179 height 23
type textarea "*"
type textarea "**"
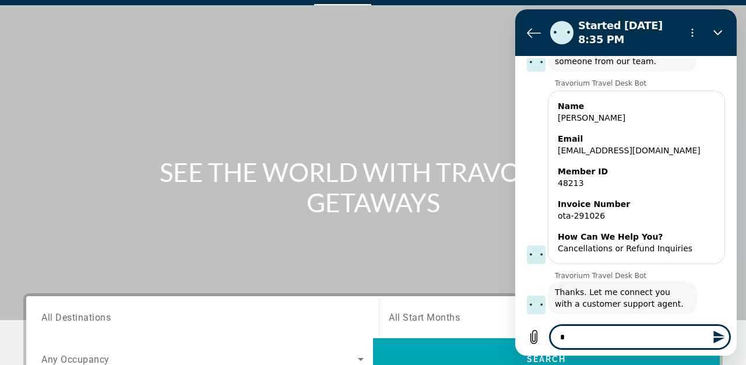
type textarea "*"
type textarea "***"
type textarea "*"
type textarea "****"
type textarea "*"
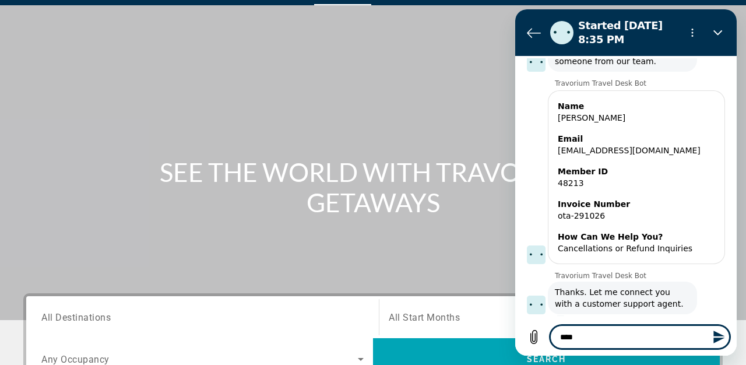
type textarea "*****"
type textarea "*"
drag, startPoint x: 581, startPoint y: 336, endPoint x: 548, endPoint y: 336, distance: 33.2
click at [548, 336] on div "Type a message ***** *" at bounding box center [625, 336] width 207 height 23
type textarea "*"
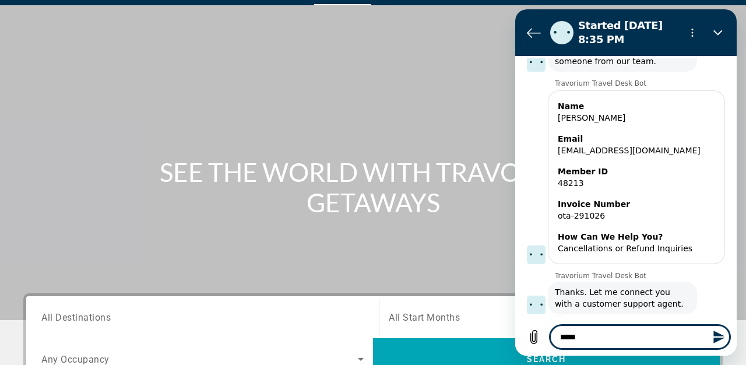
type textarea "*"
type textarea "**"
type textarea "*"
type textarea "***"
type textarea "*"
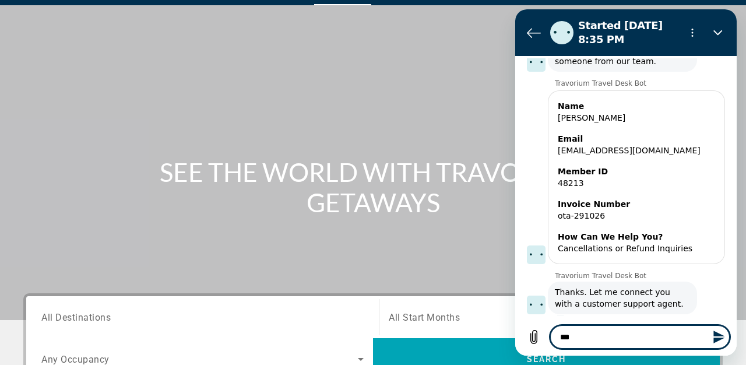
type textarea "****"
type textarea "*"
type textarea "*****"
type textarea "*"
type textarea "*****"
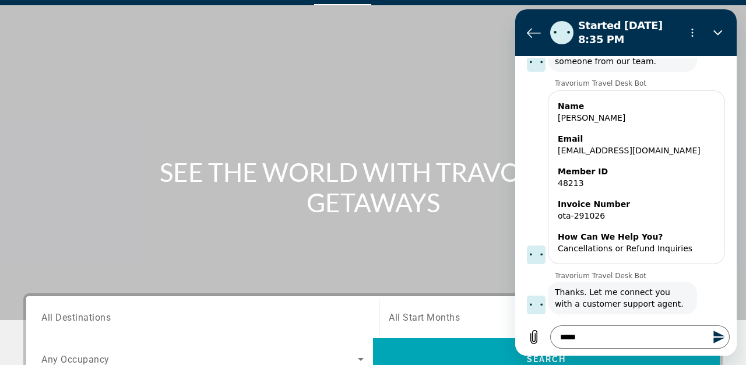
click at [717, 340] on icon "Send message" at bounding box center [718, 336] width 11 height 13
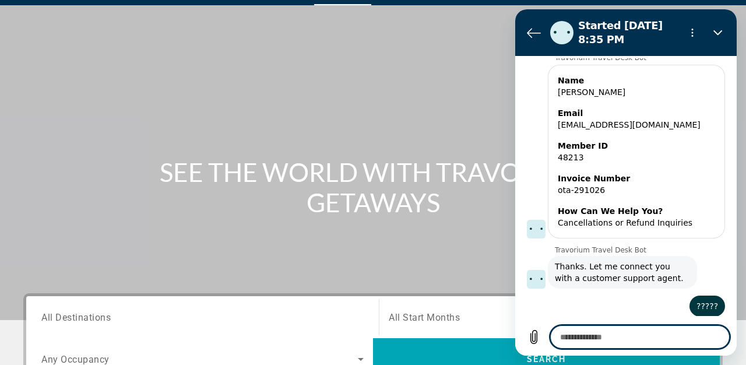
scroll to position [271, 0]
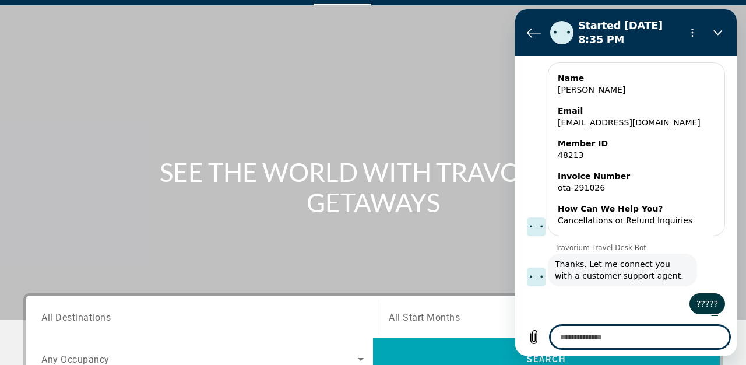
click at [593, 337] on textarea at bounding box center [639, 336] width 179 height 23
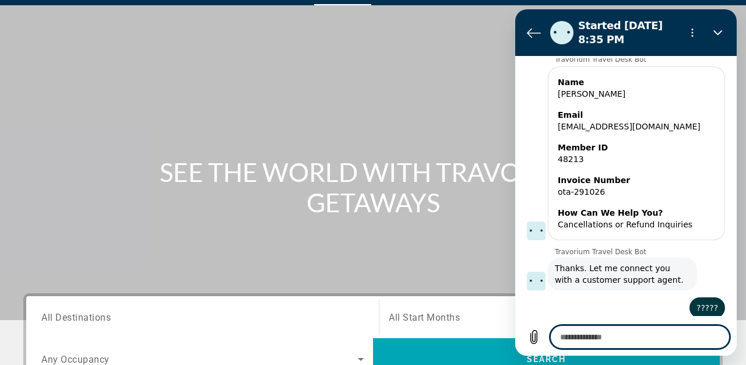
click at [593, 340] on textarea at bounding box center [639, 336] width 179 height 23
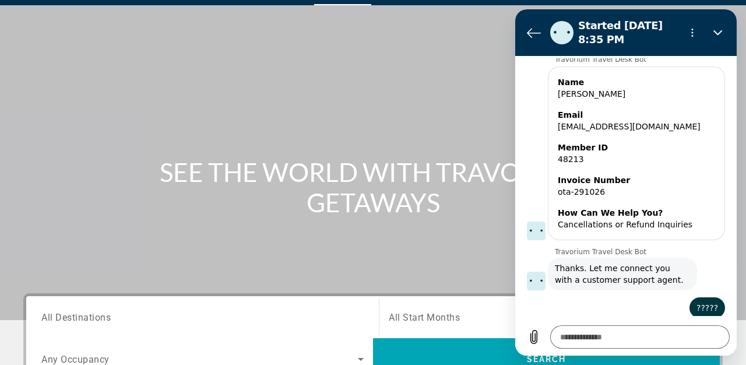
click at [440, 167] on h1 "SEE THE WORLD WITH TRAVORIUM GETAWAYS" at bounding box center [372, 187] width 437 height 61
click at [441, 167] on h1 "SEE THE WORLD WITH TRAVORIUM GETAWAYS" at bounding box center [372, 187] width 437 height 61
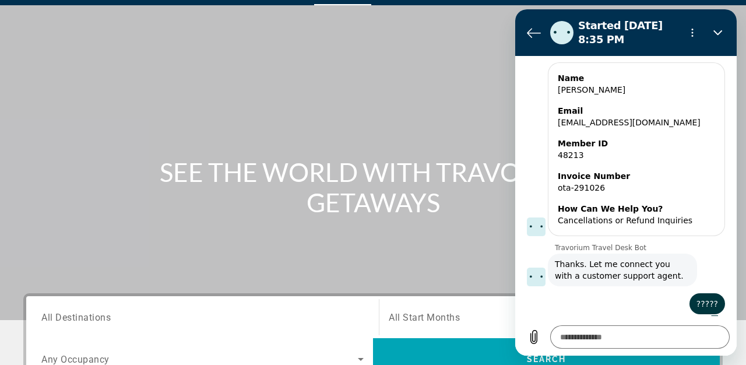
type textarea "*"
click at [574, 333] on textarea at bounding box center [639, 336] width 179 height 23
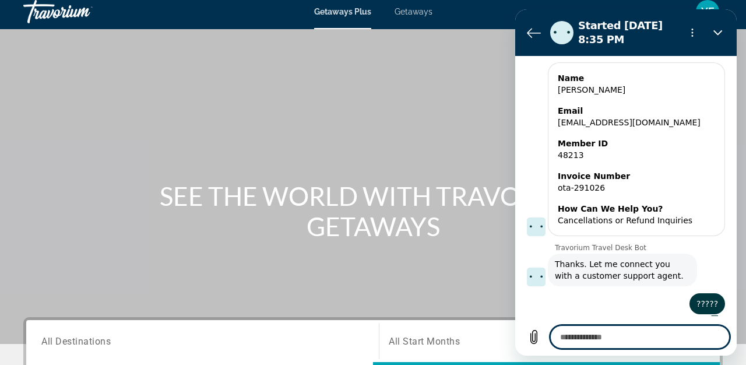
scroll to position [0, 0]
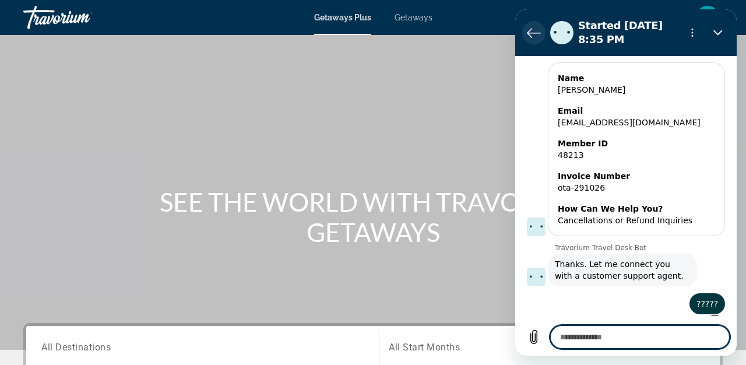
click at [531, 33] on icon "Back to the conversation list" at bounding box center [533, 33] width 13 height 9
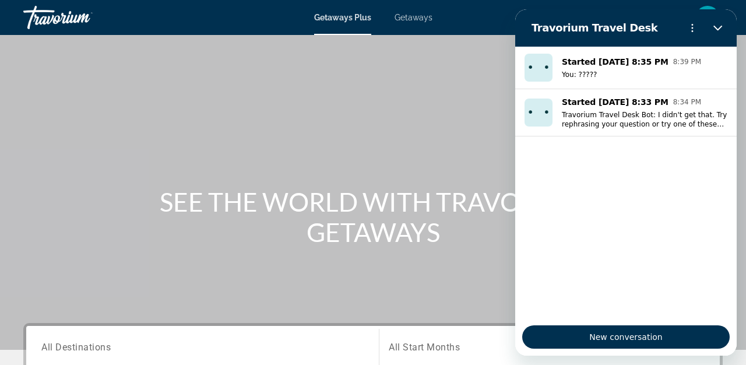
click at [490, 295] on div "Main content" at bounding box center [373, 175] width 746 height 350
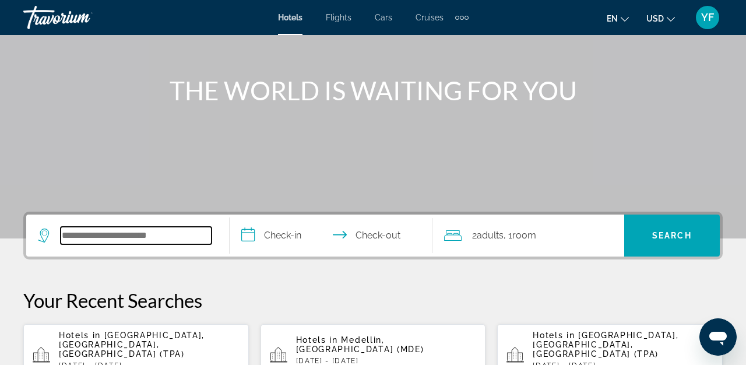
click at [161, 235] on input "Search hotel destination" at bounding box center [136, 235] width 151 height 17
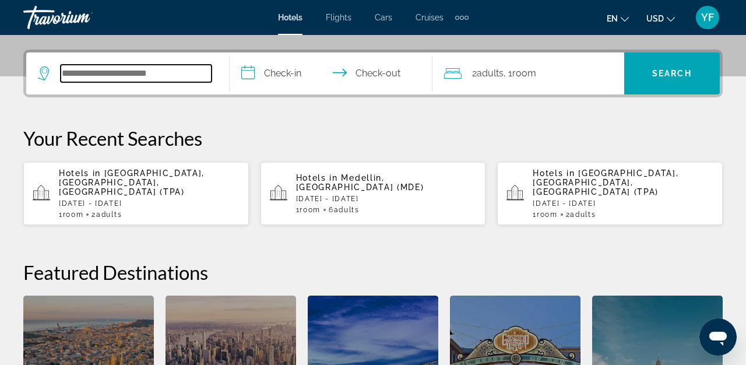
scroll to position [285, 0]
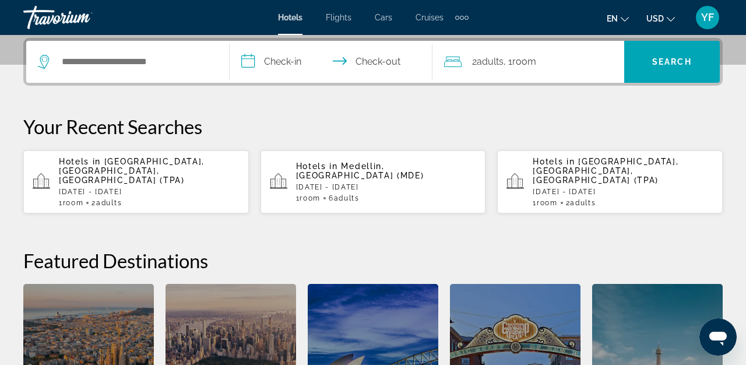
click at [100, 188] on p "Sun, 19 Oct - Tue, 21 Oct" at bounding box center [149, 192] width 181 height 8
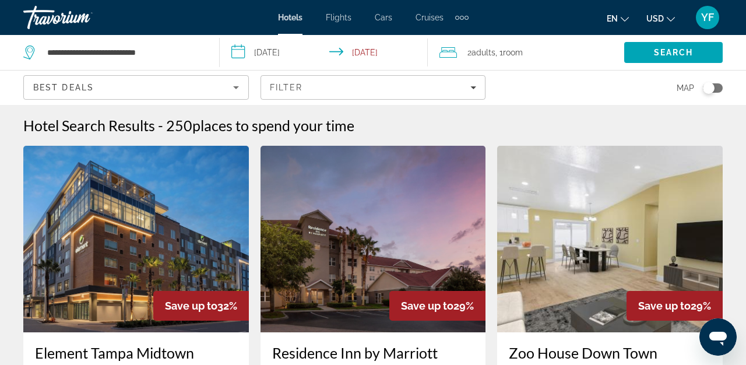
click at [576, 86] on div "Map" at bounding box center [609, 87] width 225 height 34
click at [520, 94] on div "Map" at bounding box center [609, 87] width 225 height 34
click at [712, 19] on span "YF" at bounding box center [707, 18] width 13 height 12
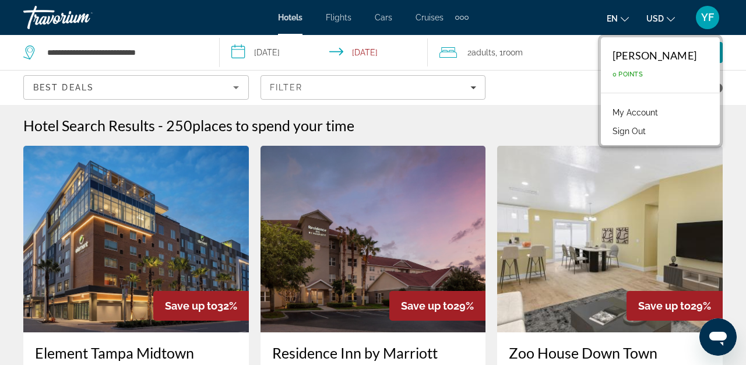
click at [635, 107] on link "My Account" at bounding box center [634, 112] width 57 height 15
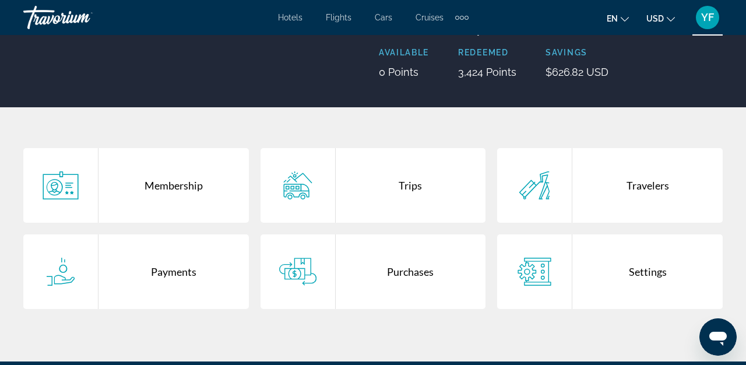
scroll to position [149, 0]
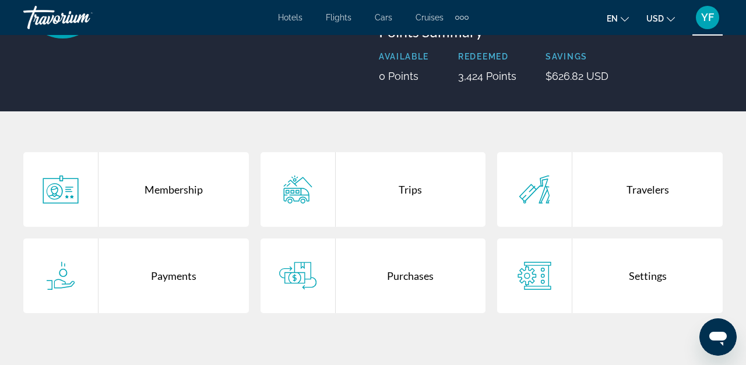
click at [414, 277] on div "Purchases" at bounding box center [411, 275] width 150 height 75
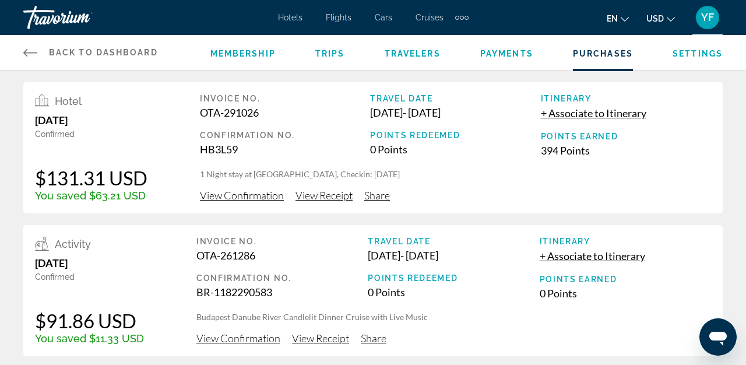
click at [696, 55] on span "Settings" at bounding box center [697, 53] width 50 height 9
click at [259, 199] on span "View Confirmation" at bounding box center [242, 195] width 84 height 13
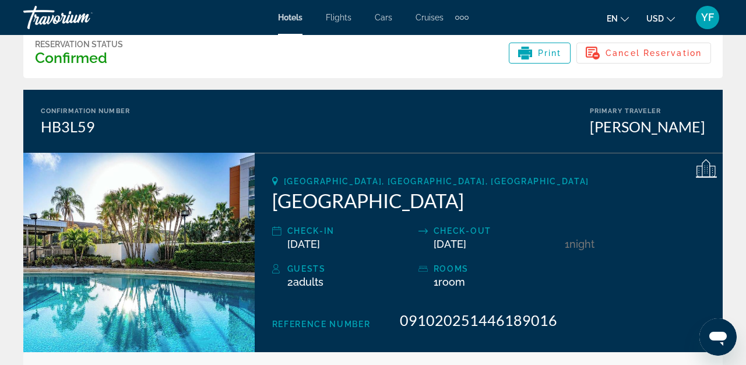
scroll to position [64, 0]
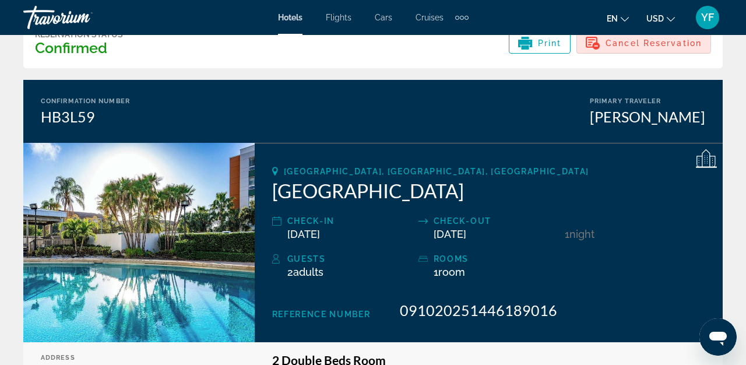
click at [641, 44] on span "Cancel Reservation" at bounding box center [653, 42] width 96 height 9
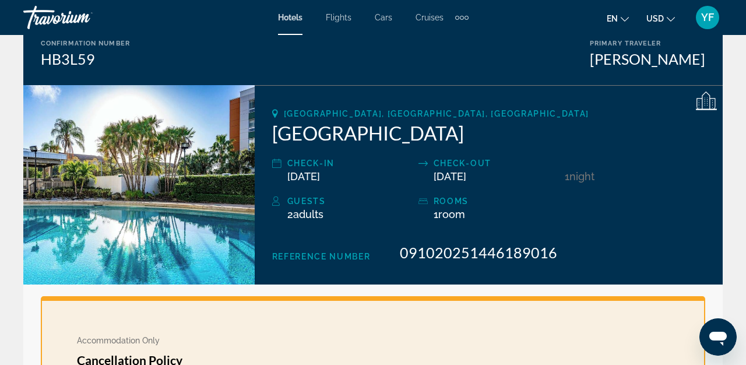
scroll to position [185, 0]
